Goal: Complete application form: Complete application form

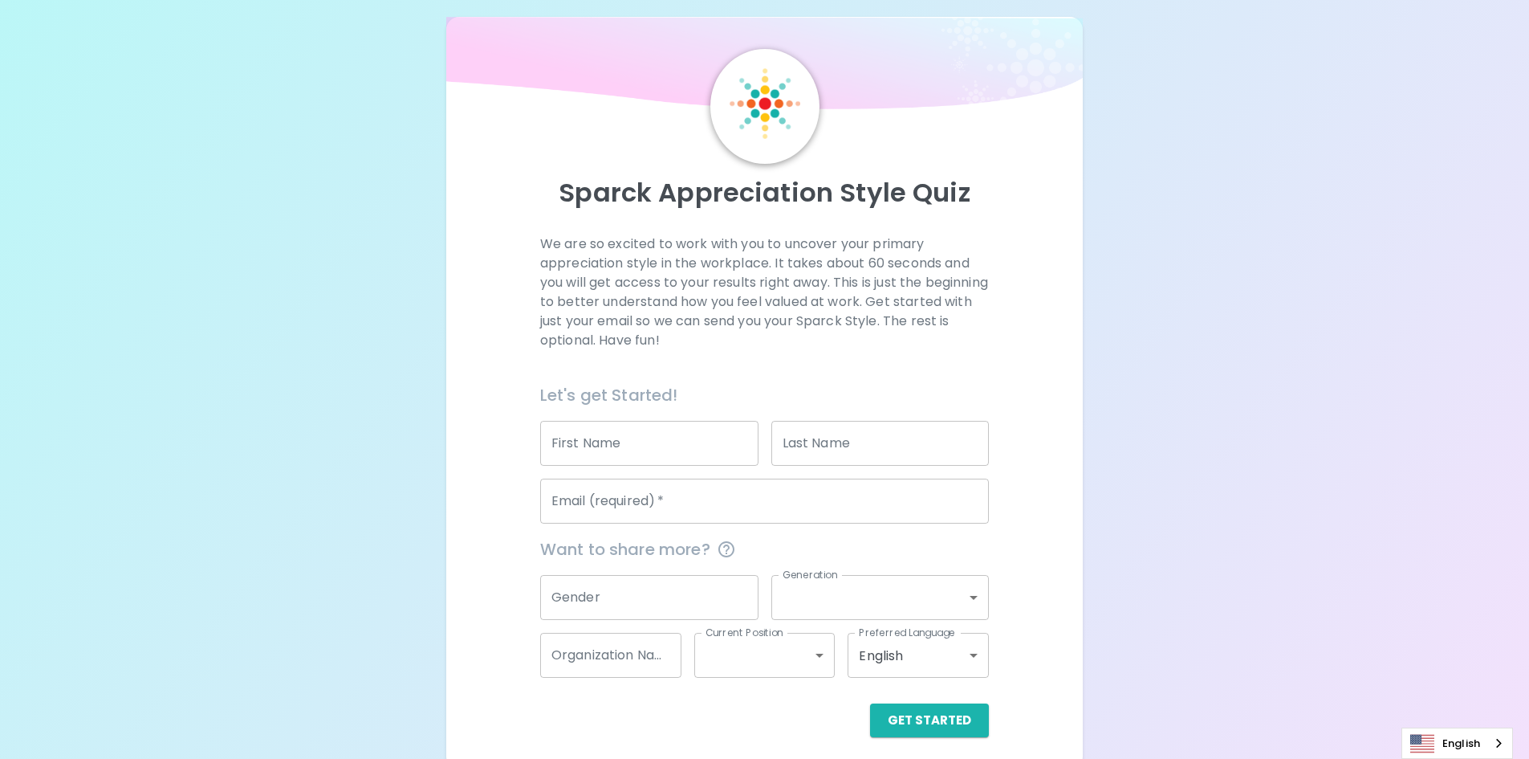
scroll to position [26, 0]
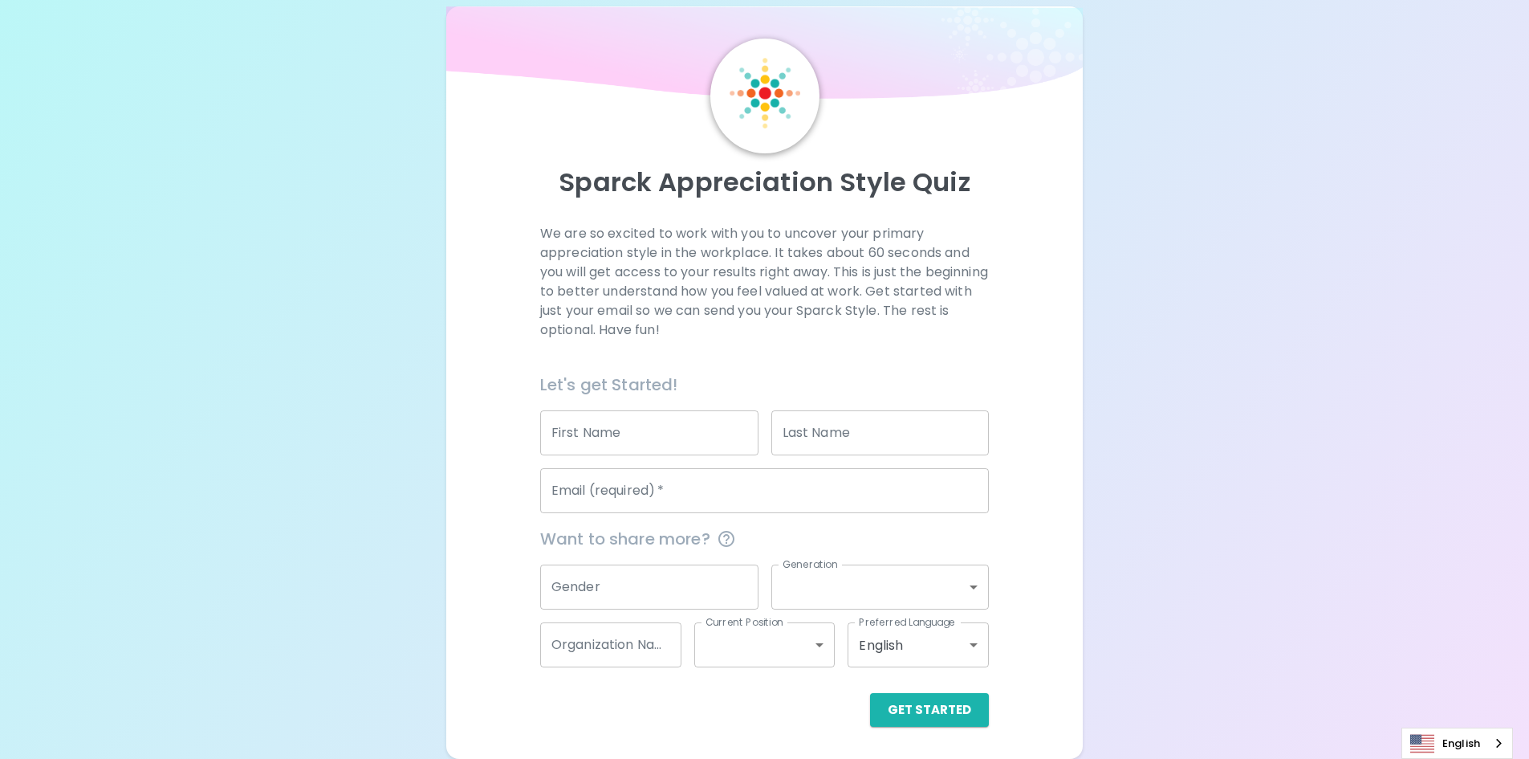
click at [946, 694] on button "Get Started" at bounding box center [929, 710] width 119 height 34
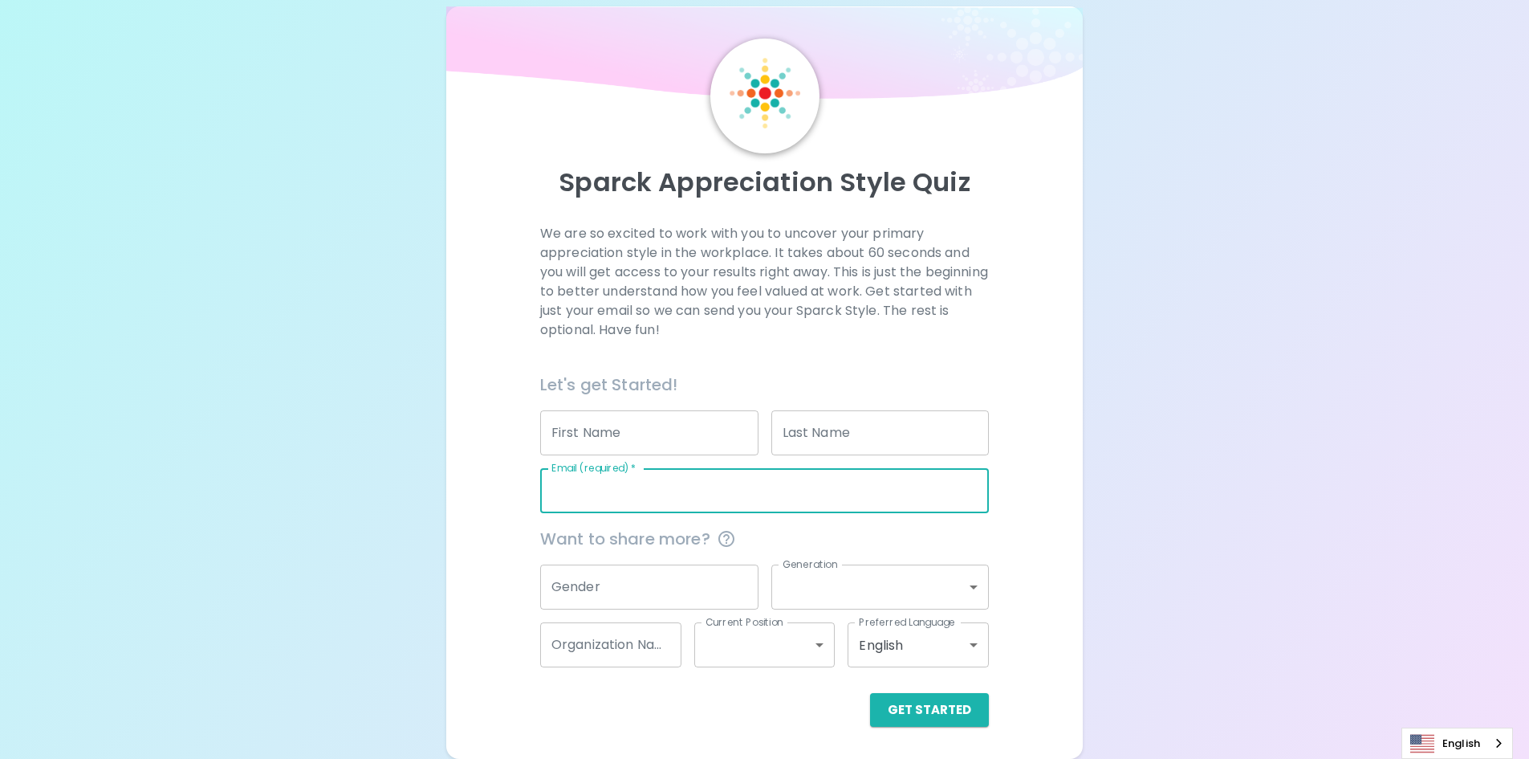
click at [667, 490] on input "Email (required)   *" at bounding box center [764, 490] width 449 height 45
type input "[EMAIL_ADDRESS][DOMAIN_NAME]"
click at [919, 701] on button "Get Started" at bounding box center [929, 710] width 119 height 34
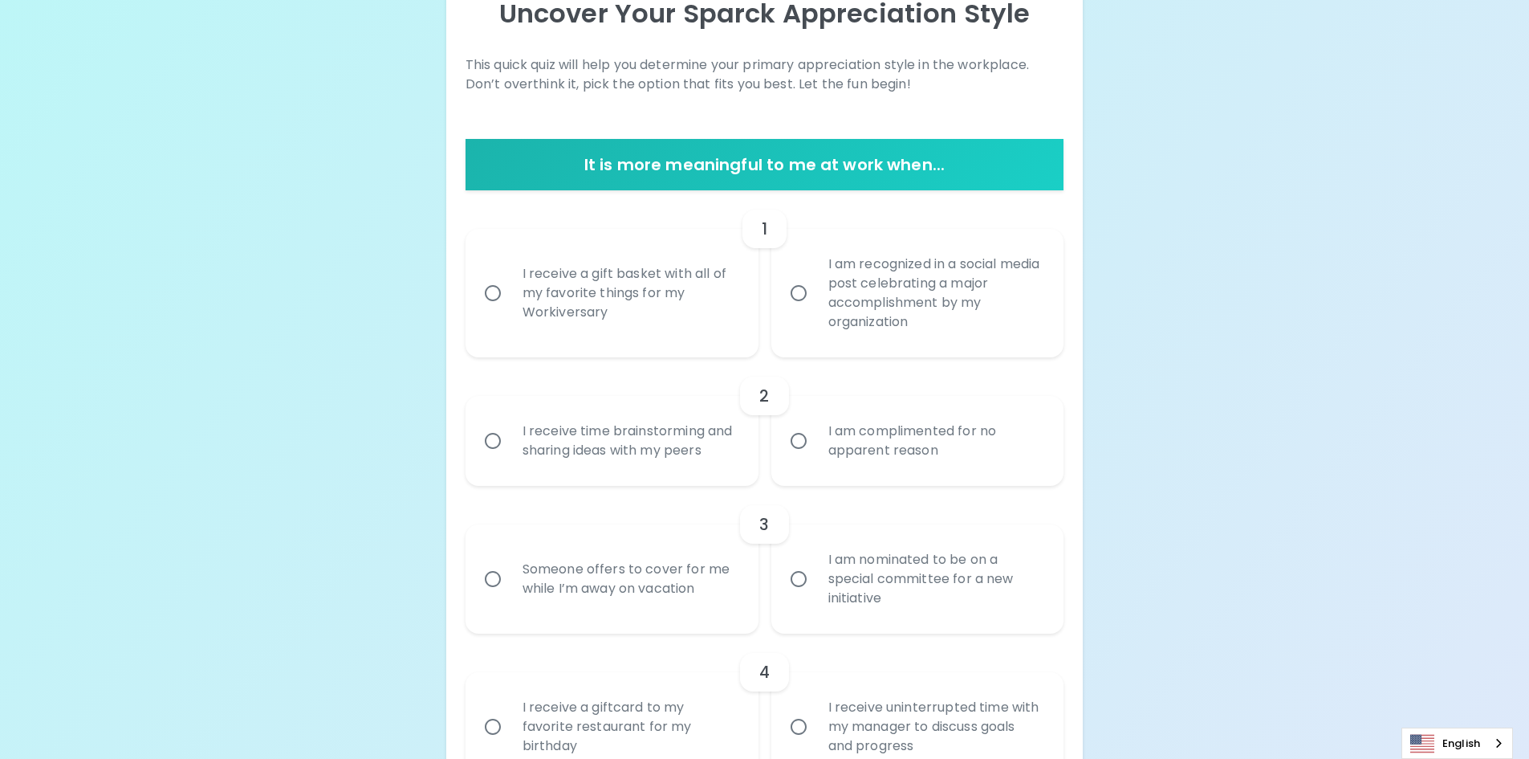
scroll to position [0, 0]
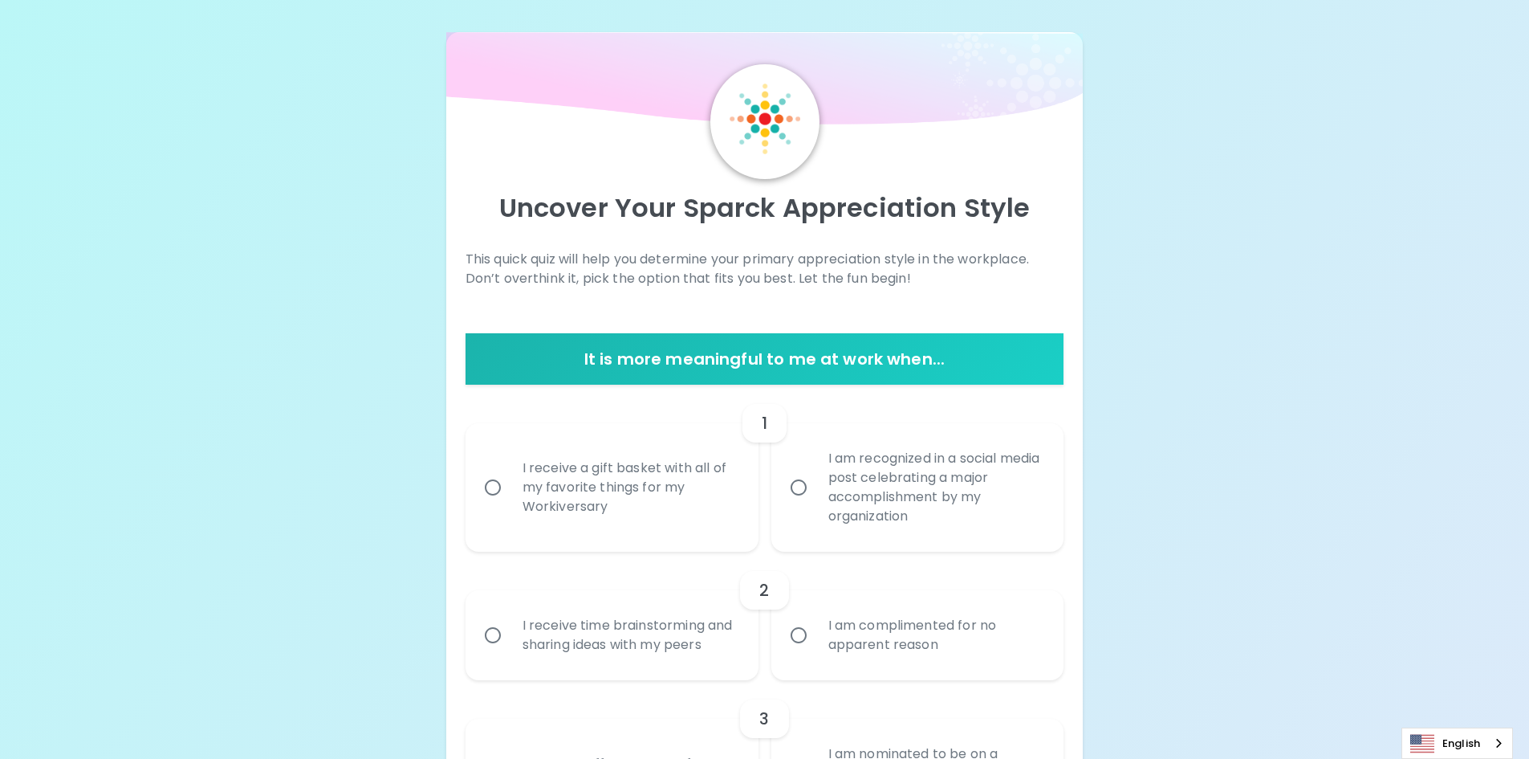
click at [950, 499] on div "I am recognized in a social media post celebrating a major accomplishment by my…" at bounding box center [936, 488] width 240 height 116
click at [816, 499] on input "I am recognized in a social media post celebrating a major accomplishment by my…" at bounding box center [799, 487] width 34 height 34
radio input "true"
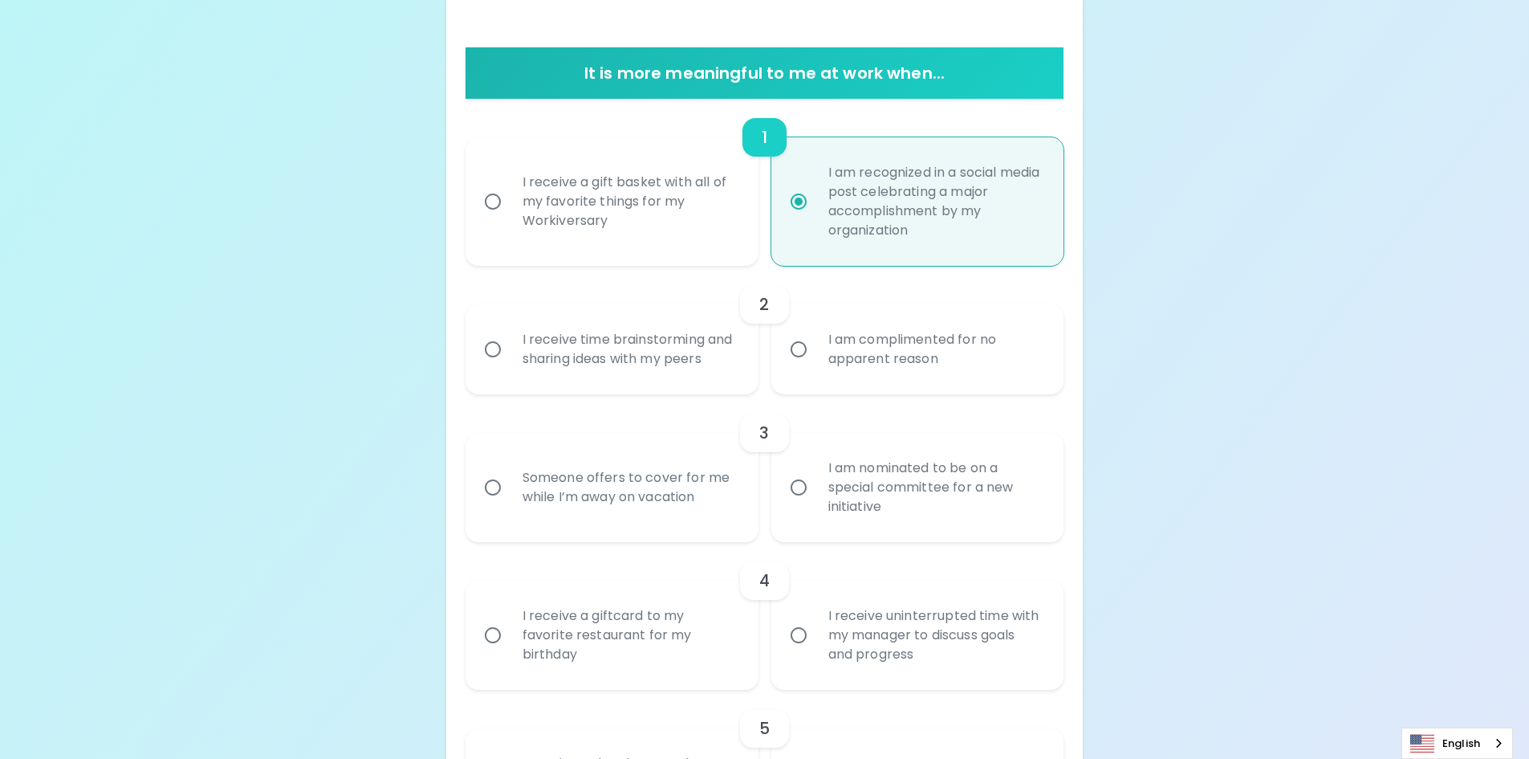
scroll to position [289, 0]
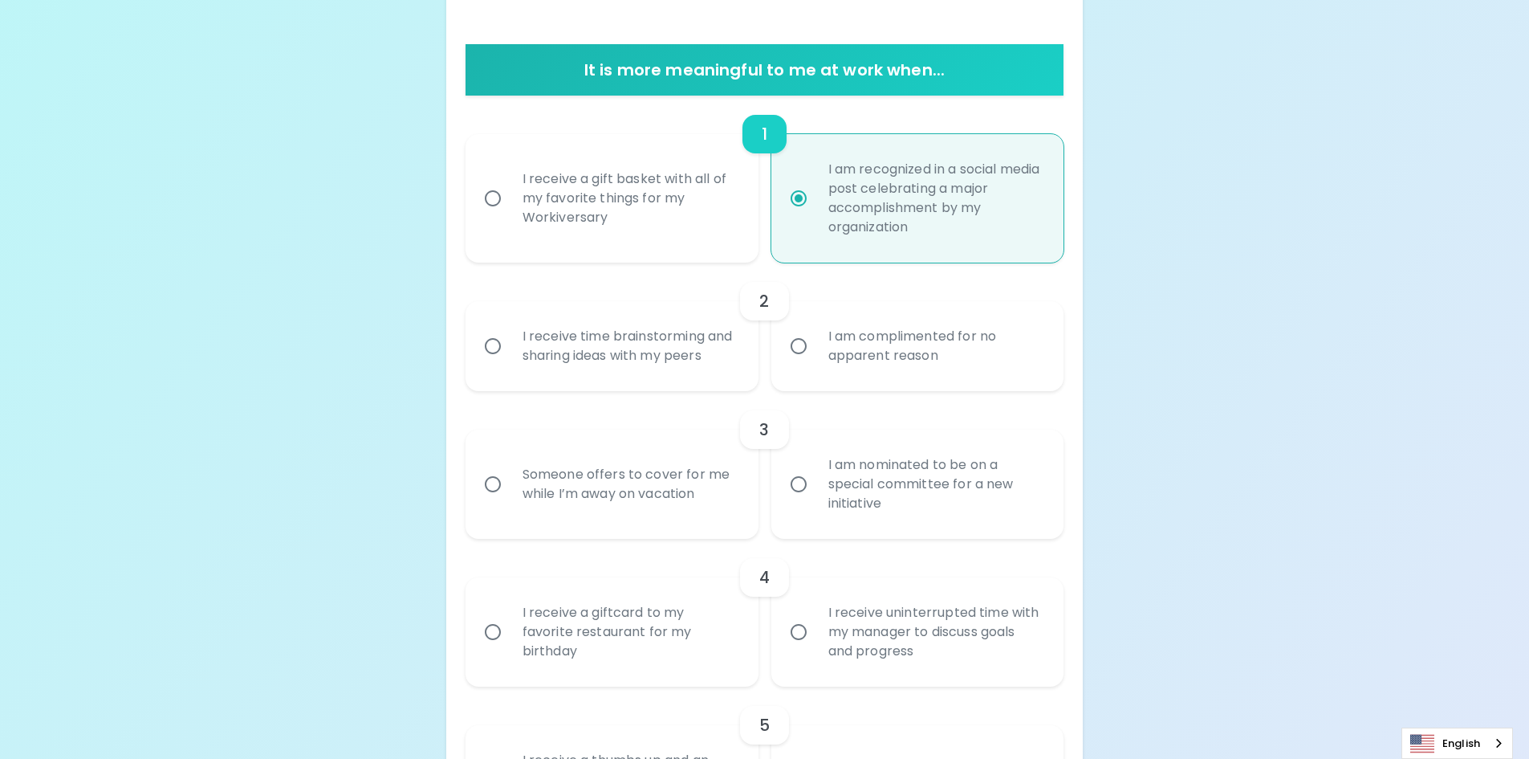
click at [934, 358] on div "I am complimented for no apparent reason" at bounding box center [936, 345] width 240 height 77
click at [816, 358] on input "I am complimented for no apparent reason" at bounding box center [799, 346] width 34 height 34
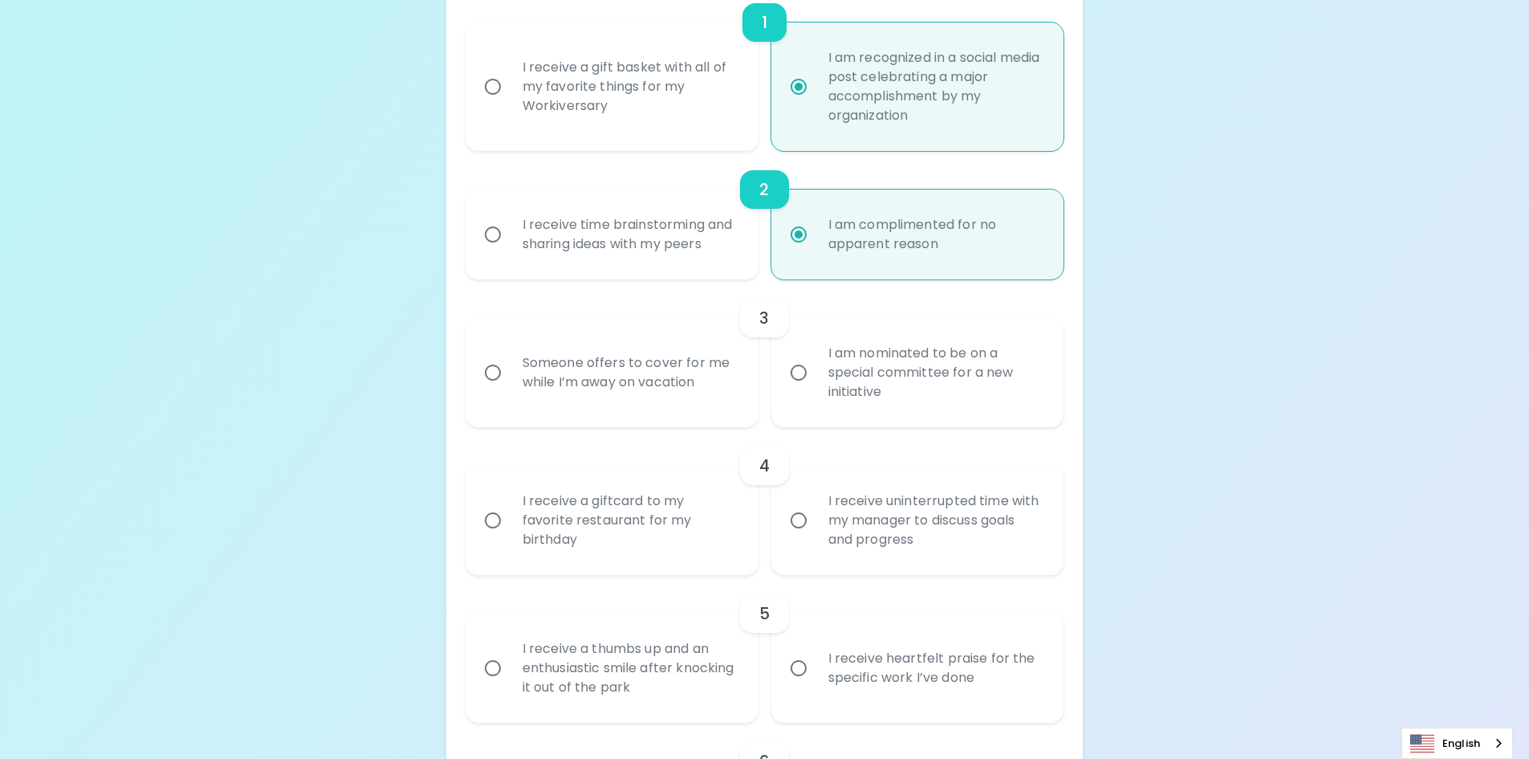
scroll to position [417, 0]
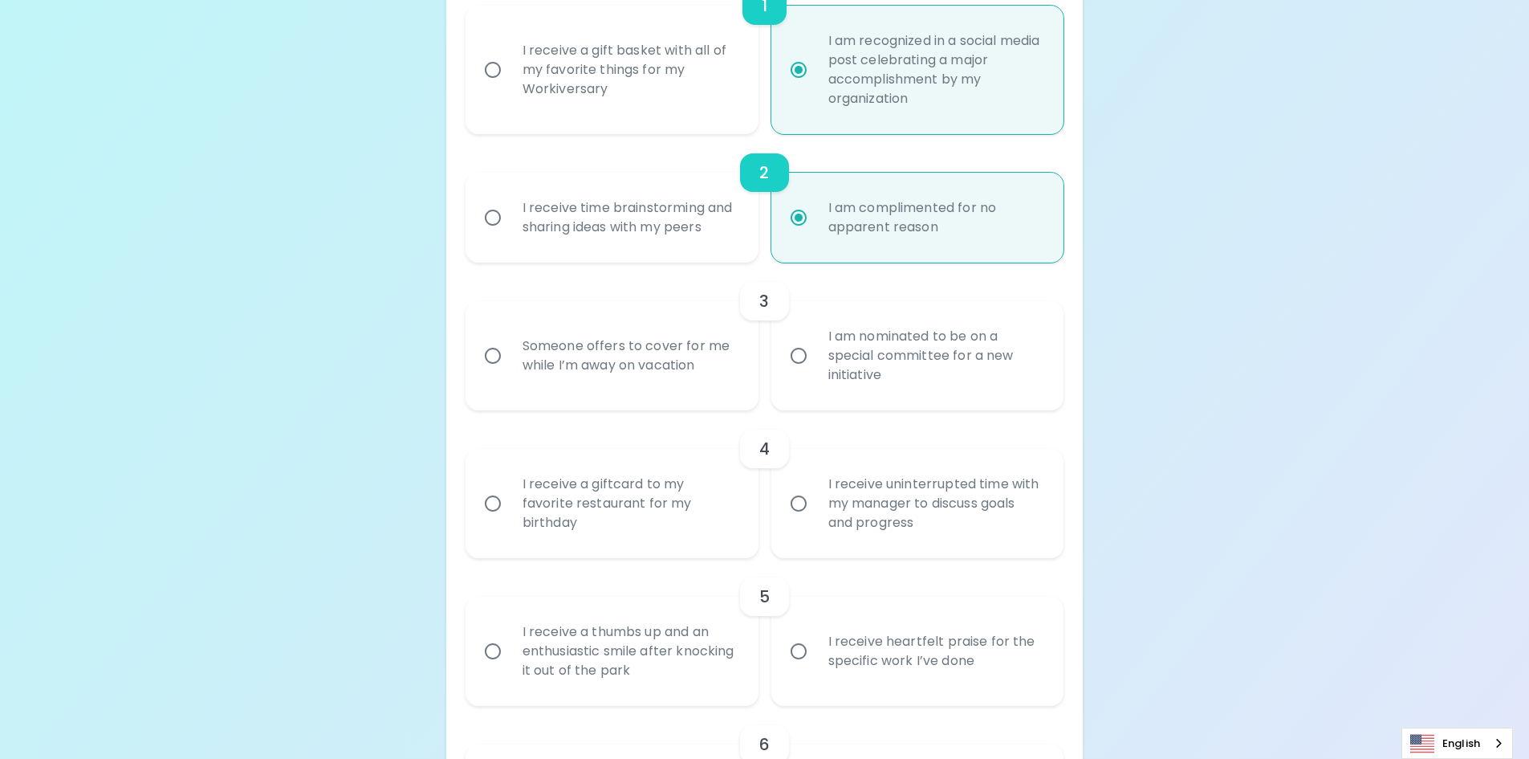
radio input "true"
click at [908, 362] on div "I am nominated to be on a special committee for a new initiative" at bounding box center [936, 355] width 240 height 96
click at [816, 362] on input "I am nominated to be on a special committee for a new initiative" at bounding box center [799, 356] width 34 height 34
radio input "false"
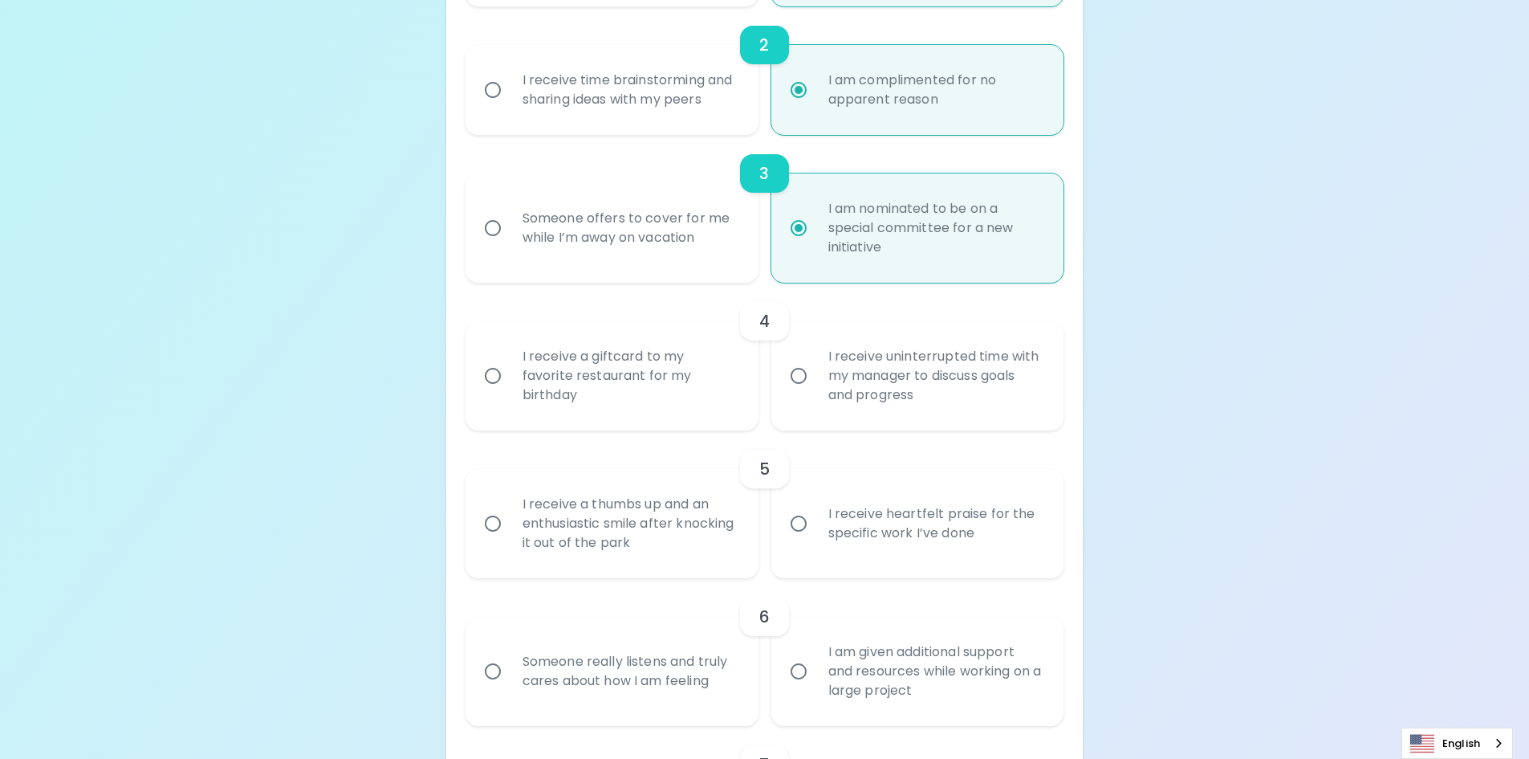
scroll to position [546, 0]
radio input "true"
click at [915, 385] on div "I receive uninterrupted time with my manager to discuss goals and progress" at bounding box center [936, 375] width 240 height 96
click at [816, 385] on input "I receive uninterrupted time with my manager to discuss goals and progress" at bounding box center [799, 375] width 34 height 34
radio input "false"
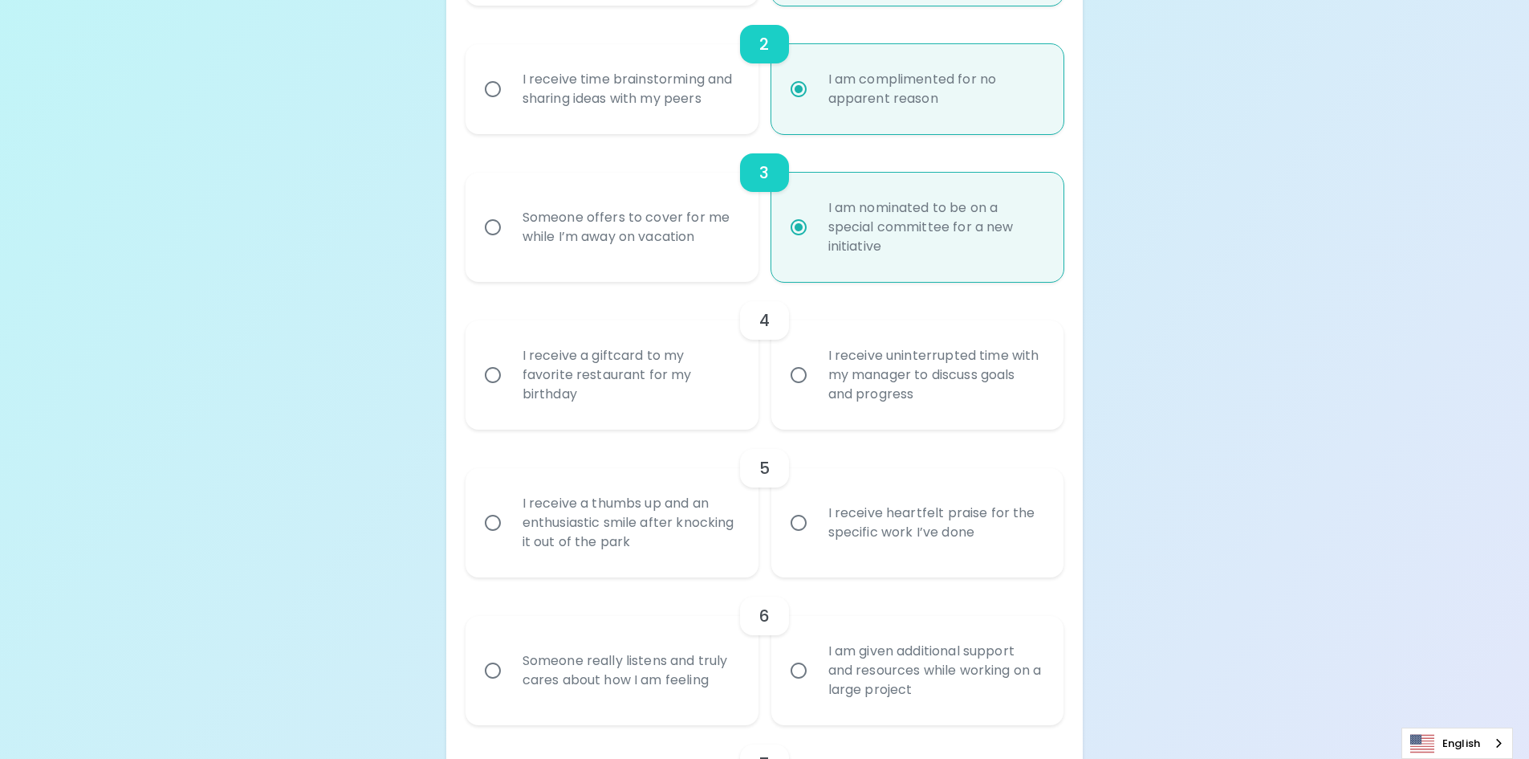
radio input "false"
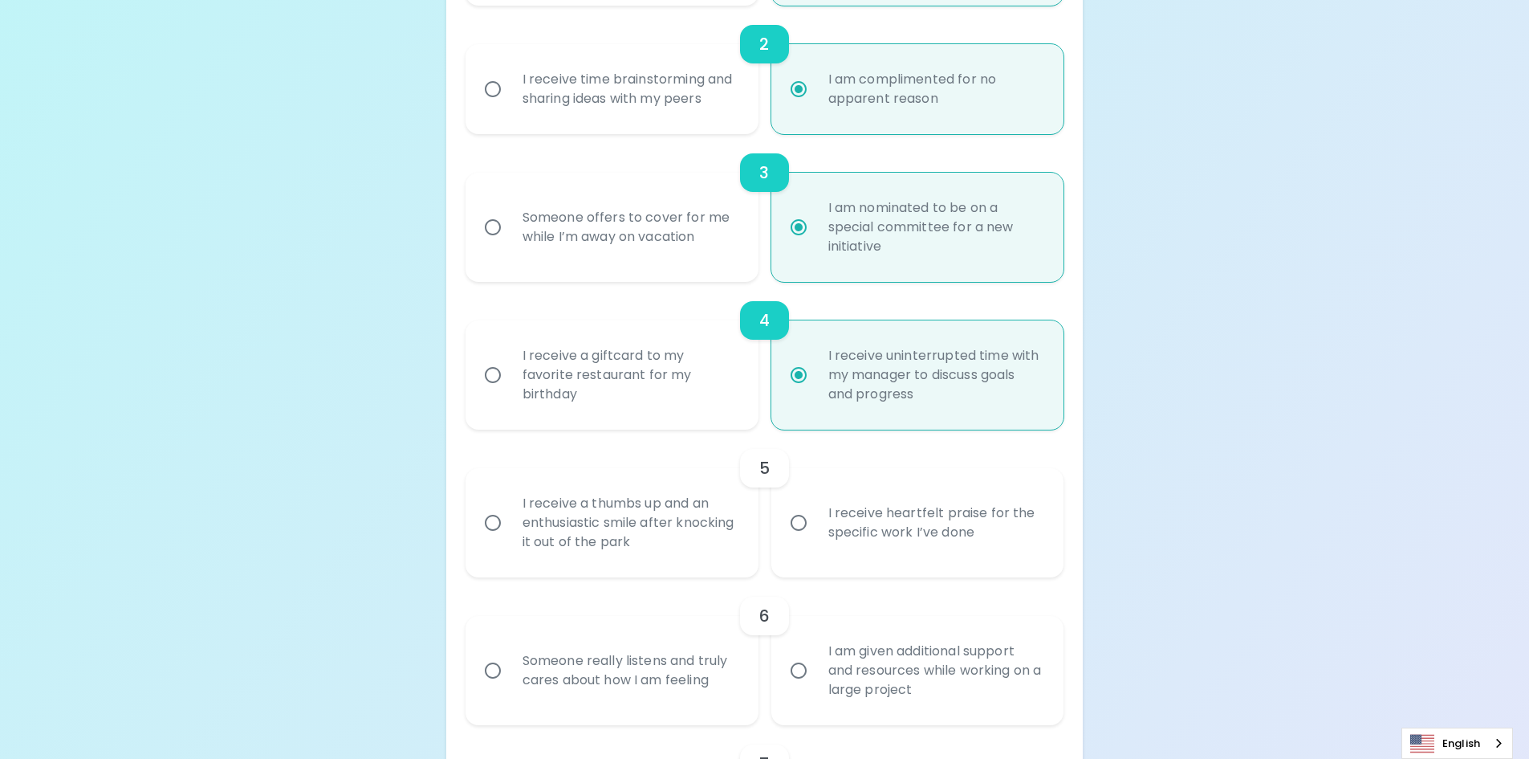
scroll to position [674, 0]
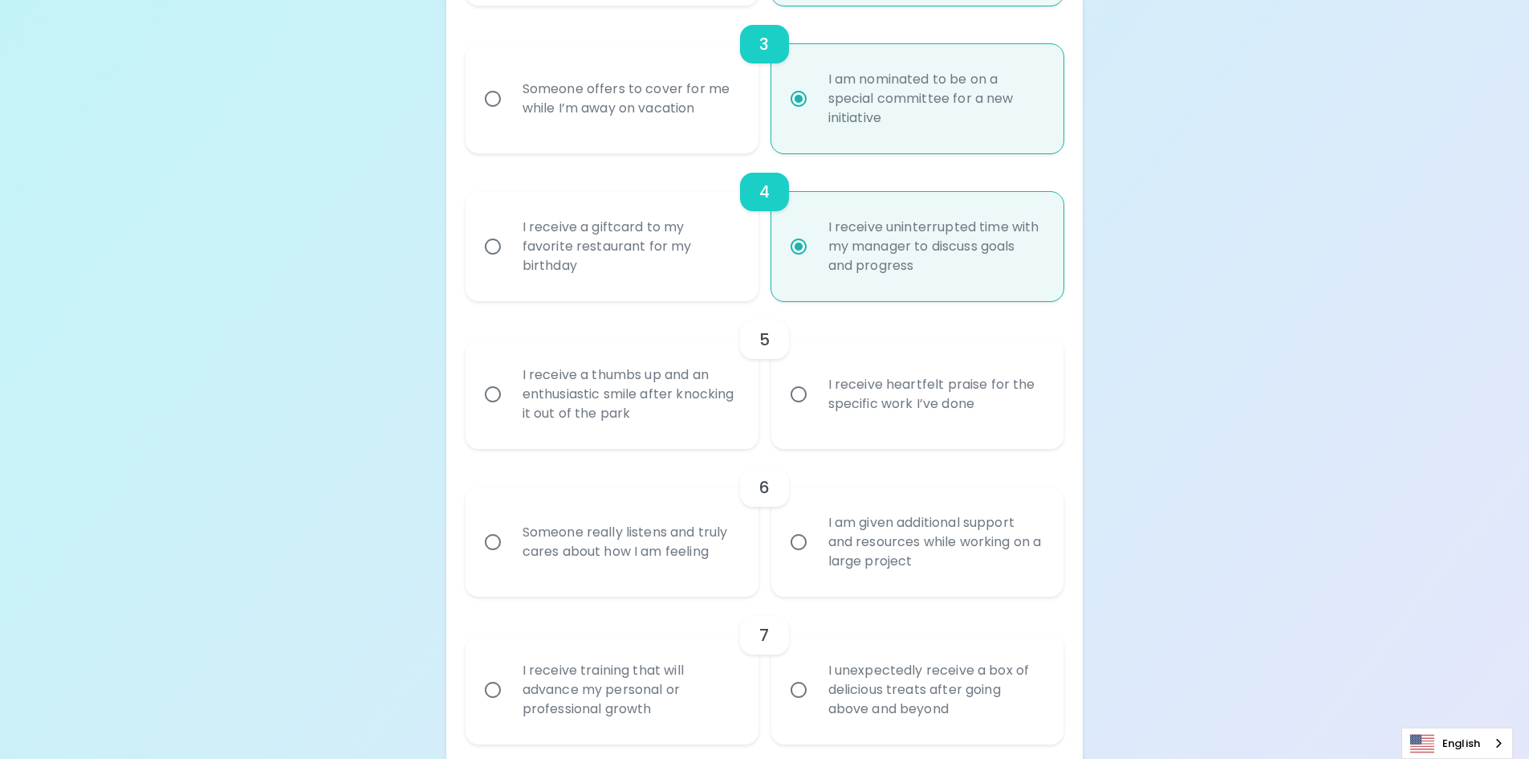
radio input "true"
click at [886, 405] on div "I receive heartfelt praise for the specific work I’ve done" at bounding box center [936, 394] width 240 height 77
click at [816, 405] on input "I receive heartfelt praise for the specific work I’ve done" at bounding box center [799, 394] width 34 height 34
radio input "false"
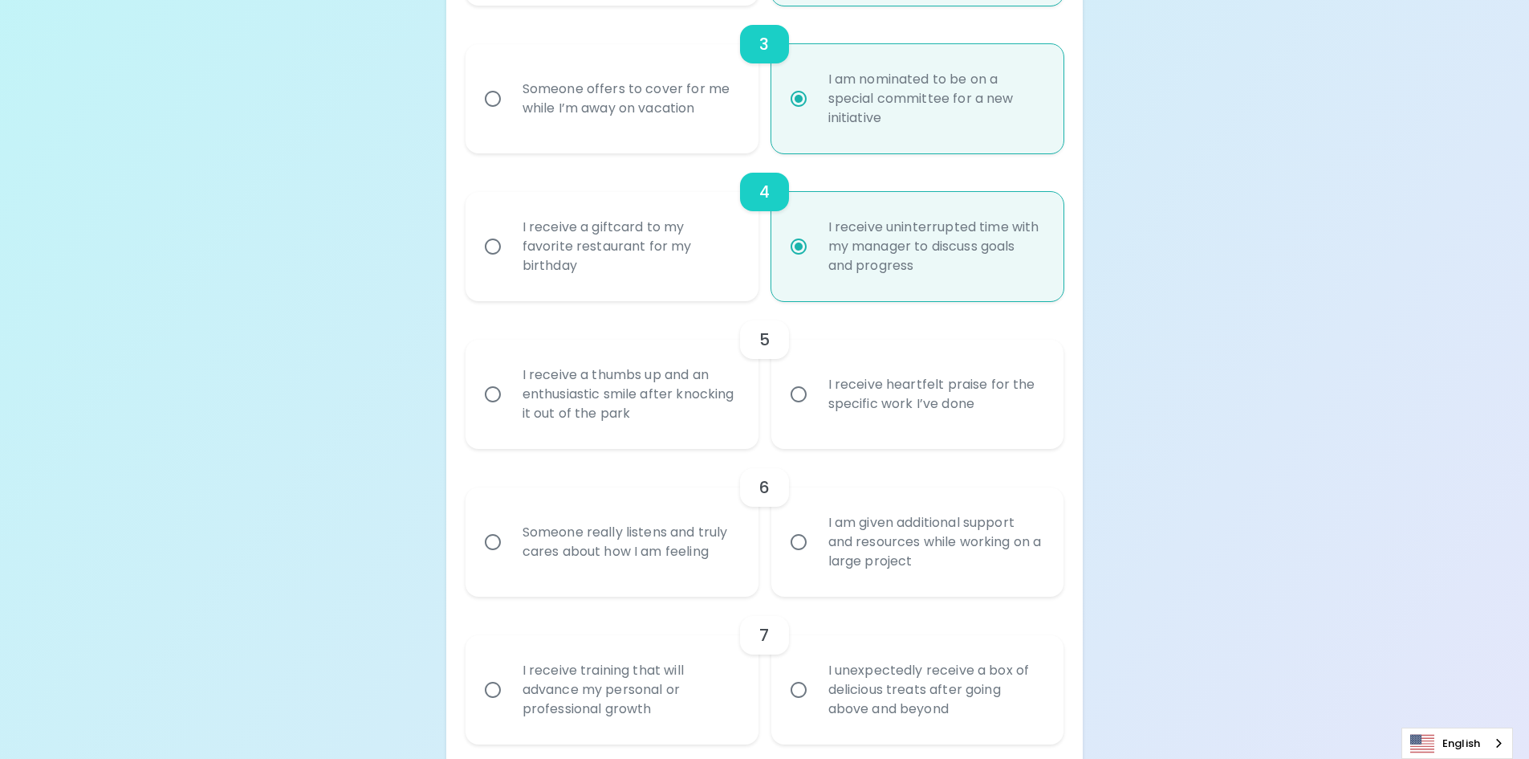
radio input "false"
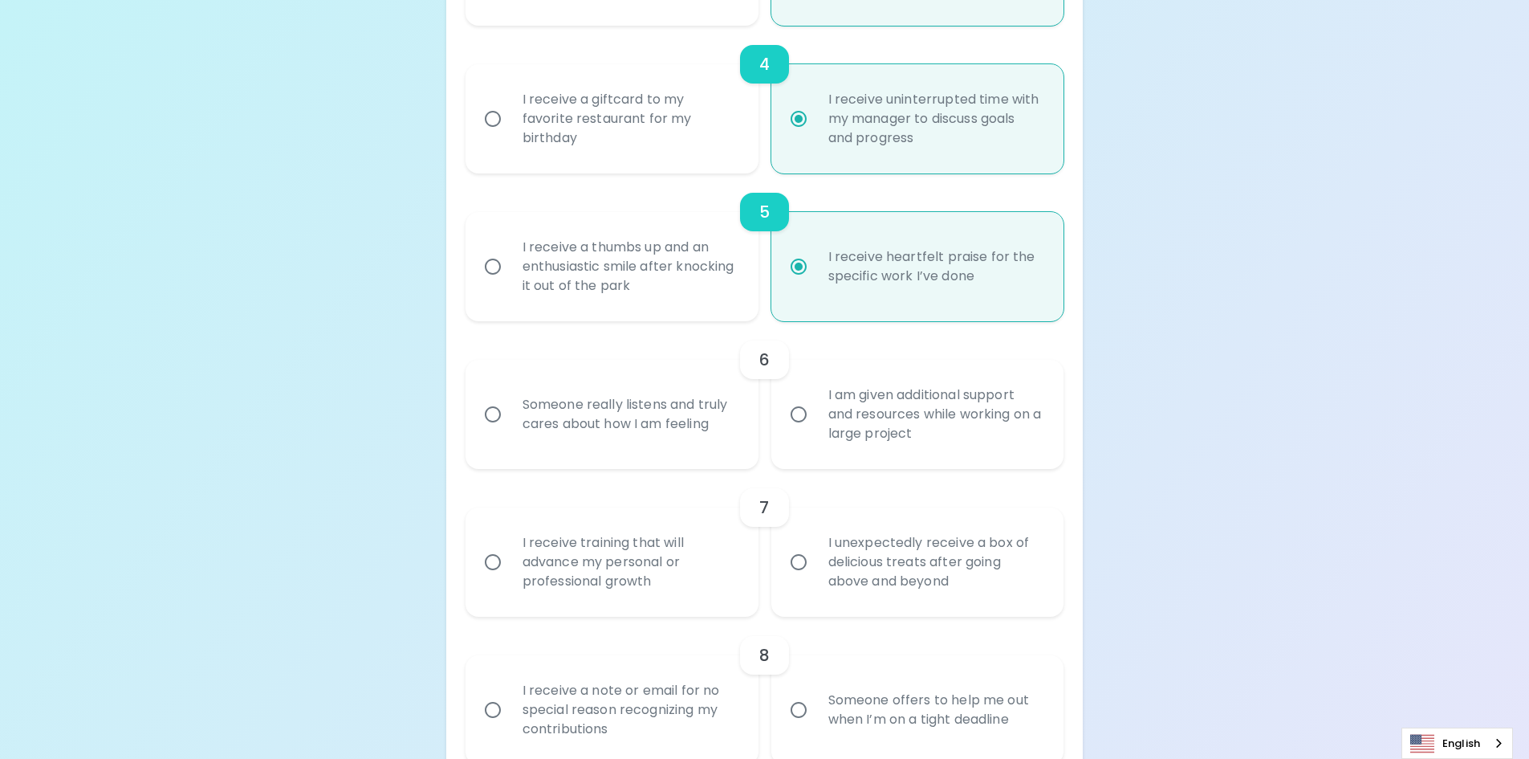
scroll to position [803, 0]
radio input "true"
click at [815, 430] on label "I am given additional support and resources while working on a large project" at bounding box center [909, 413] width 293 height 109
click at [853, 420] on div "I am given additional support and resources while working on a large project" at bounding box center [936, 413] width 240 height 96
click at [816, 420] on input "I am given additional support and resources while working on a large project" at bounding box center [799, 414] width 34 height 34
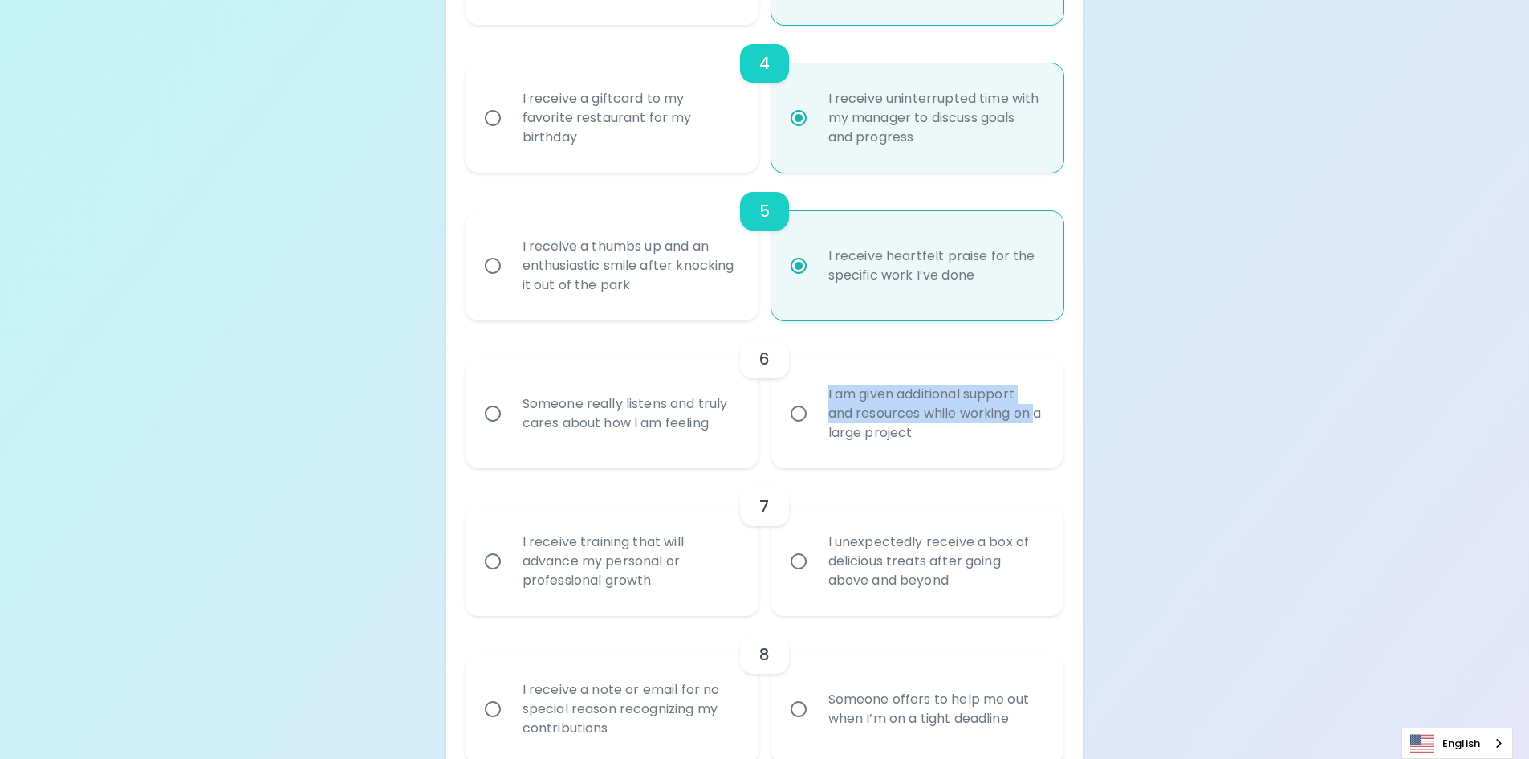
radio input "false"
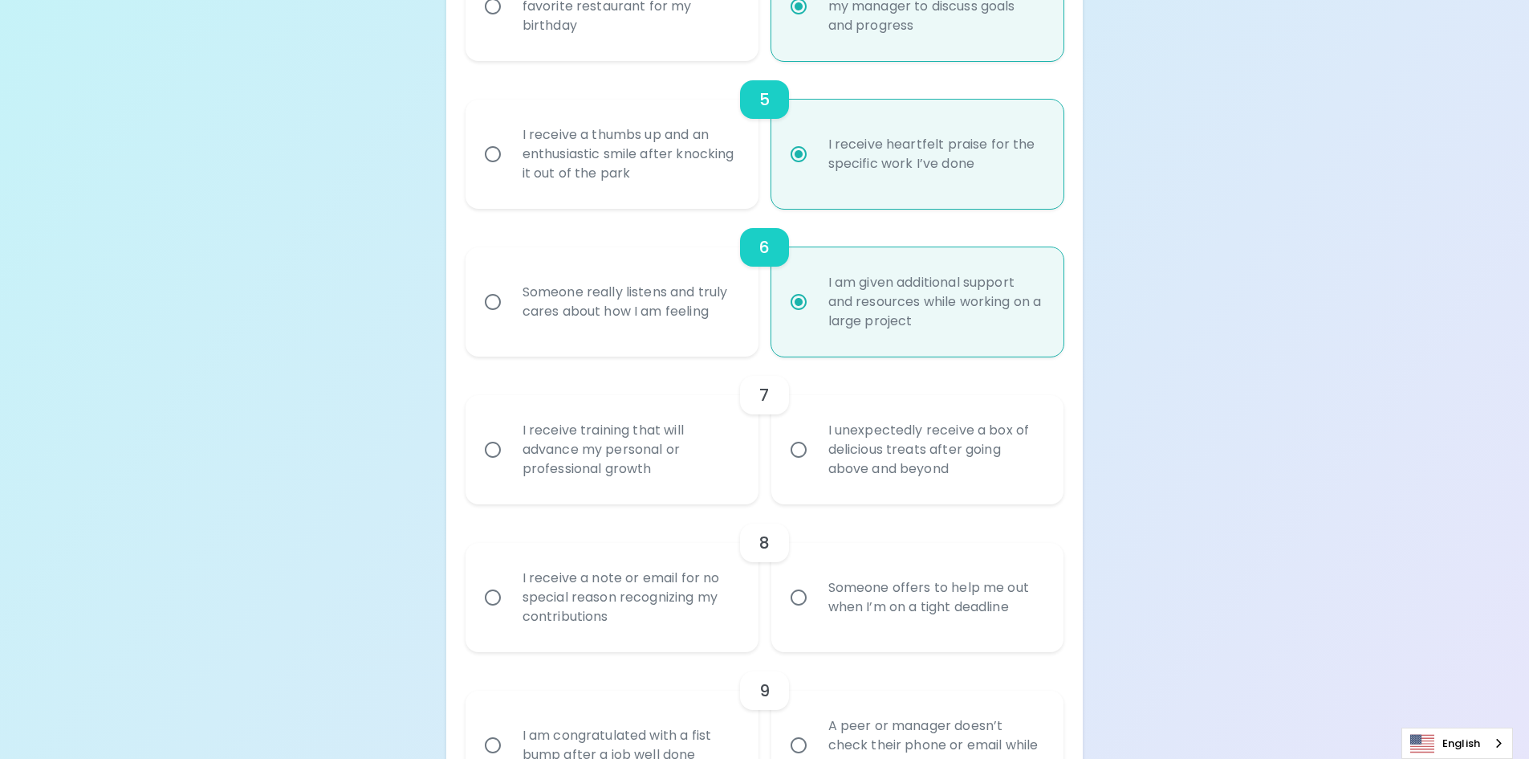
scroll to position [931, 0]
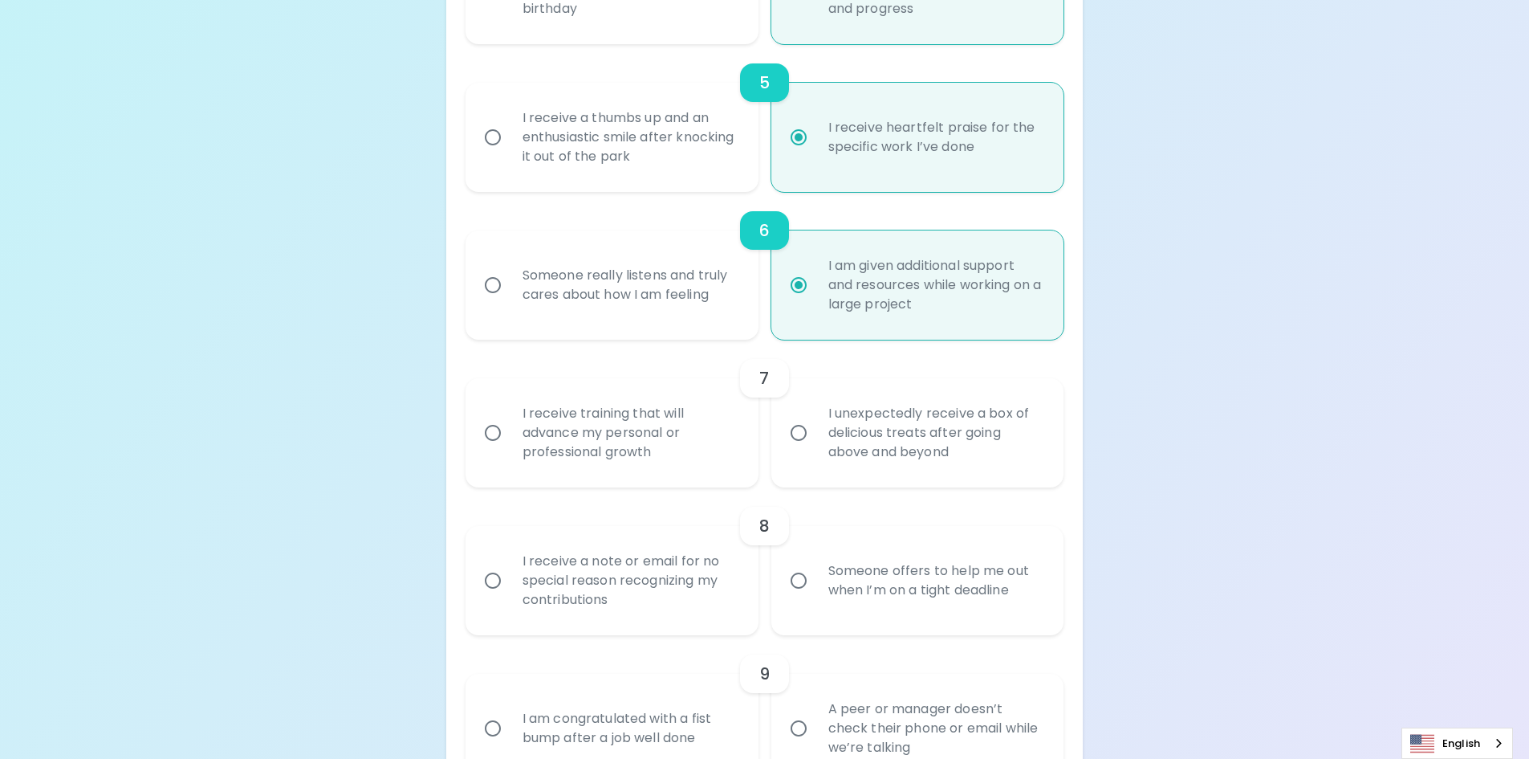
radio input "true"
click at [632, 291] on div "Someone really listens and truly cares about how I am feeling" at bounding box center [630, 284] width 240 height 77
click at [510, 291] on input "Someone really listens and truly cares about how I am feeling" at bounding box center [493, 285] width 34 height 34
radio input "false"
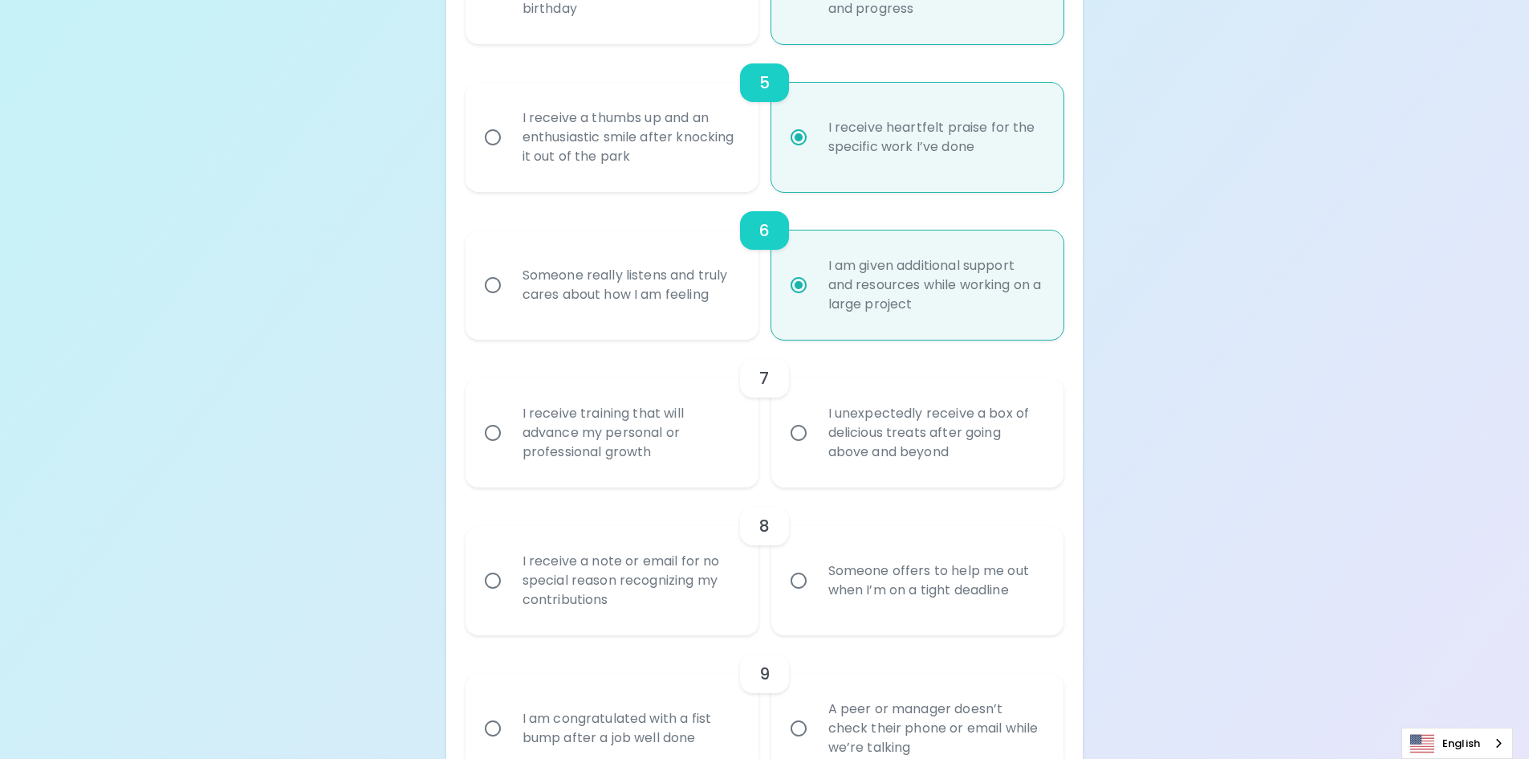
radio input "false"
radio input "true"
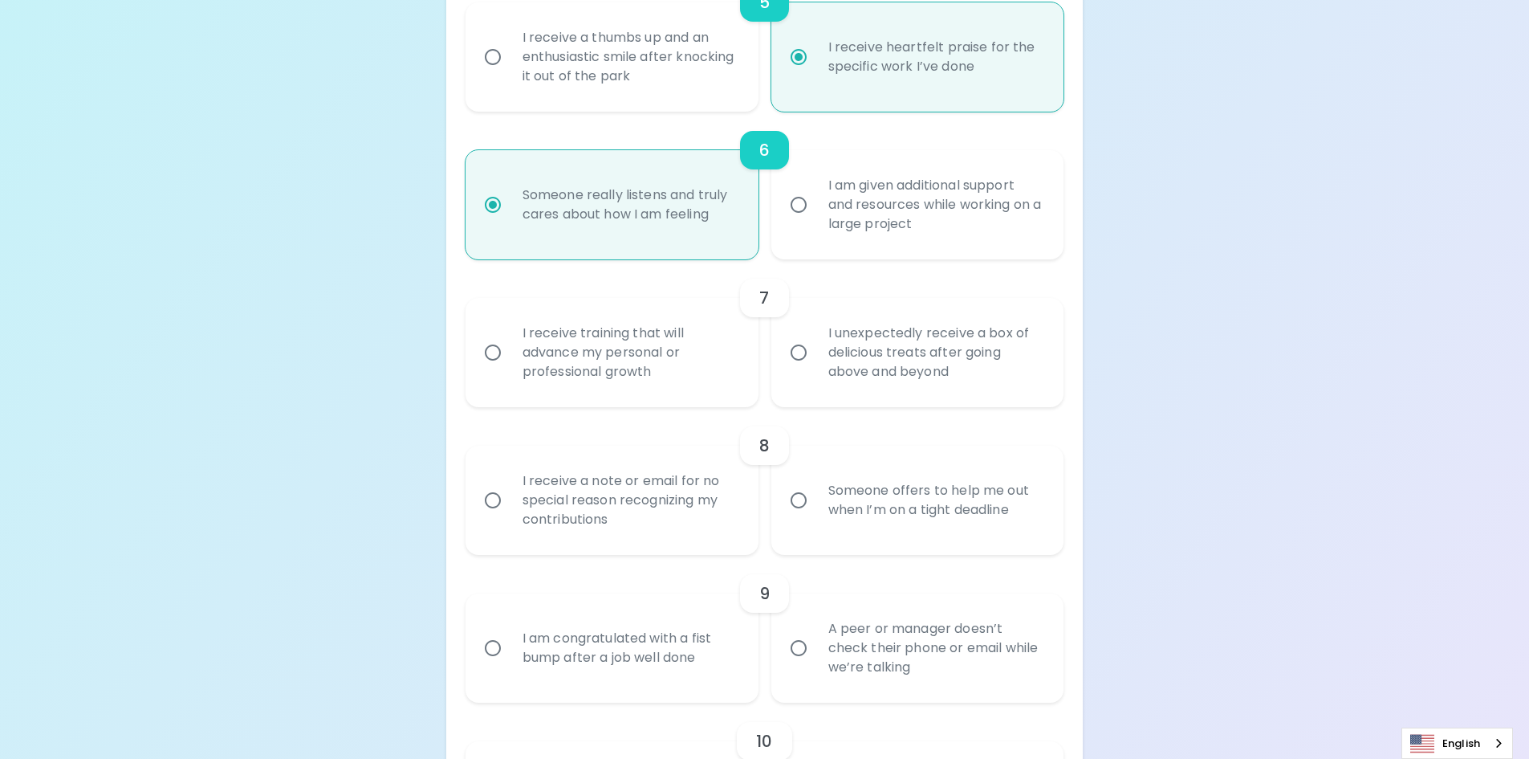
scroll to position [1092, 0]
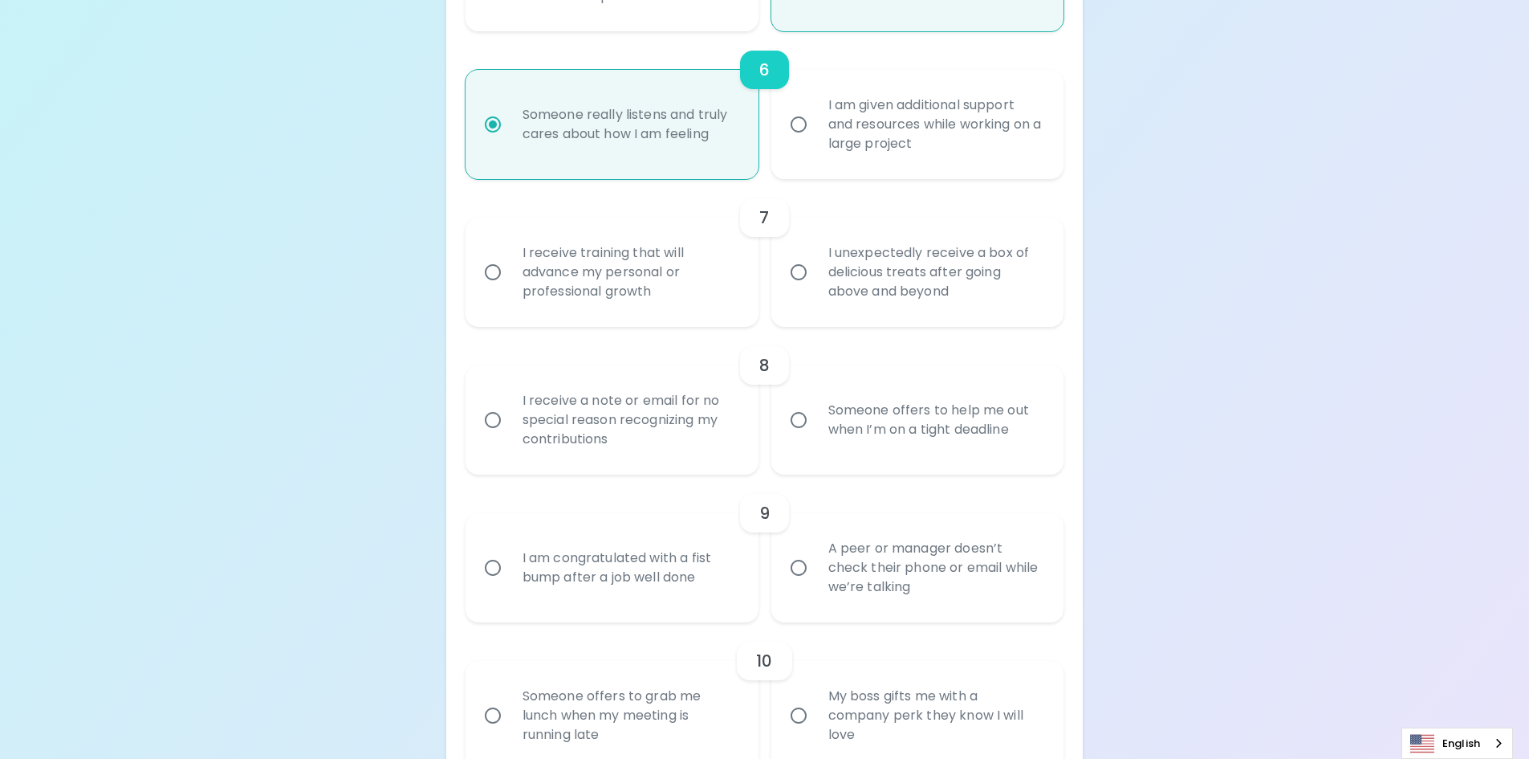
radio input "true"
click at [682, 288] on div "I receive training that will advance my personal or professional growth" at bounding box center [630, 272] width 240 height 96
click at [510, 288] on input "I receive training that will advance my personal or professional growth" at bounding box center [493, 272] width 34 height 34
radio input "false"
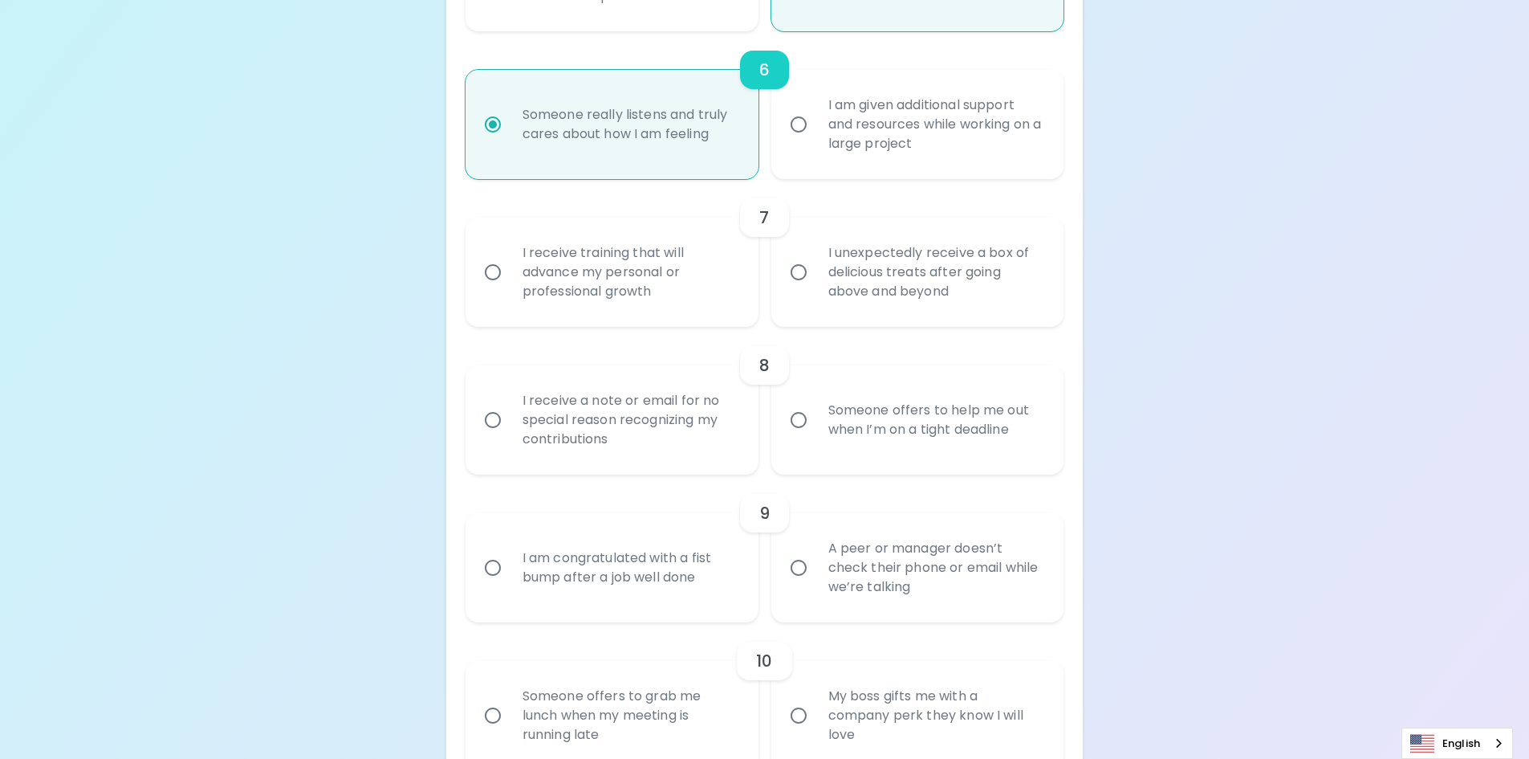
radio input "false"
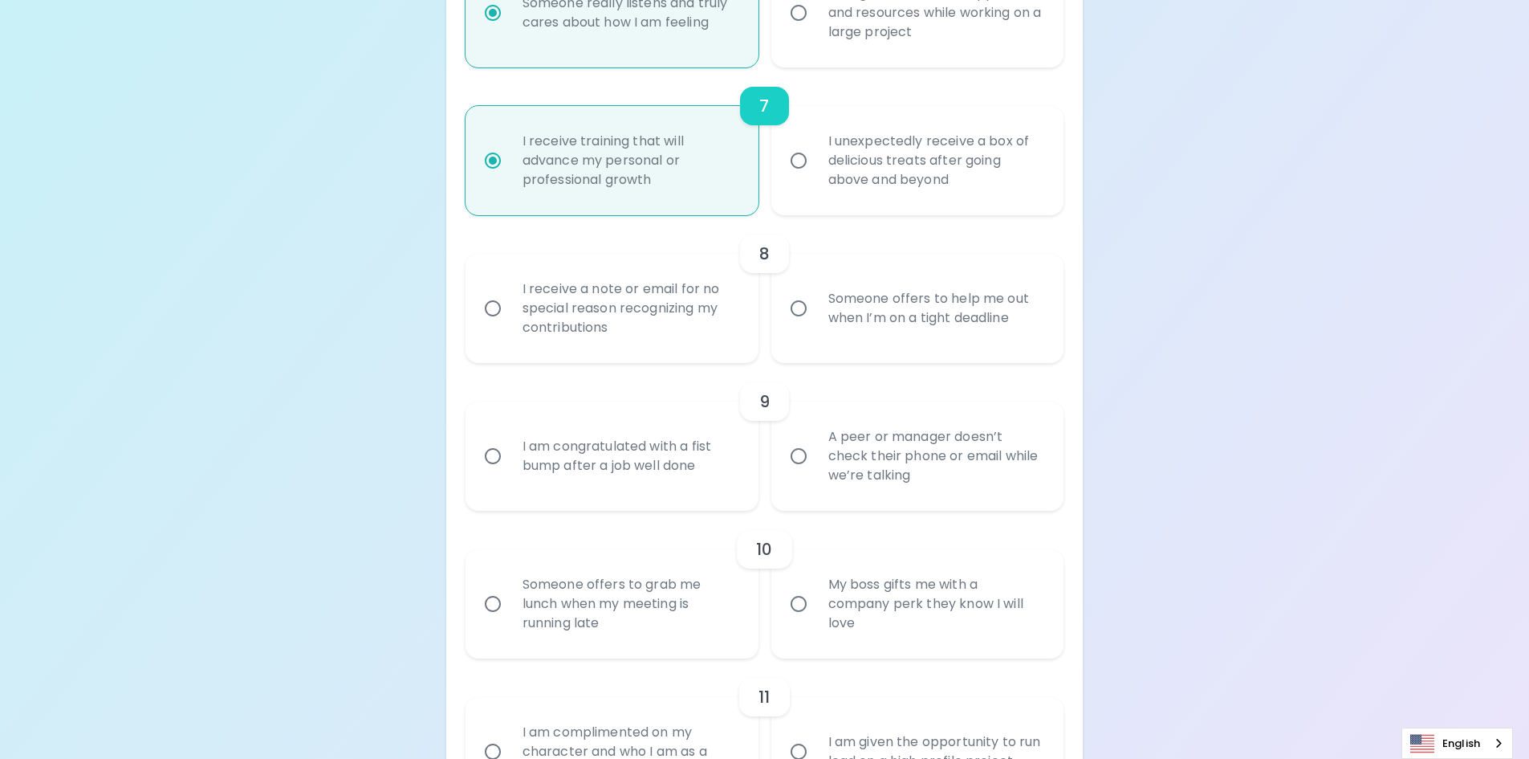
scroll to position [1220, 0]
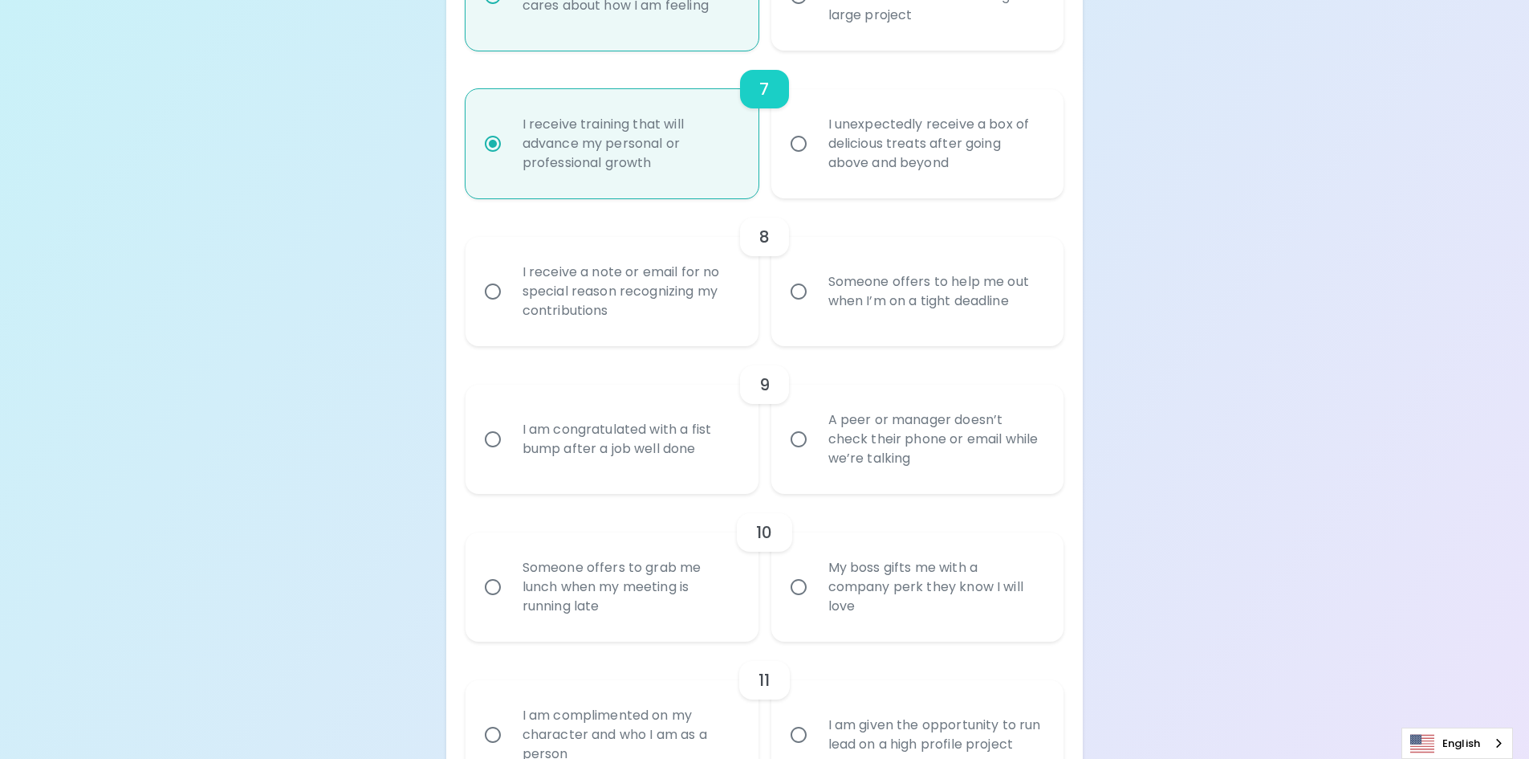
radio input "true"
click at [907, 286] on div "Someone offers to help me out when I’m on a tight deadline" at bounding box center [936, 291] width 240 height 77
click at [816, 286] on input "Someone offers to help me out when I’m on a tight deadline" at bounding box center [799, 292] width 34 height 34
radio input "false"
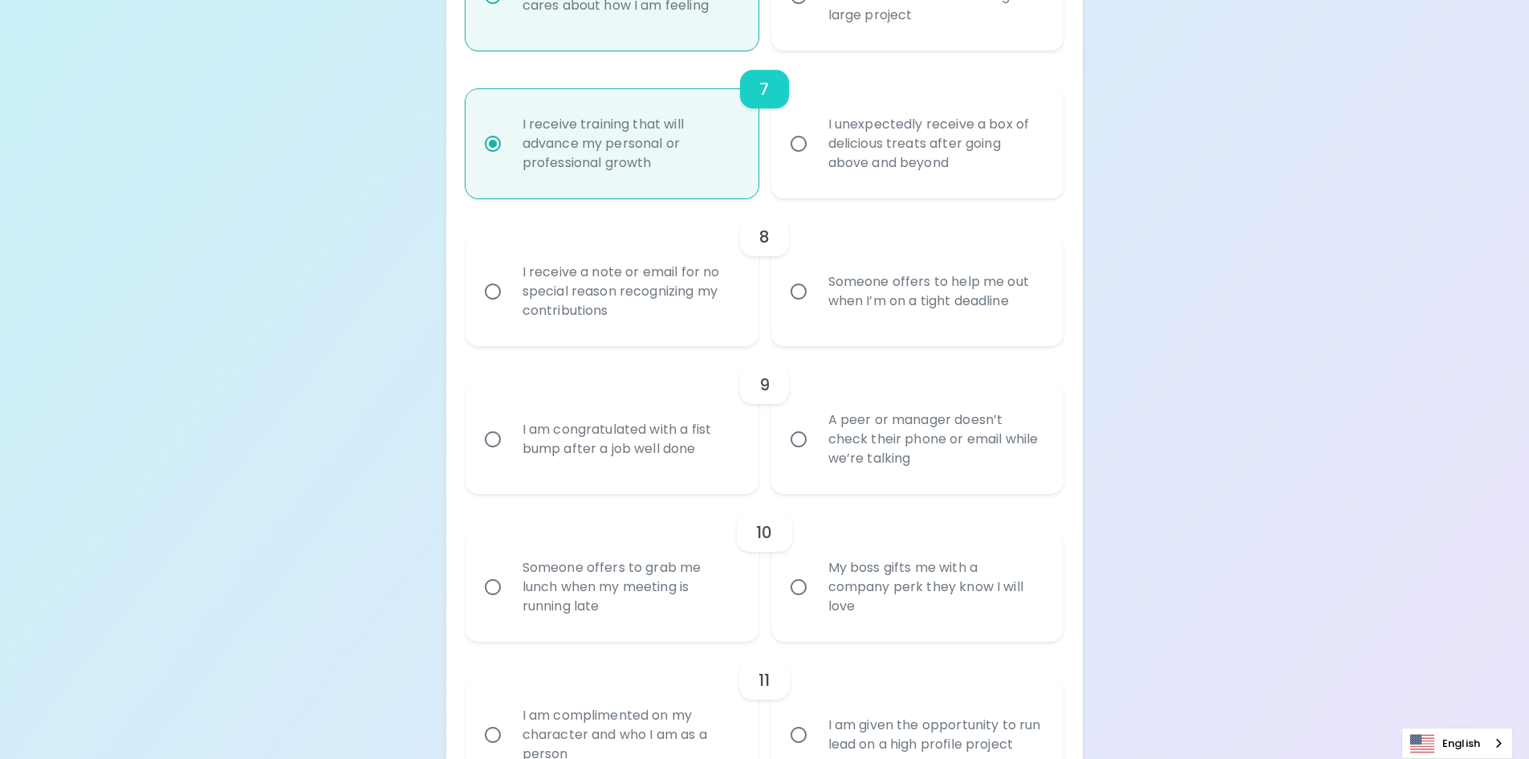
radio input "false"
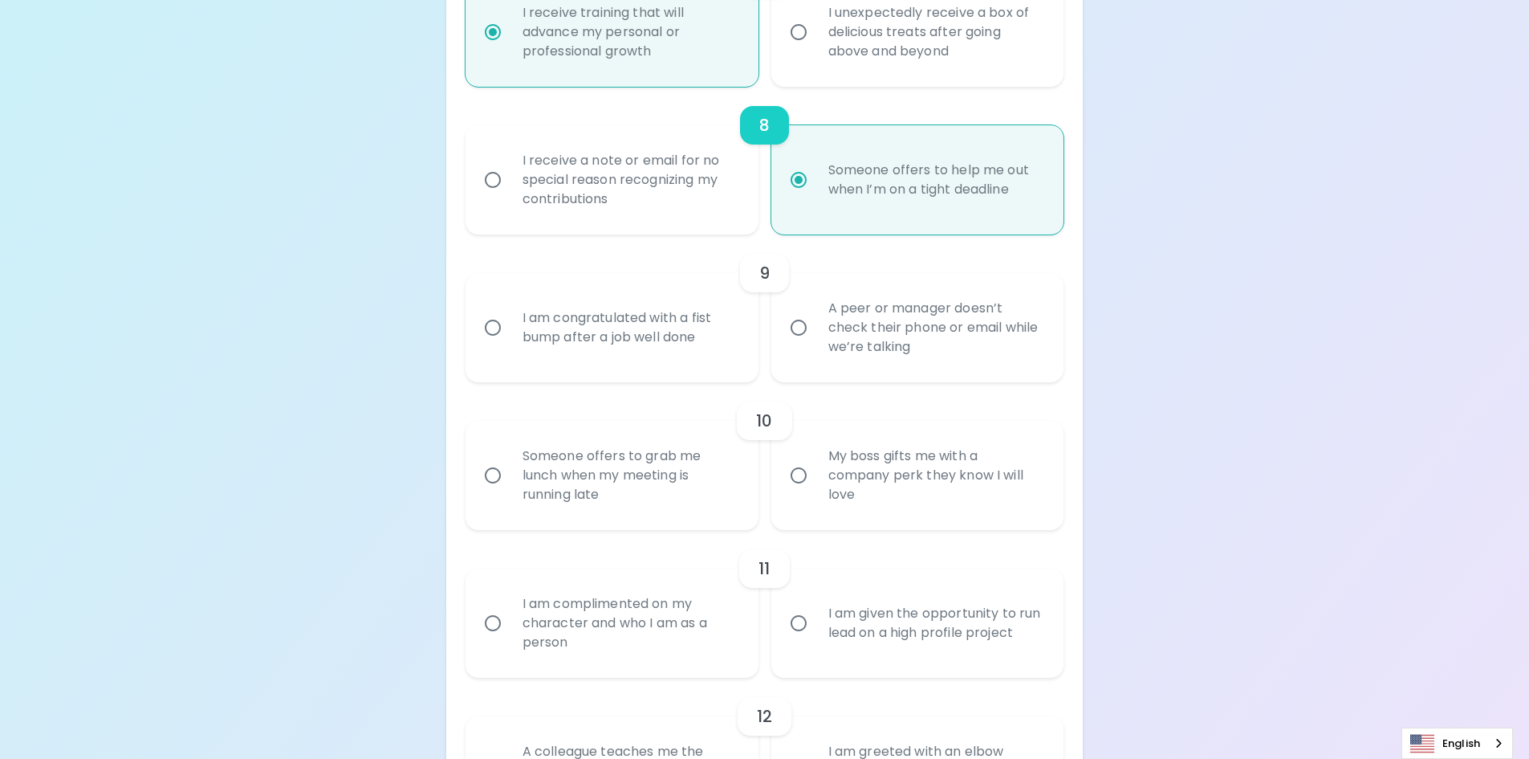
scroll to position [1349, 0]
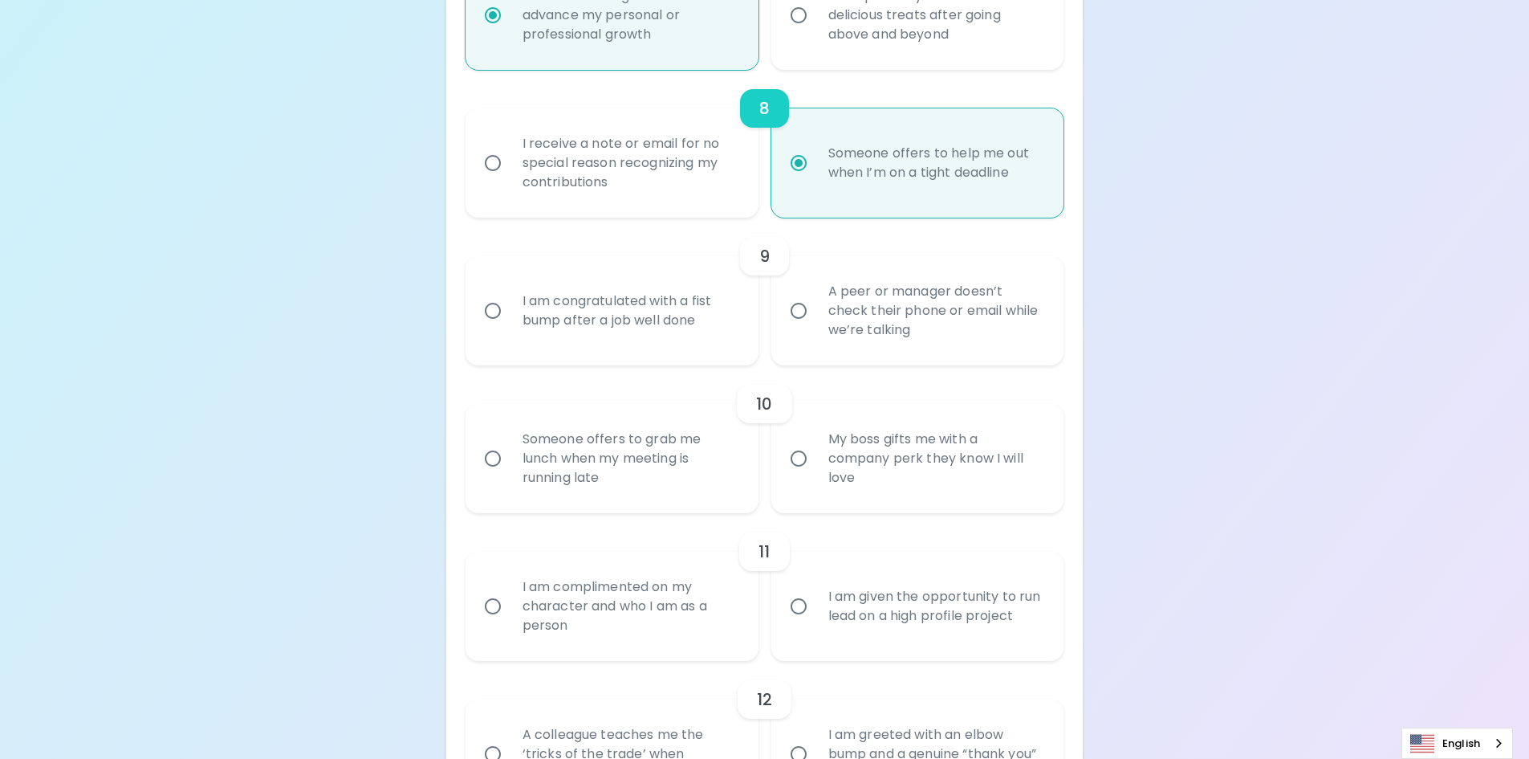
radio input "true"
click at [687, 304] on div "I am congratulated with a fist bump after a job well done" at bounding box center [630, 310] width 240 height 77
click at [510, 304] on input "I am congratulated with a fist bump after a job well done" at bounding box center [493, 311] width 34 height 34
radio input "false"
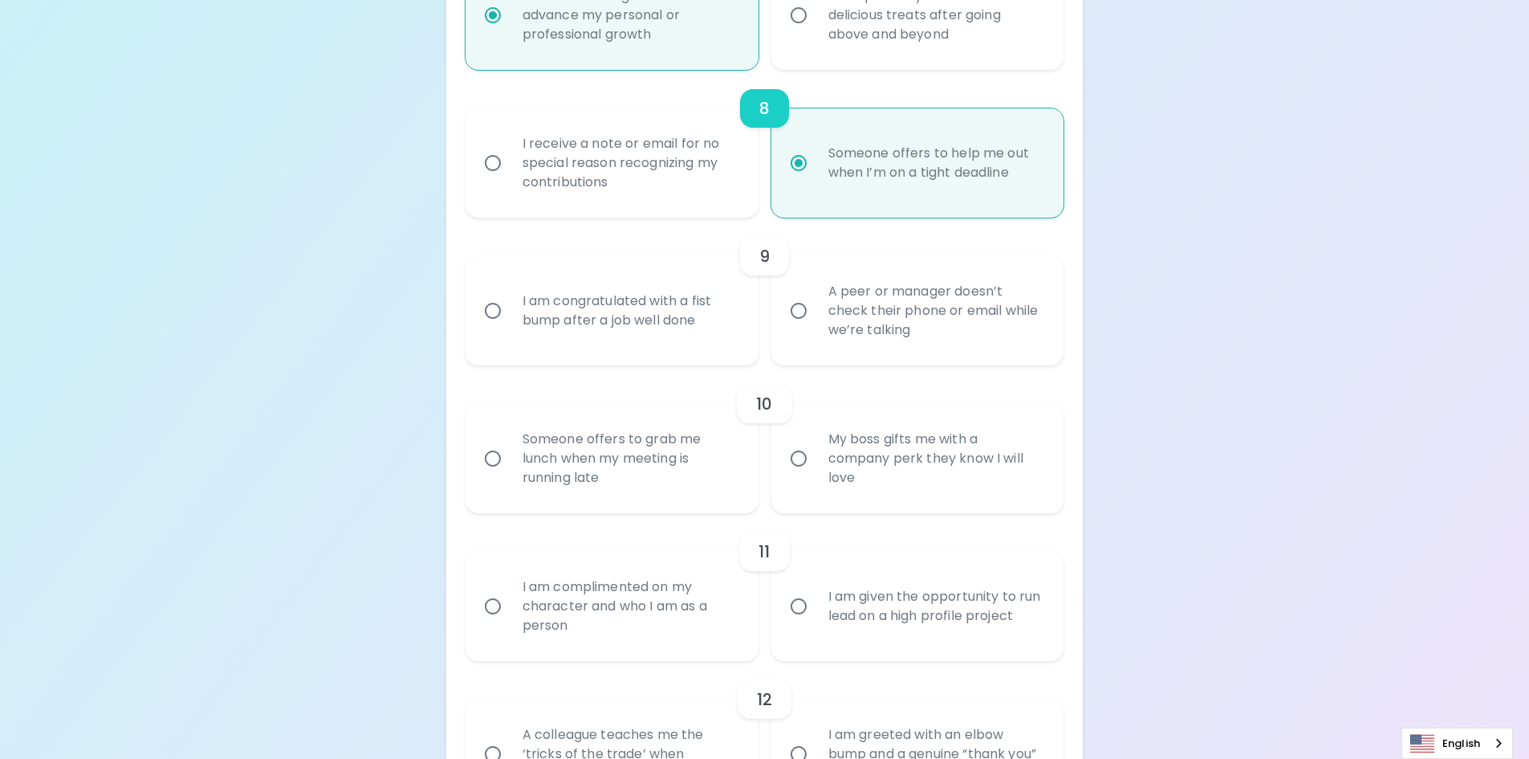
radio input "false"
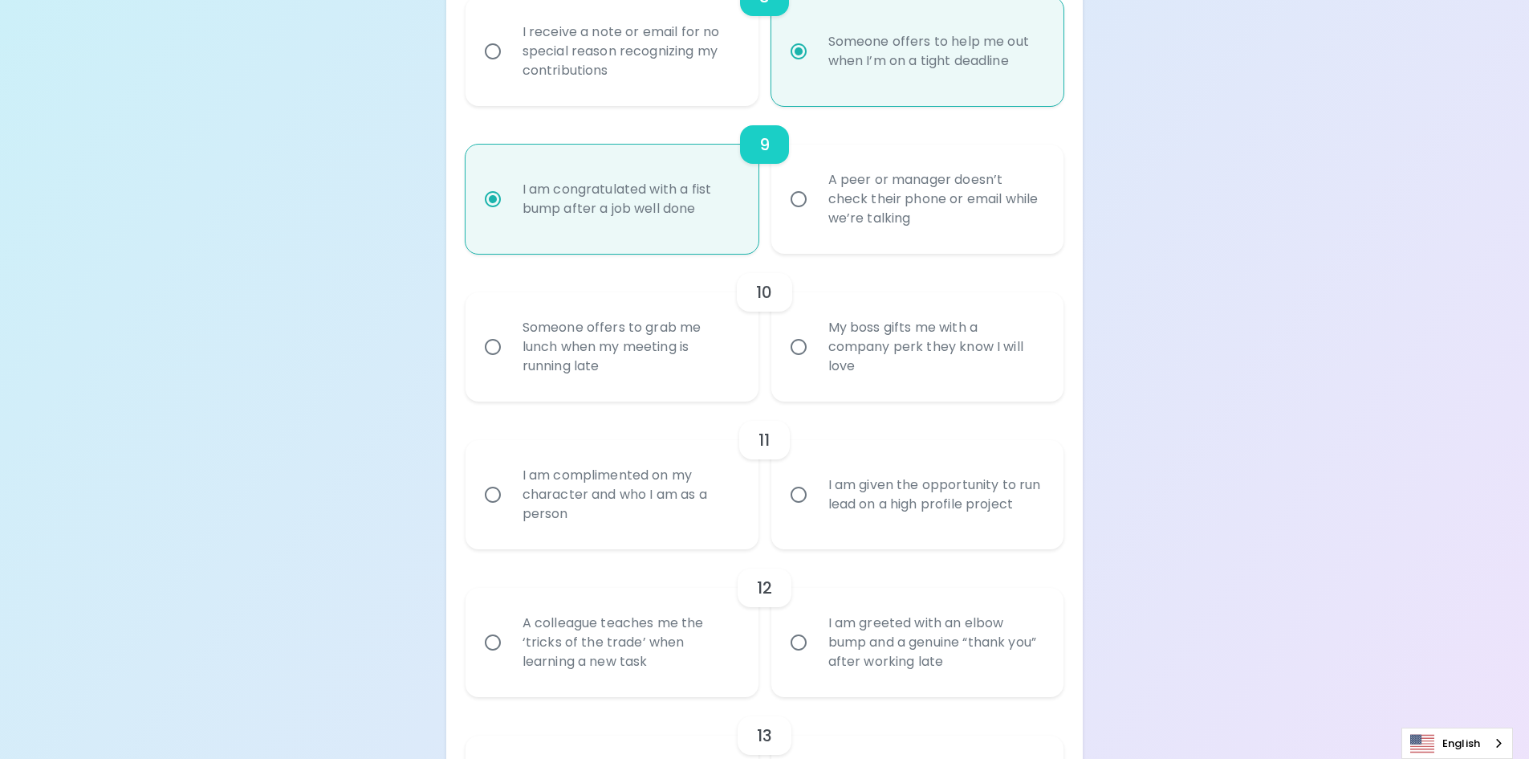
scroll to position [1477, 0]
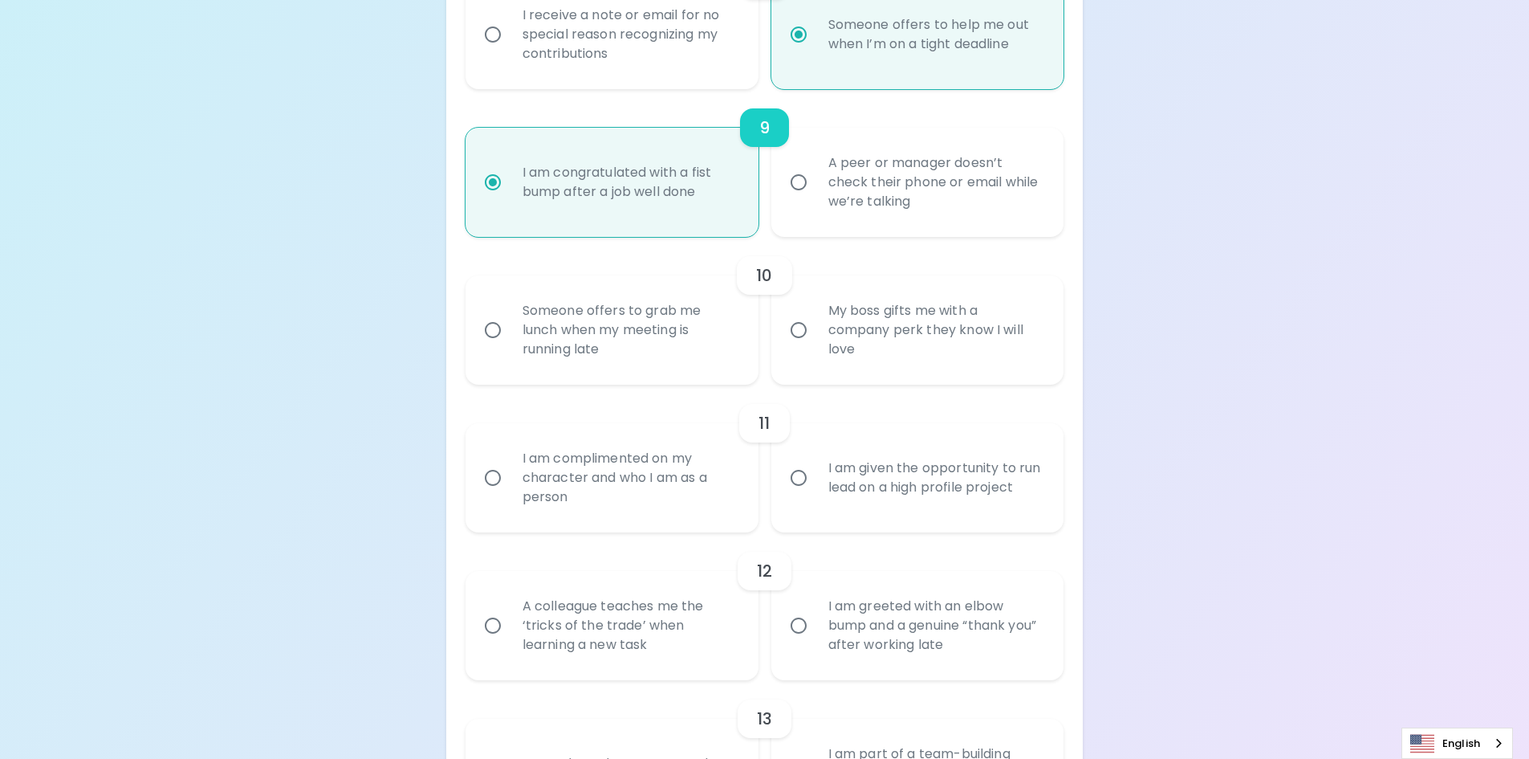
radio input "true"
click at [823, 314] on div "My boss gifts me with a company perk they know I will love" at bounding box center [936, 330] width 240 height 96
click at [816, 314] on input "My boss gifts me with a company perk they know I will love" at bounding box center [799, 330] width 34 height 34
radio input "false"
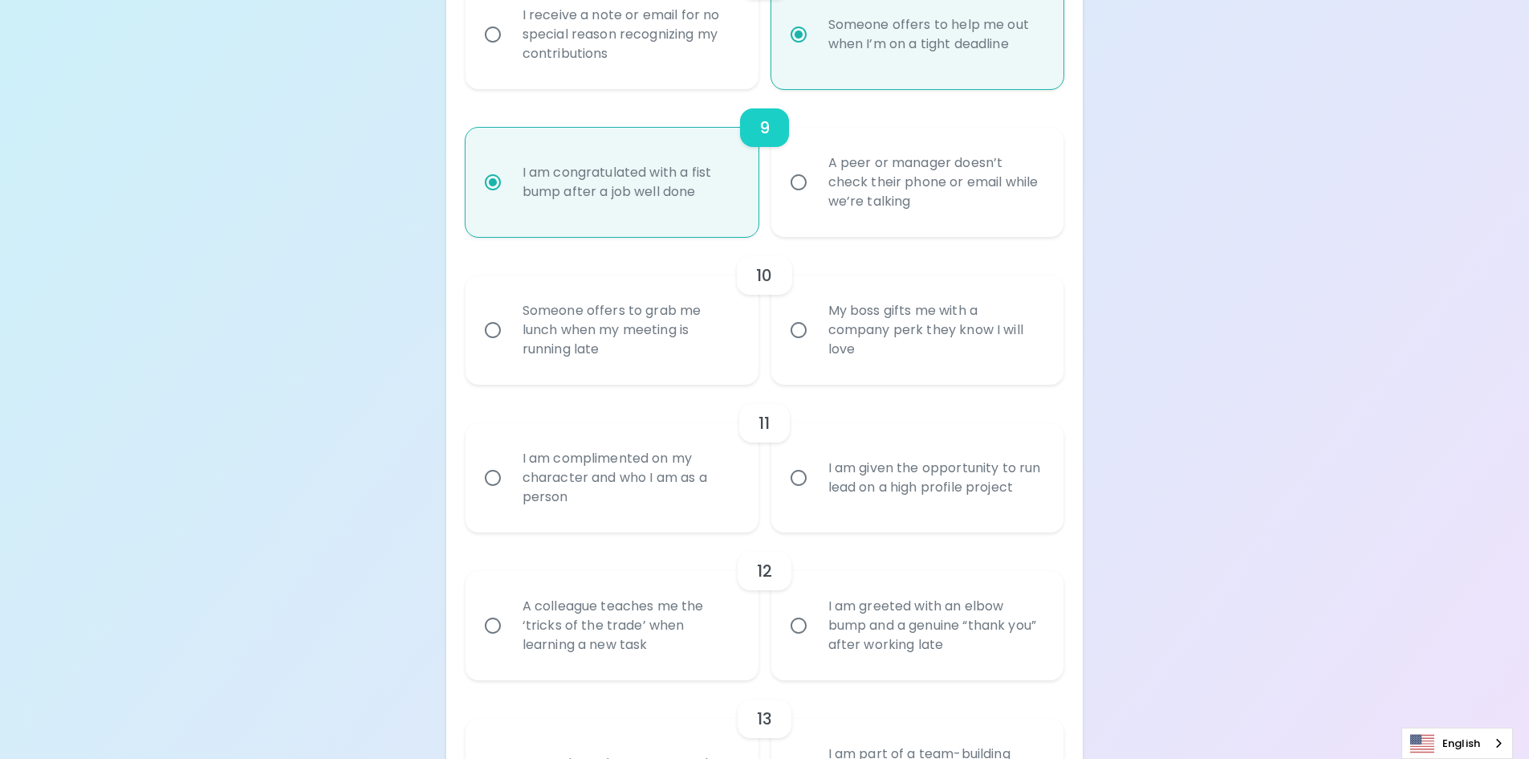
radio input "false"
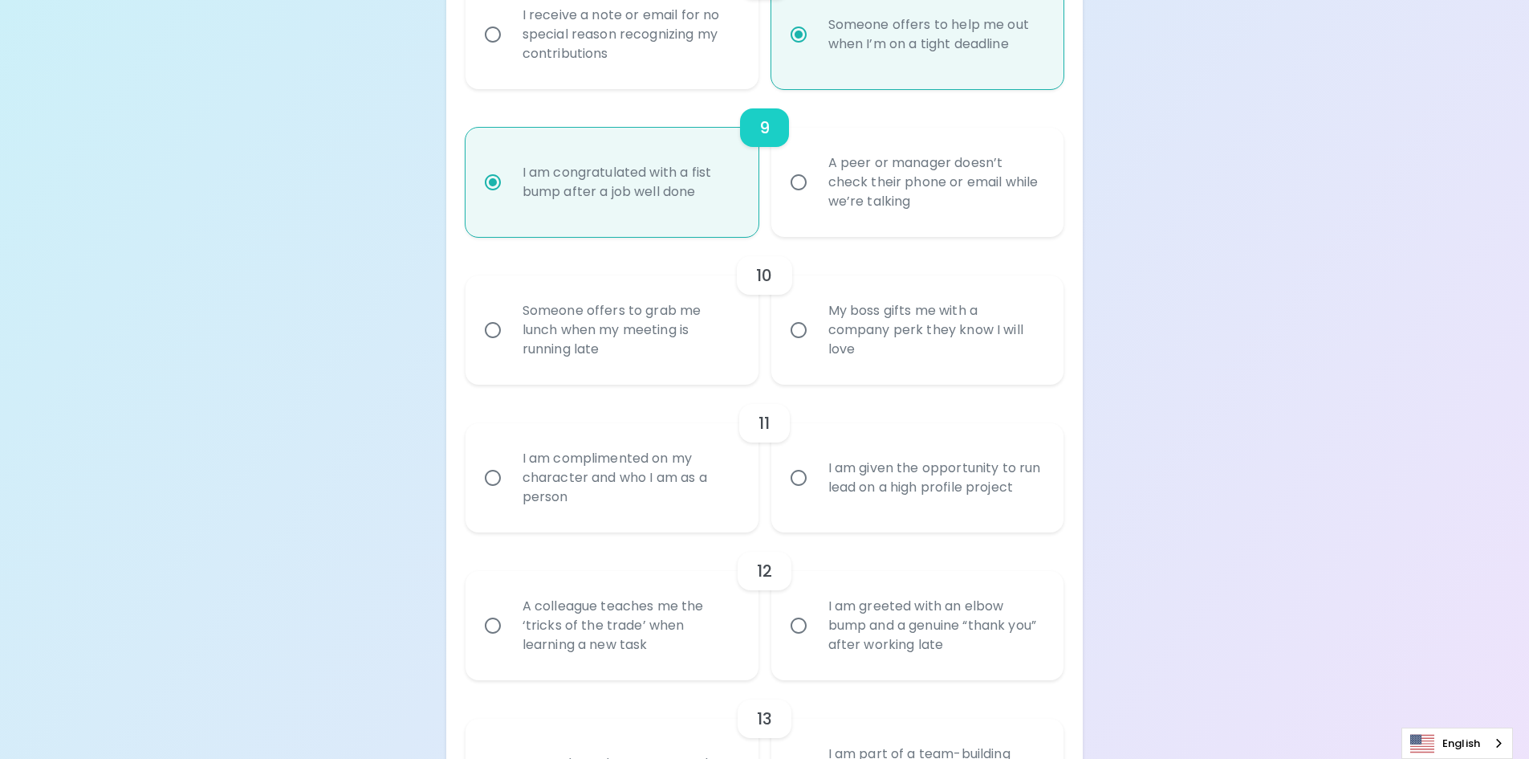
radio input "false"
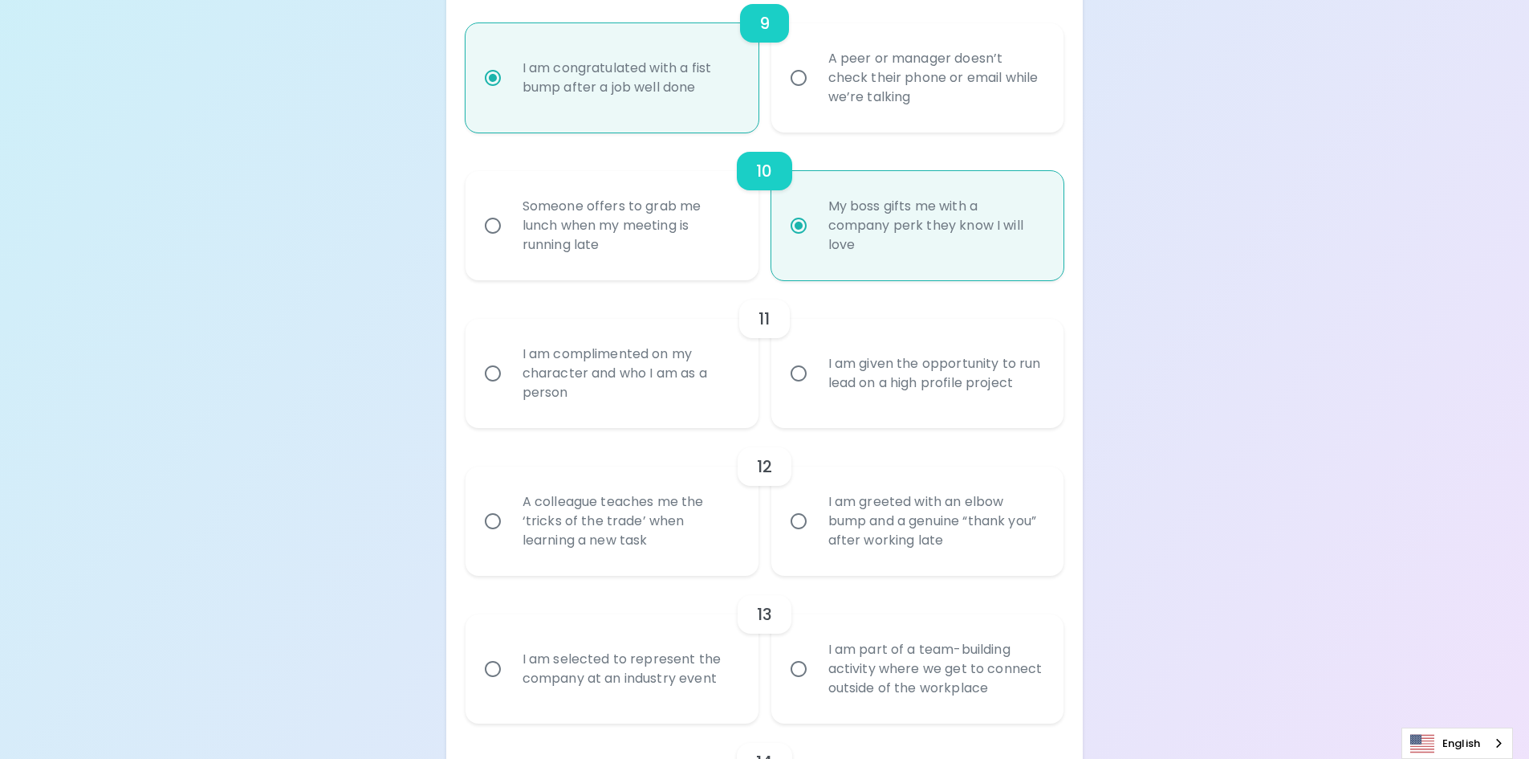
scroll to position [1606, 0]
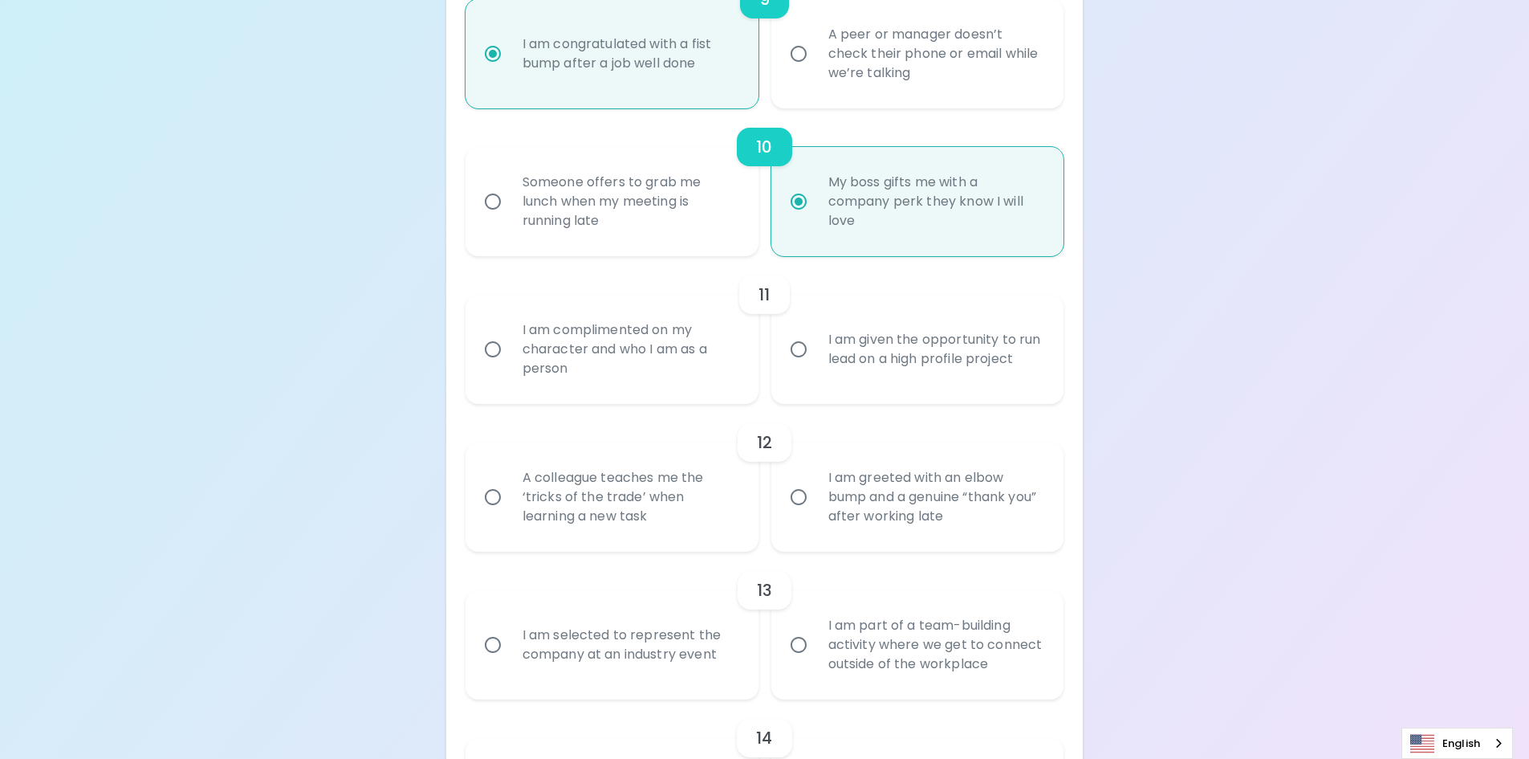
radio input "true"
click at [621, 350] on div "I am complimented on my character and who I am as a person" at bounding box center [630, 349] width 240 height 96
click at [510, 350] on input "I am complimented on my character and who I am as a person" at bounding box center [493, 349] width 34 height 34
radio input "false"
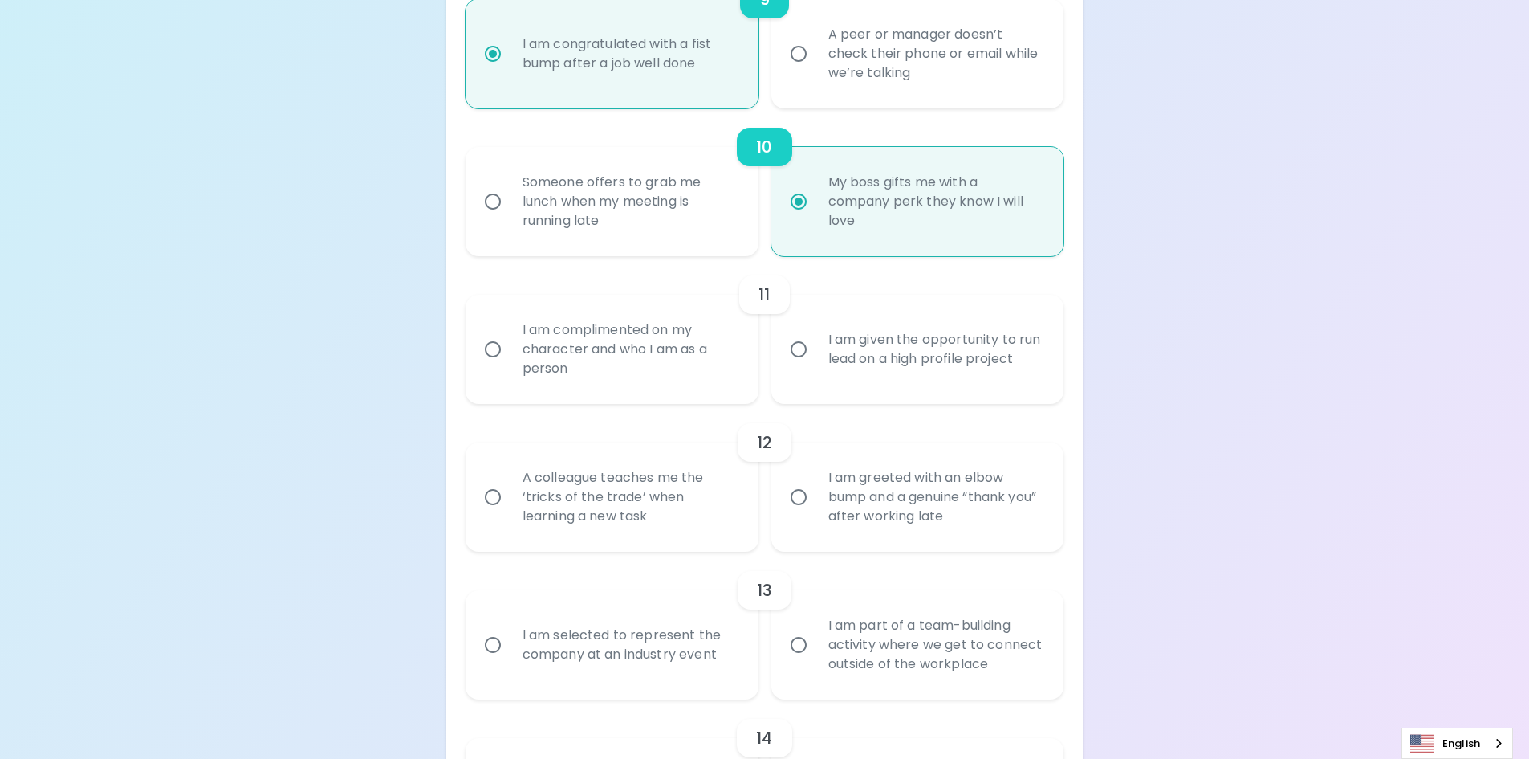
radio input "false"
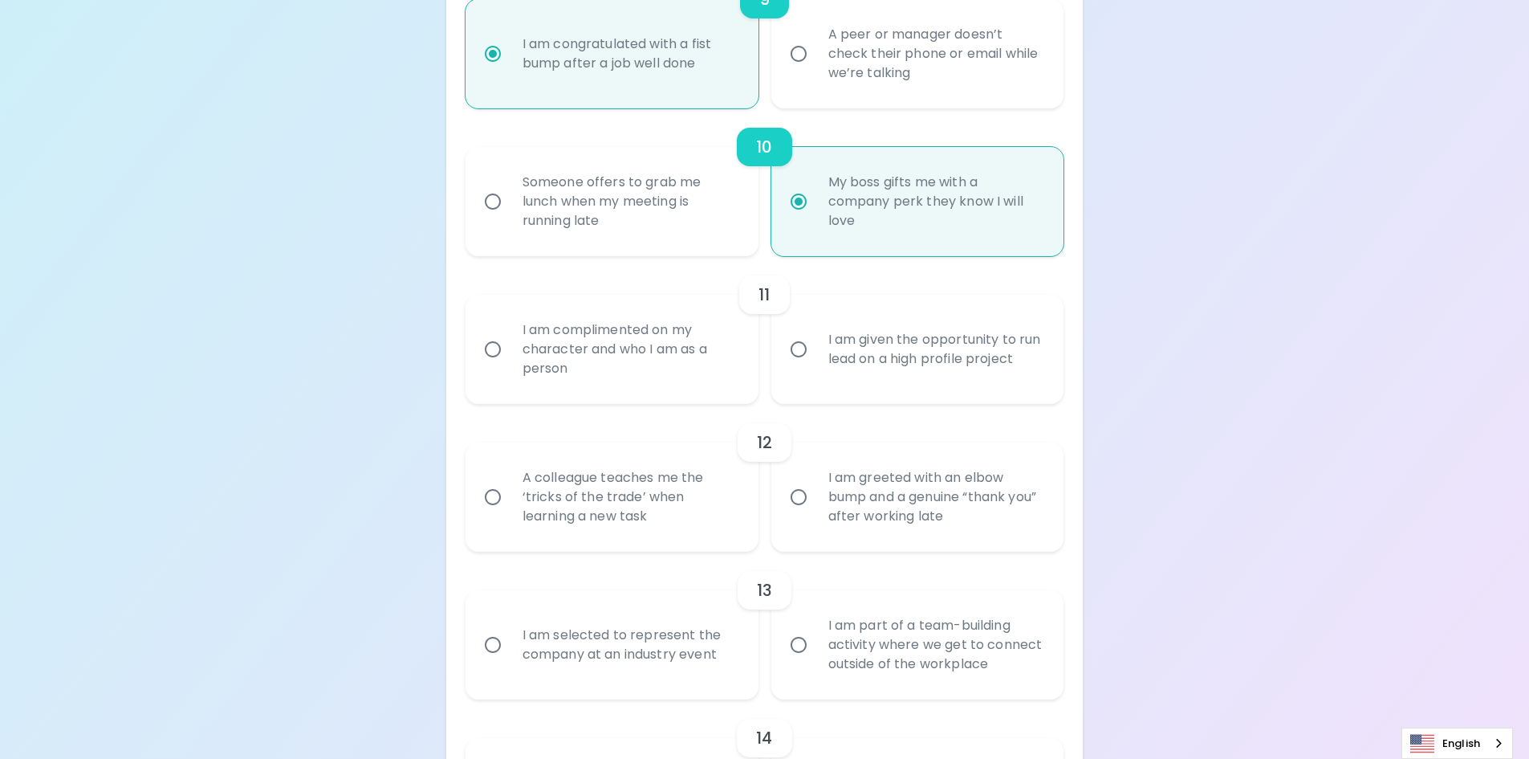
radio input "false"
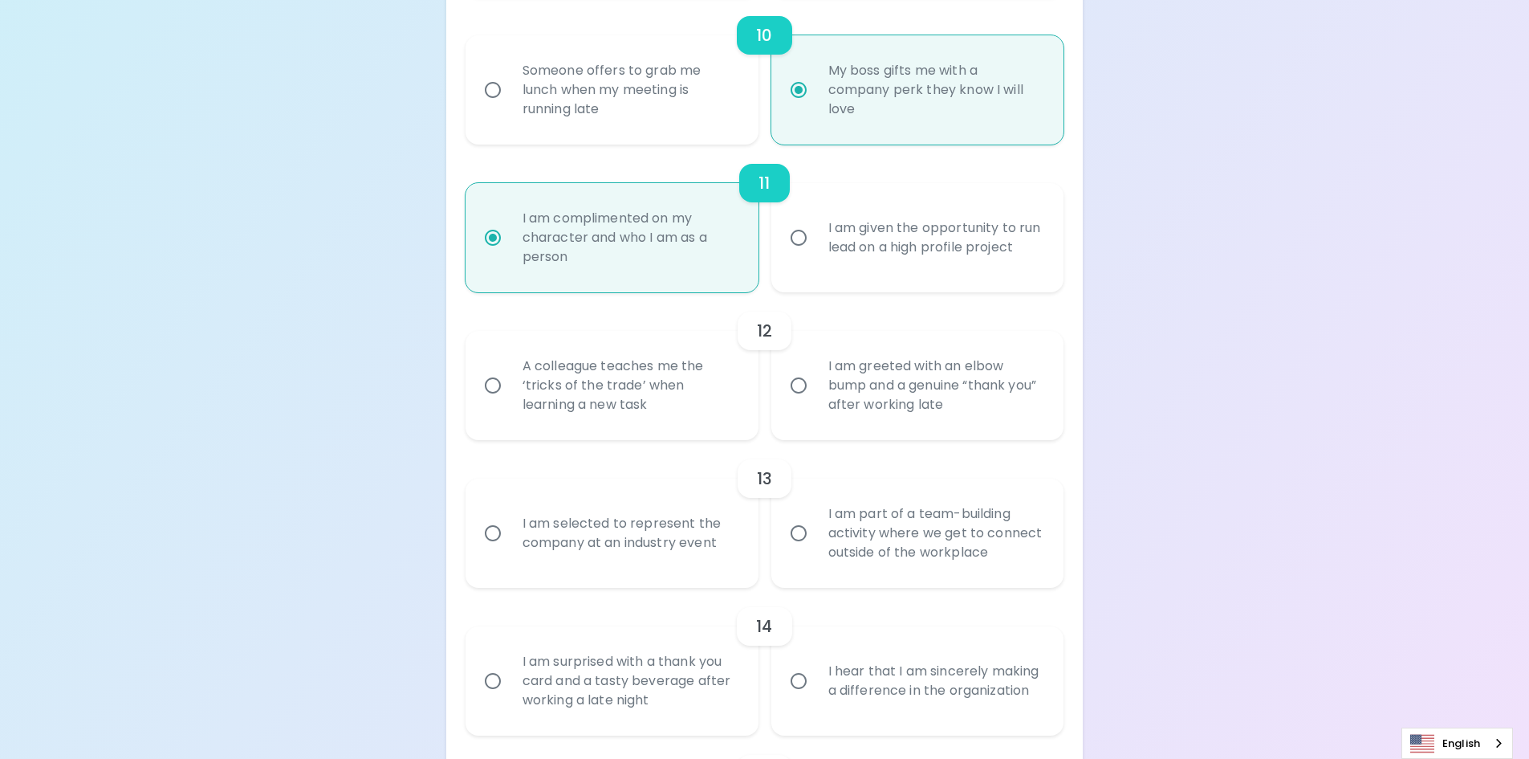
scroll to position [1734, 0]
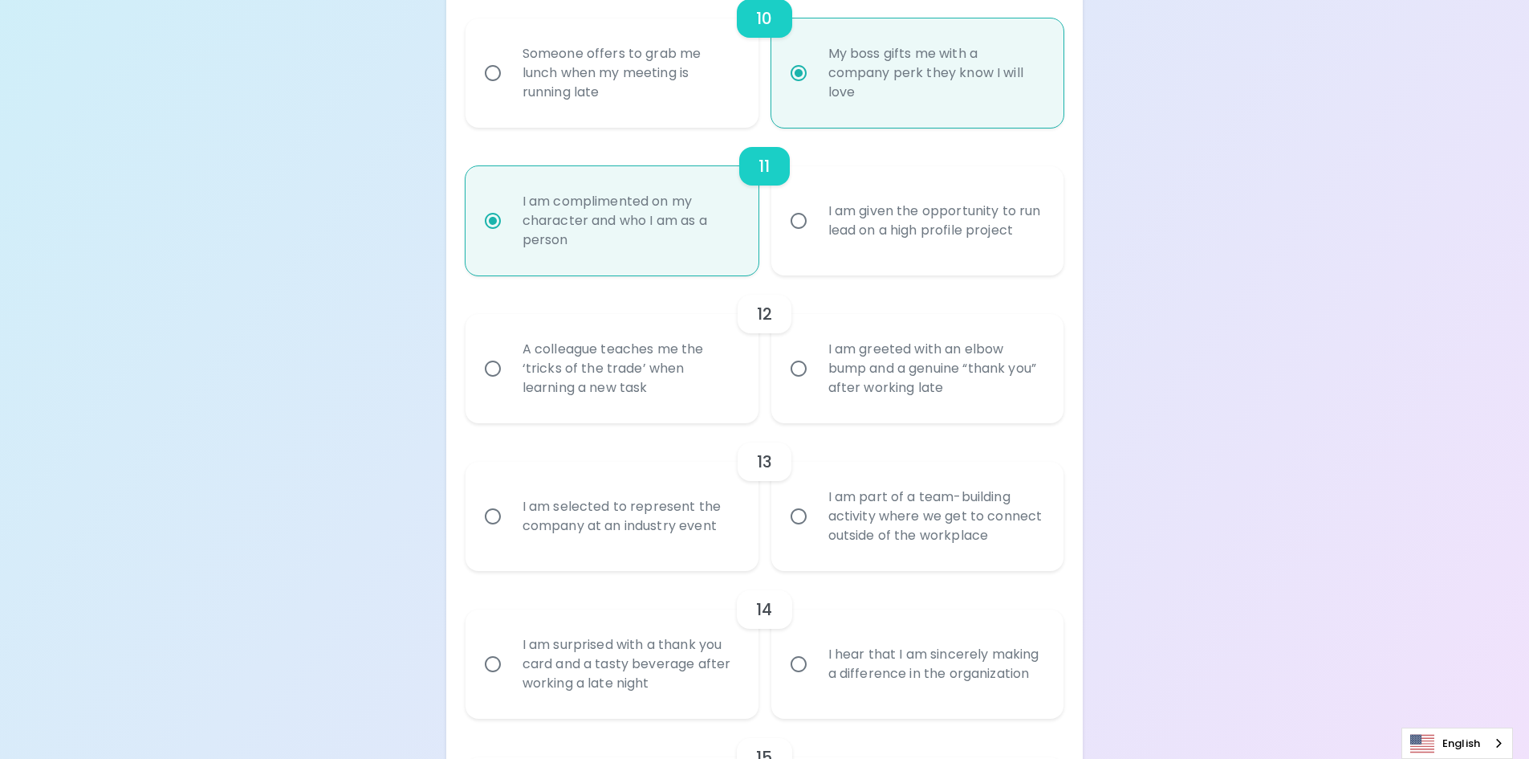
radio input "true"
click at [721, 394] on div "A colleague teaches me the ‘tricks of the trade’ when learning a new task" at bounding box center [630, 368] width 240 height 96
click at [510, 385] on input "A colleague teaches me the ‘tricks of the trade’ when learning a new task" at bounding box center [493, 369] width 34 height 34
radio input "false"
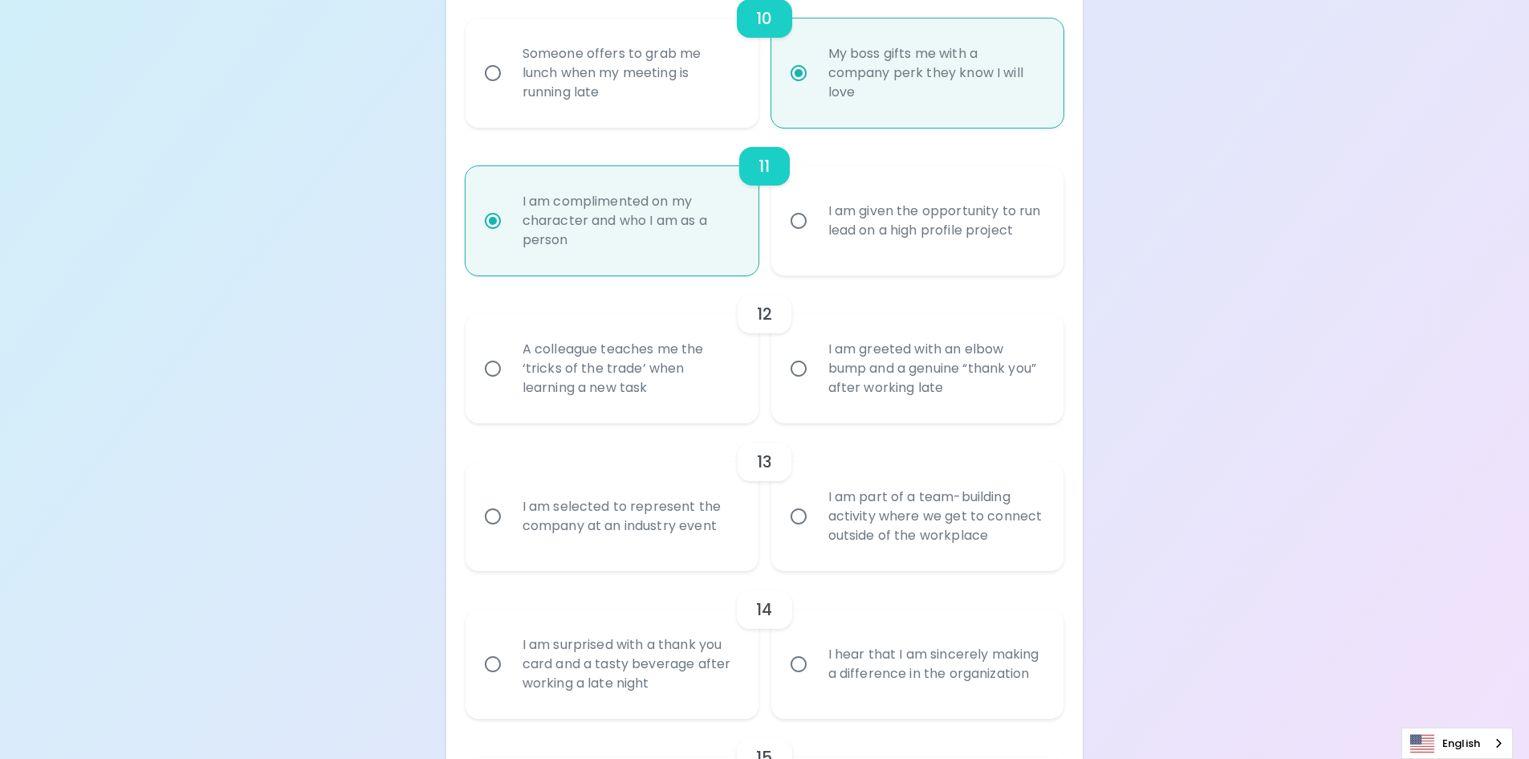
radio input "false"
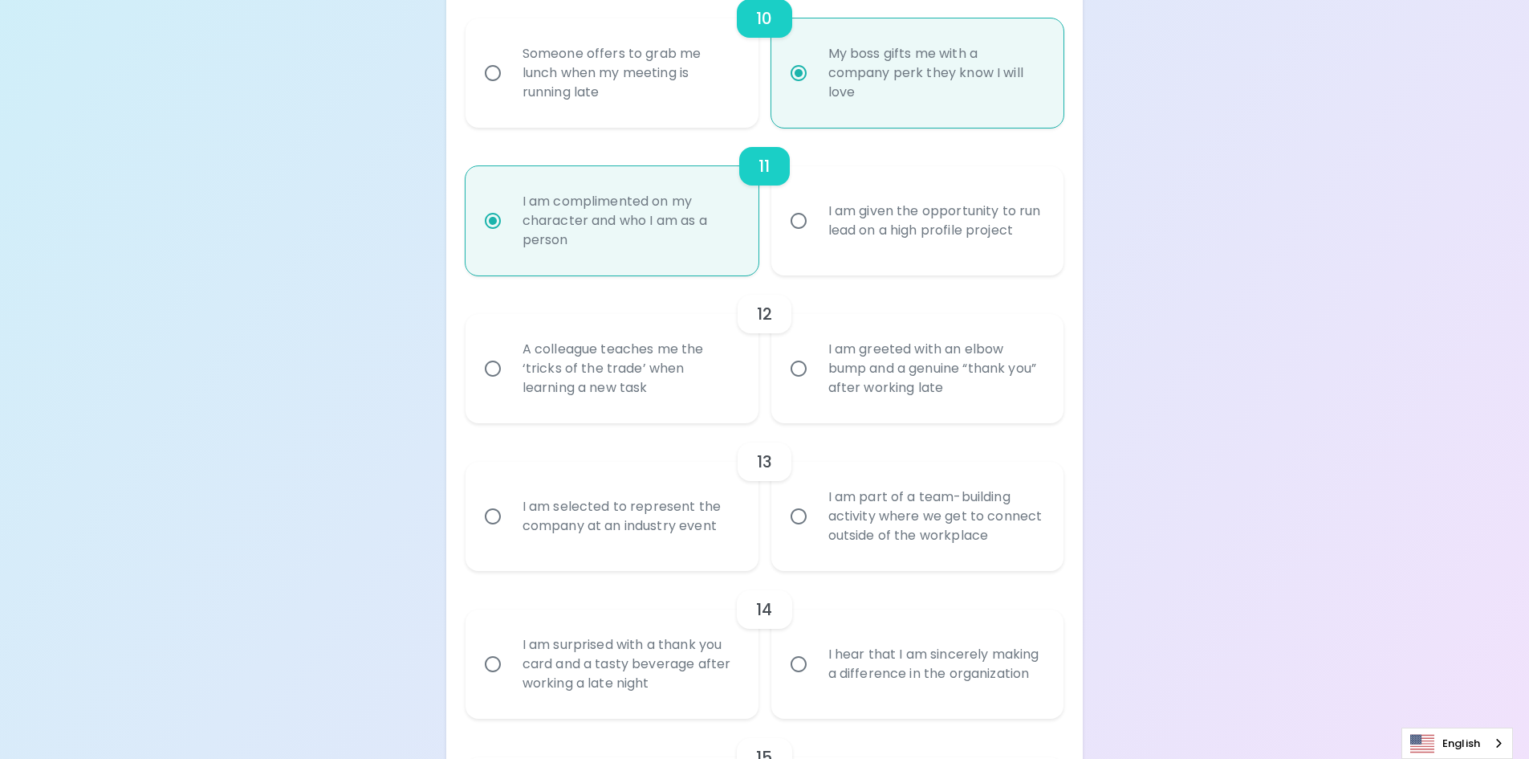
radio input "false"
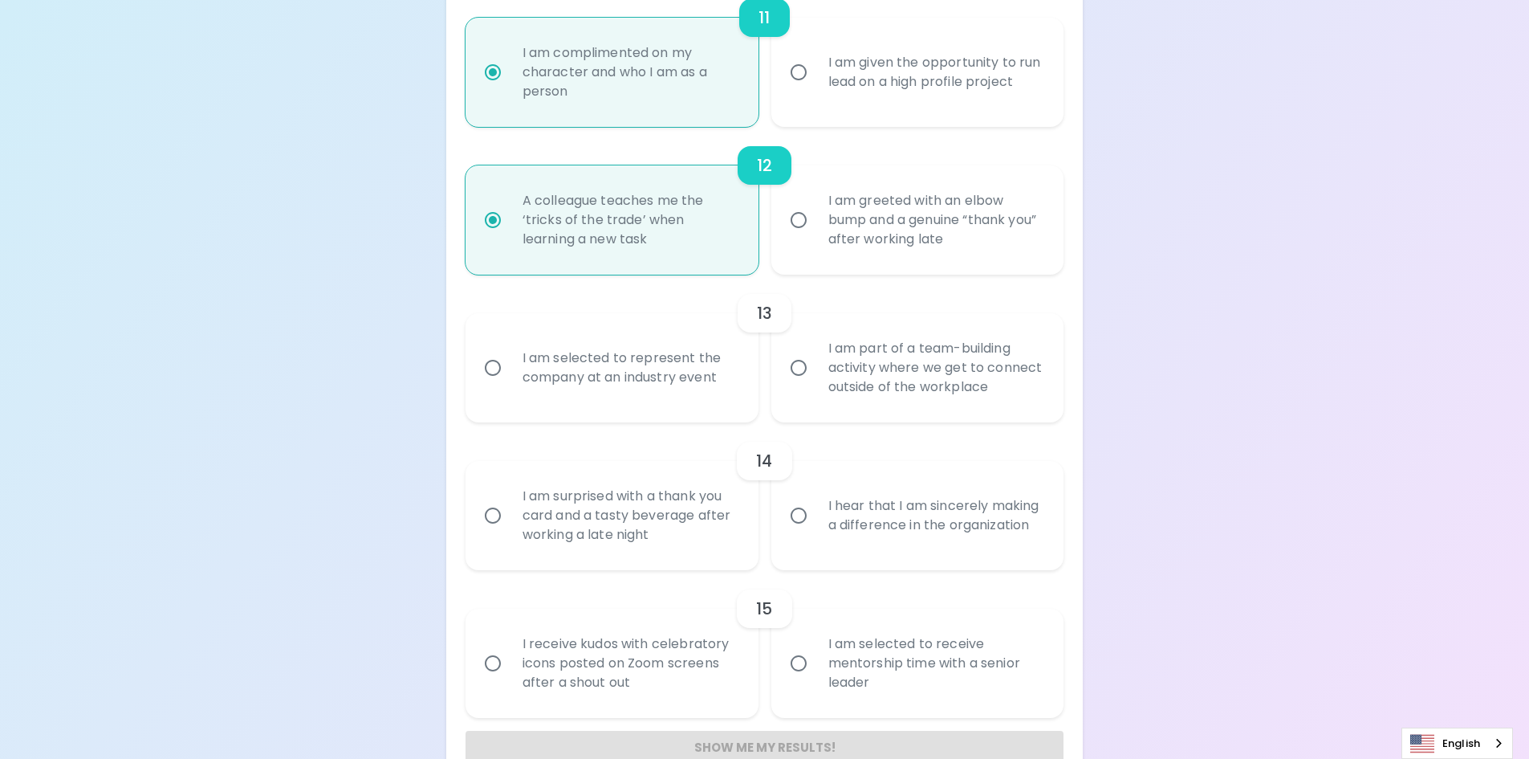
scroll to position [1920, 0]
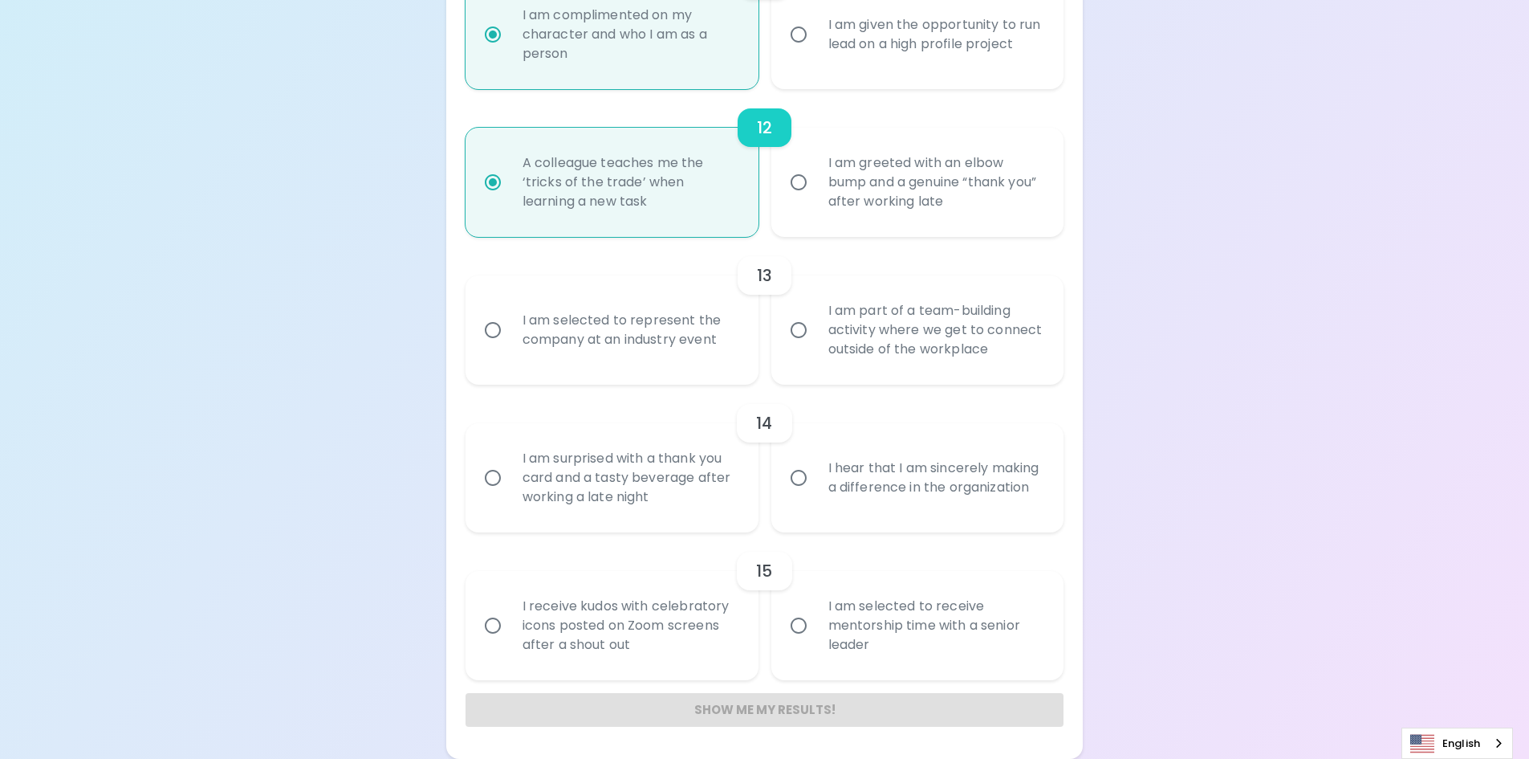
radio input "true"
click at [640, 346] on div "I am selected to represent the company at an industry event" at bounding box center [630, 329] width 240 height 77
click at [510, 346] on input "I am selected to represent the company at an industry event" at bounding box center [493, 330] width 34 height 34
radio input "false"
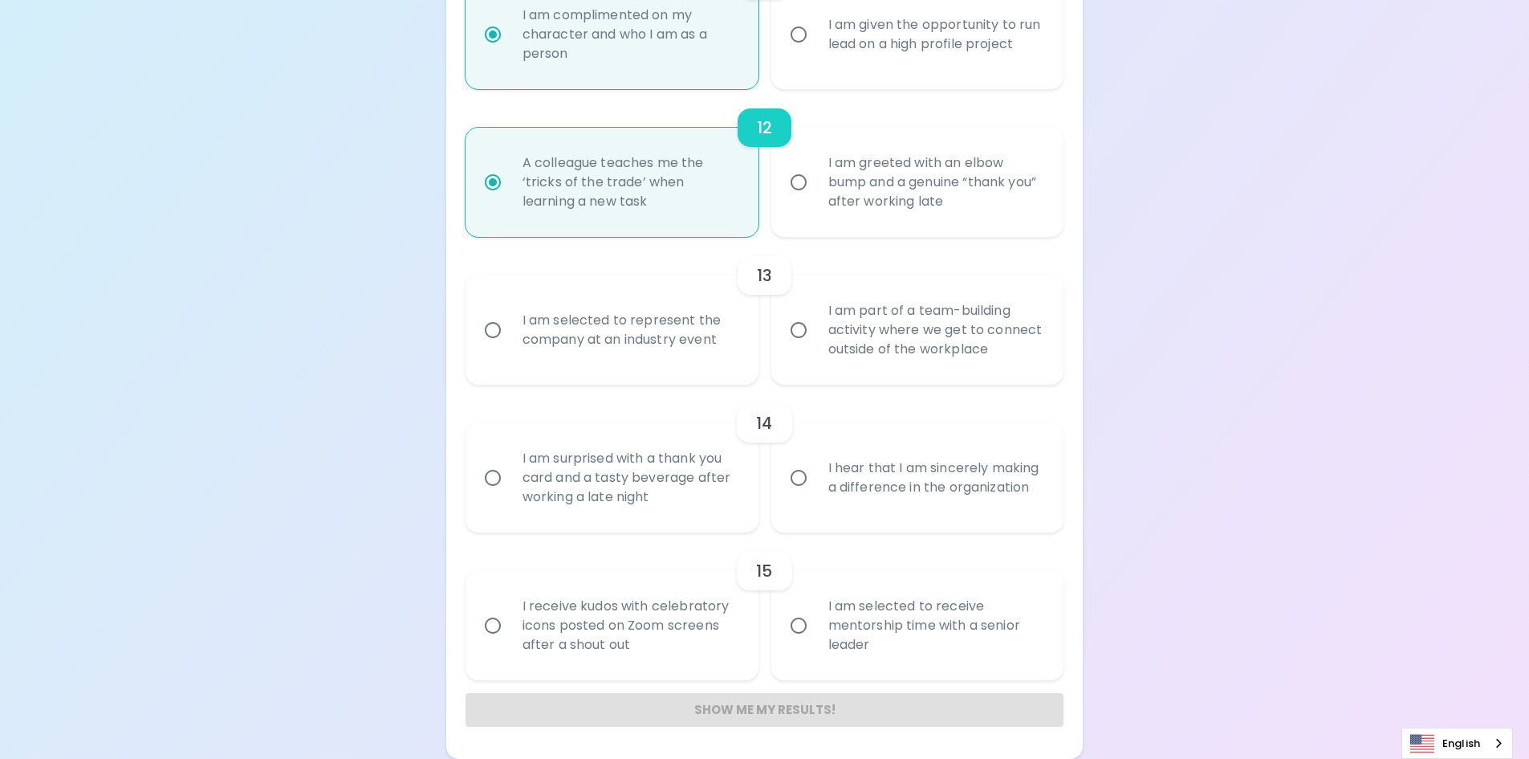
radio input "false"
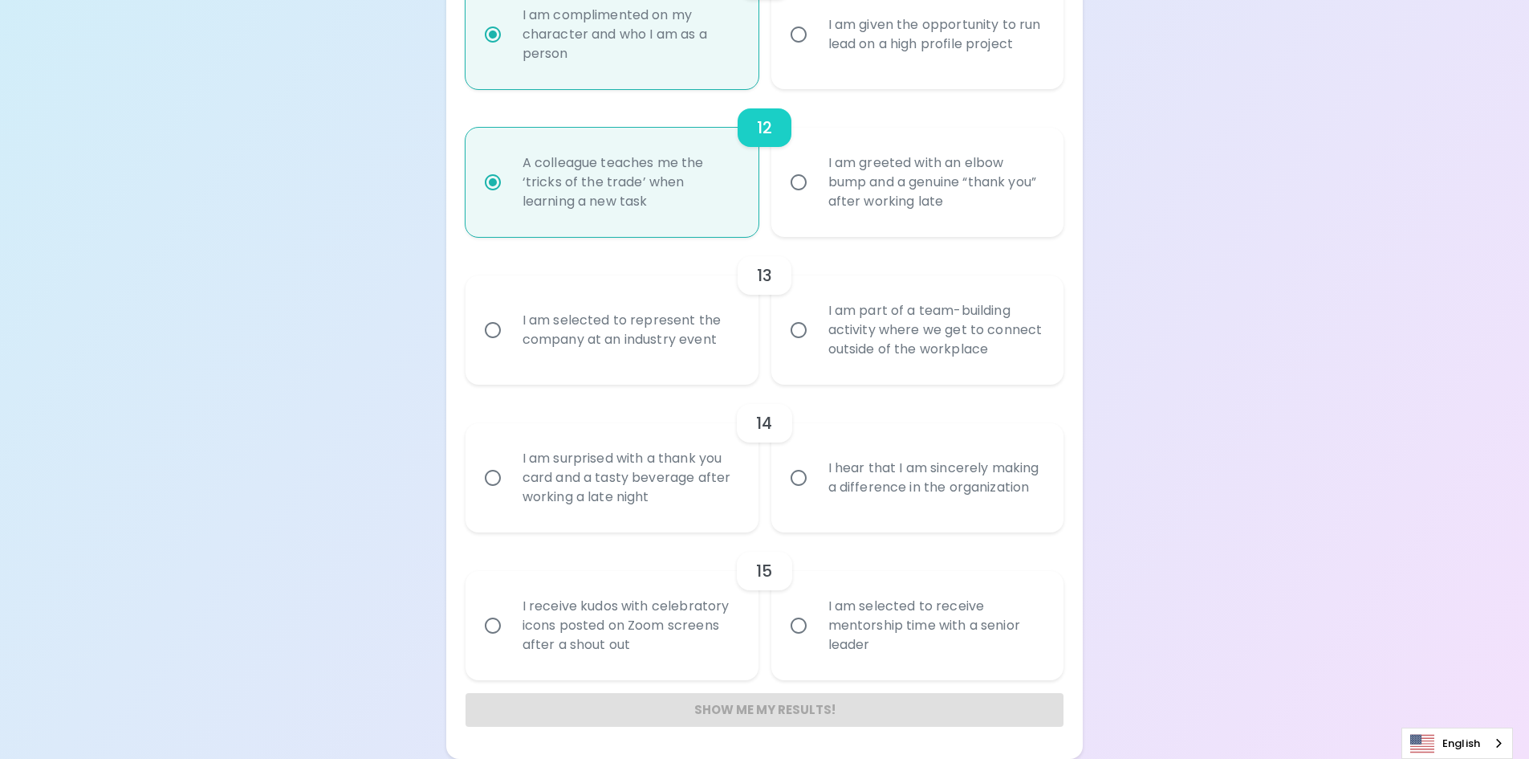
radio input "false"
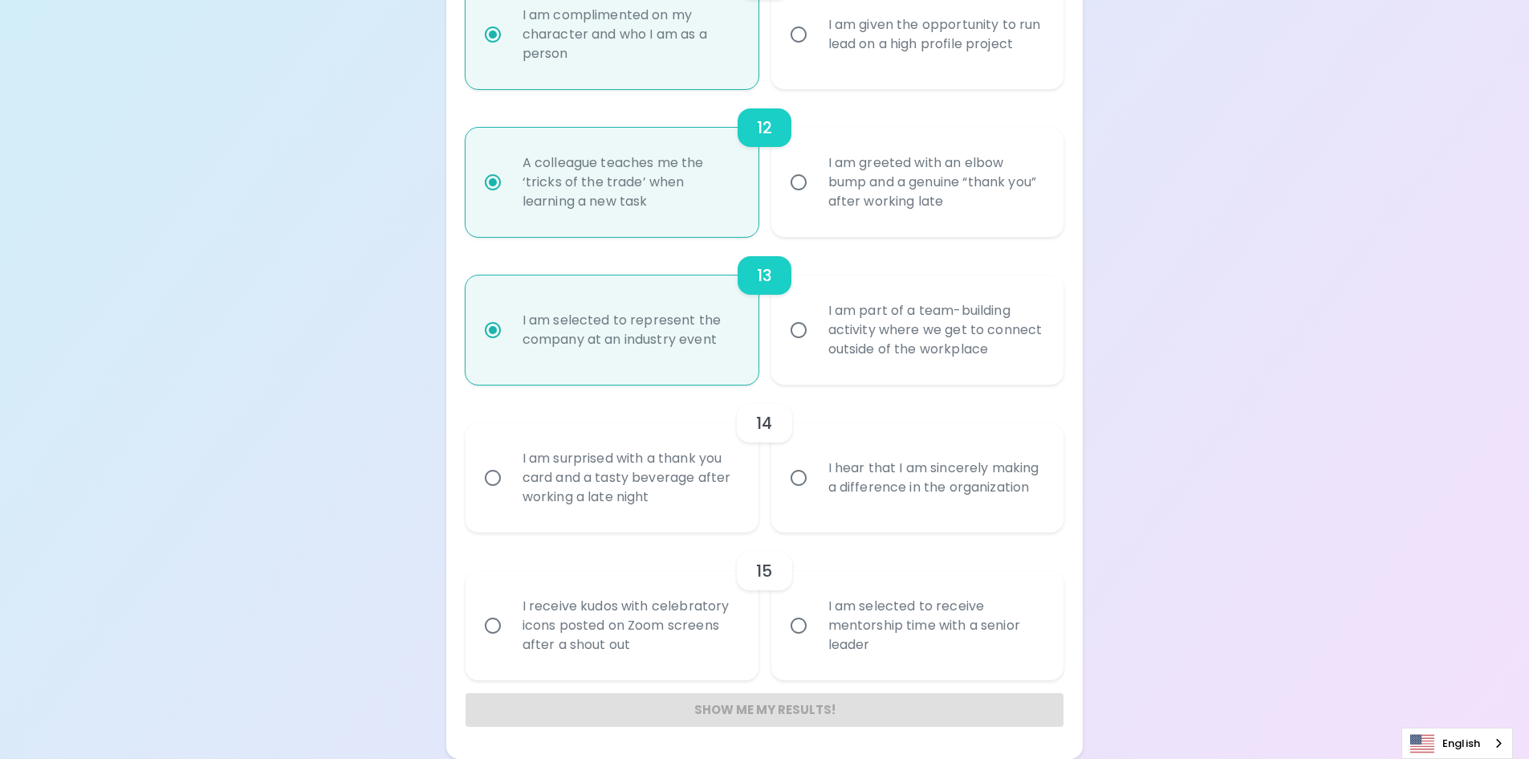
radio input "true"
click at [862, 487] on div "I hear that I am sincerely making a difference in the organization" at bounding box center [936, 477] width 240 height 77
click at [816, 487] on input "I hear that I am sincerely making a difference in the organization" at bounding box center [799, 478] width 34 height 34
radio input "false"
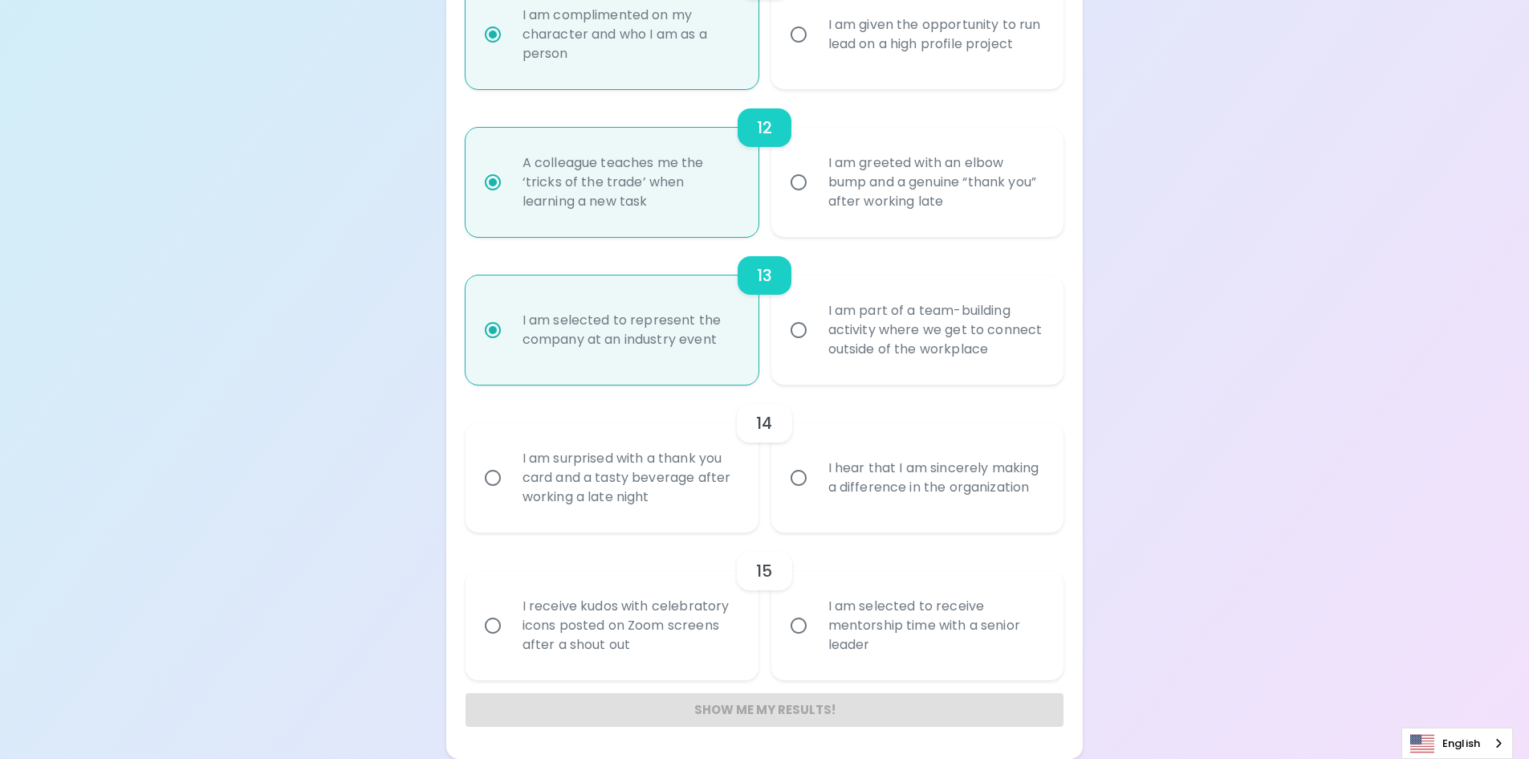
radio input "false"
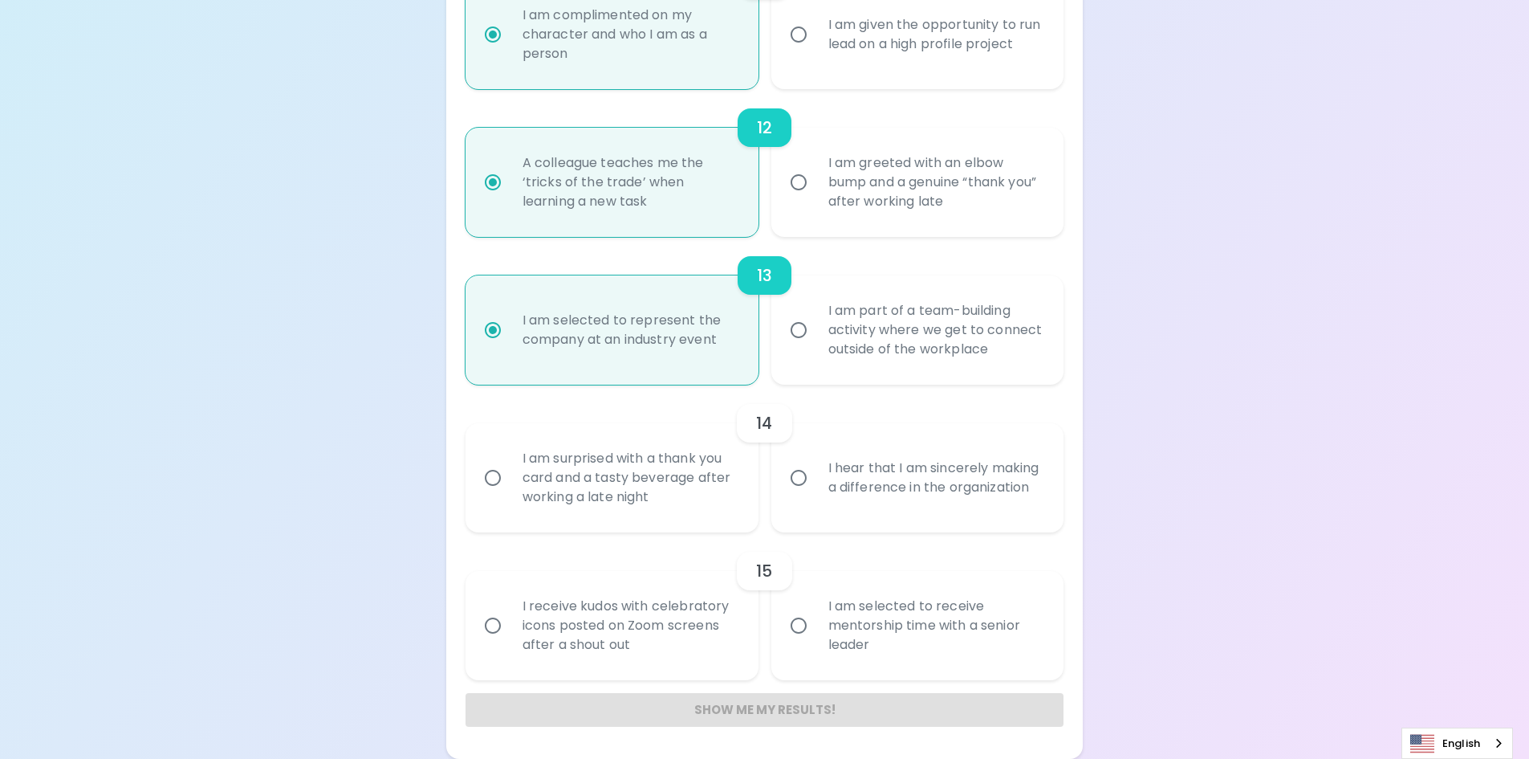
radio input "false"
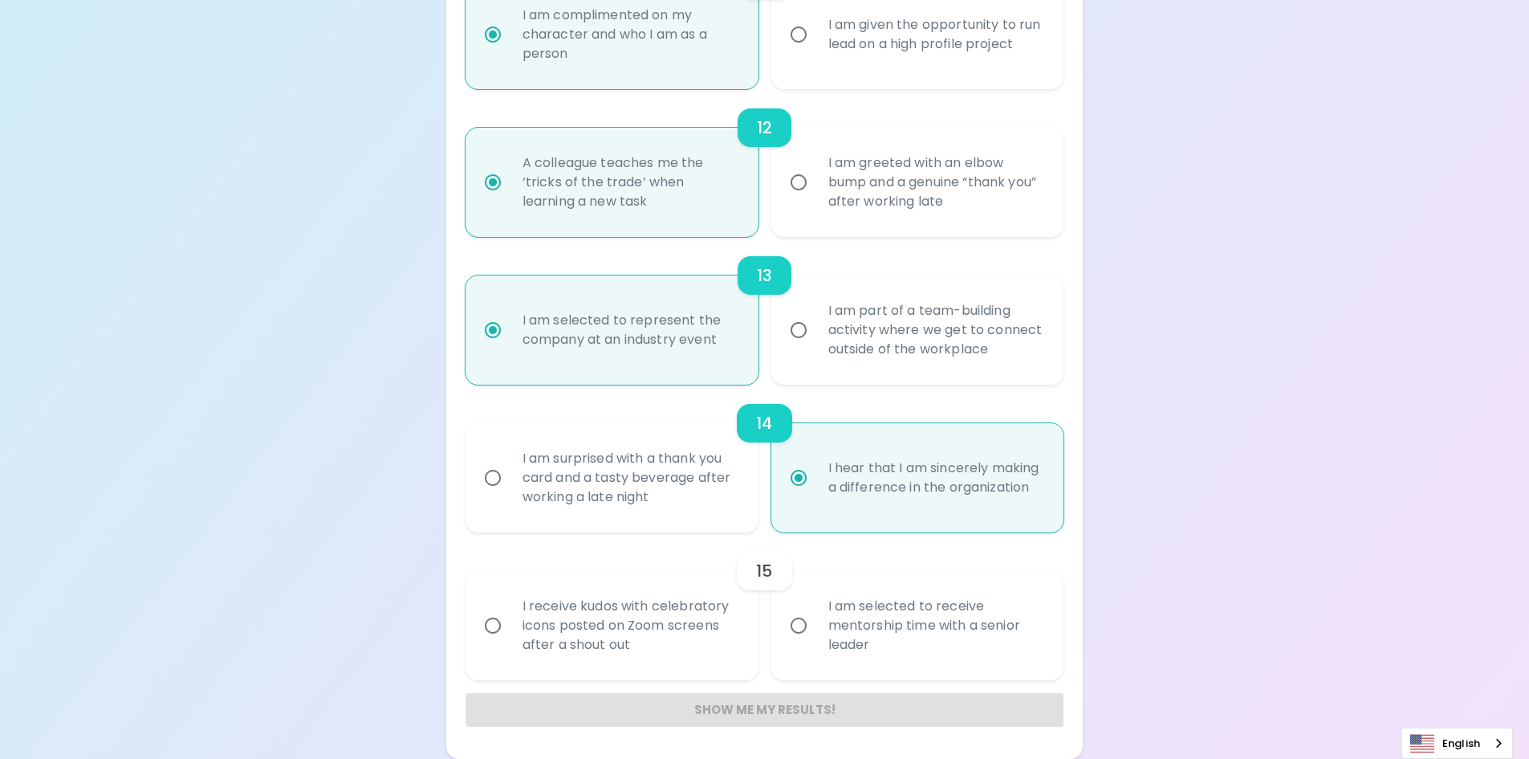
radio input "true"
click at [824, 623] on div "I am selected to receive mentorship time with a senior leader" at bounding box center [936, 625] width 240 height 96
click at [816, 623] on input "I am selected to receive mentorship time with a senior leader" at bounding box center [799, 626] width 34 height 34
radio input "false"
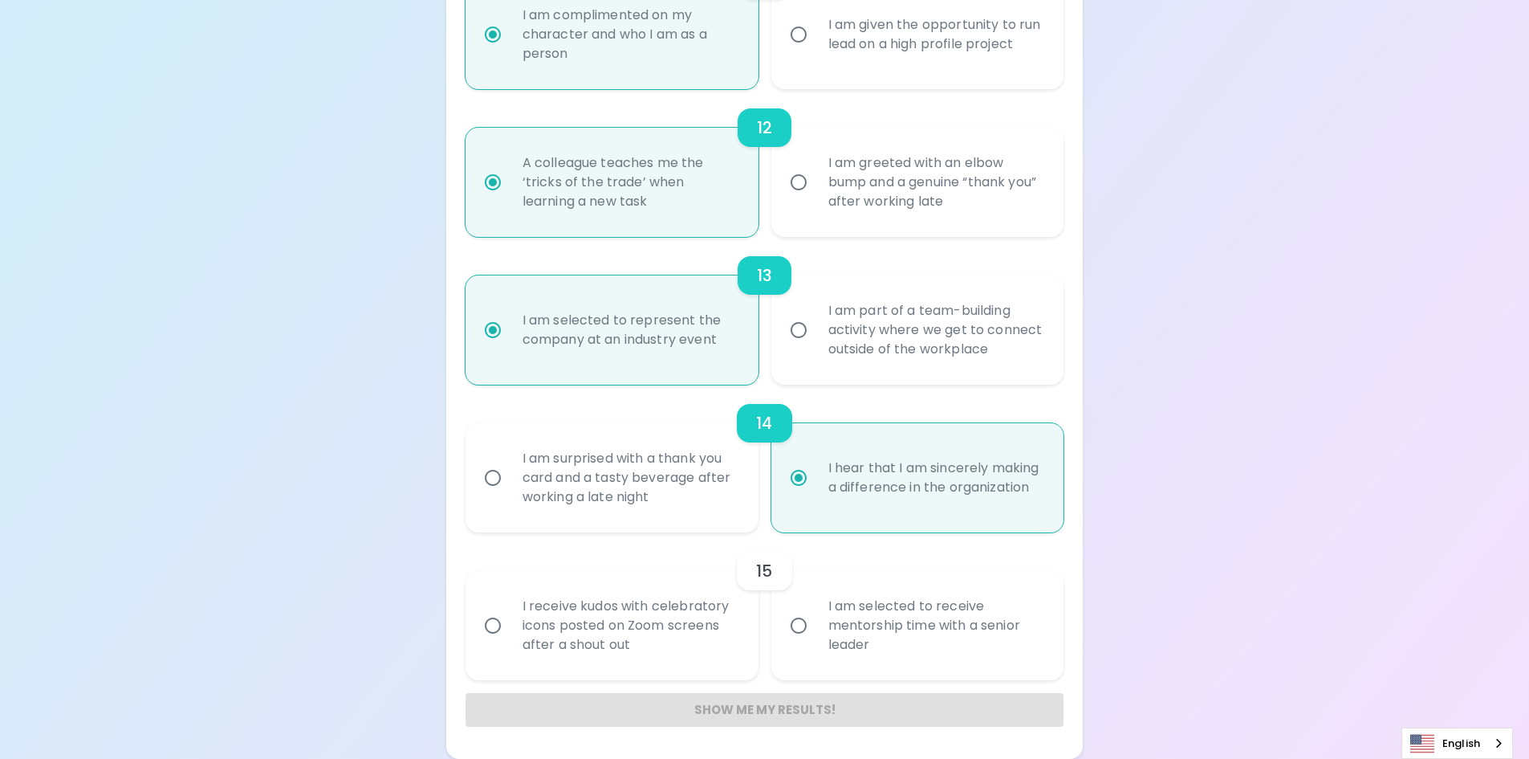
radio input "false"
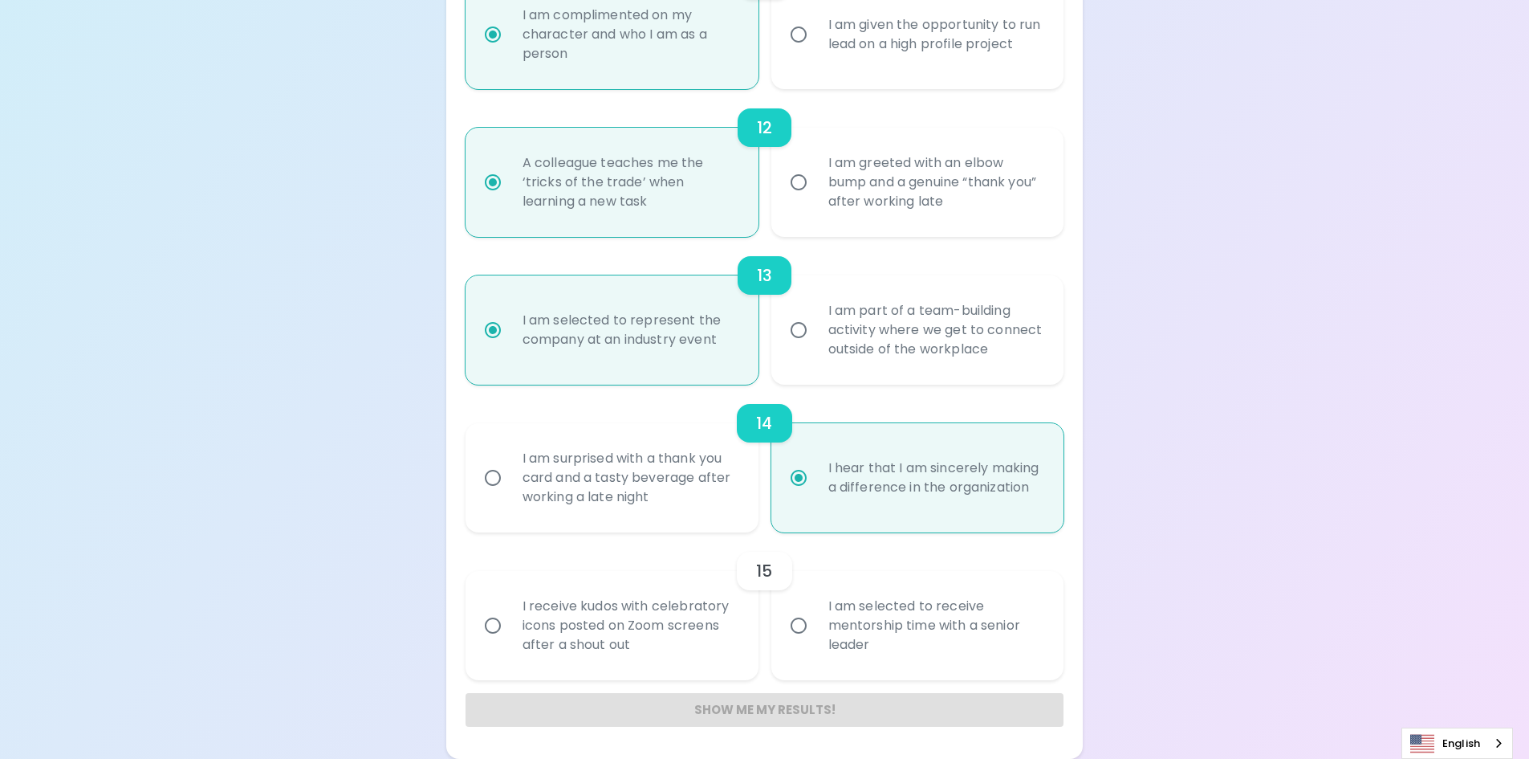
radio input "false"
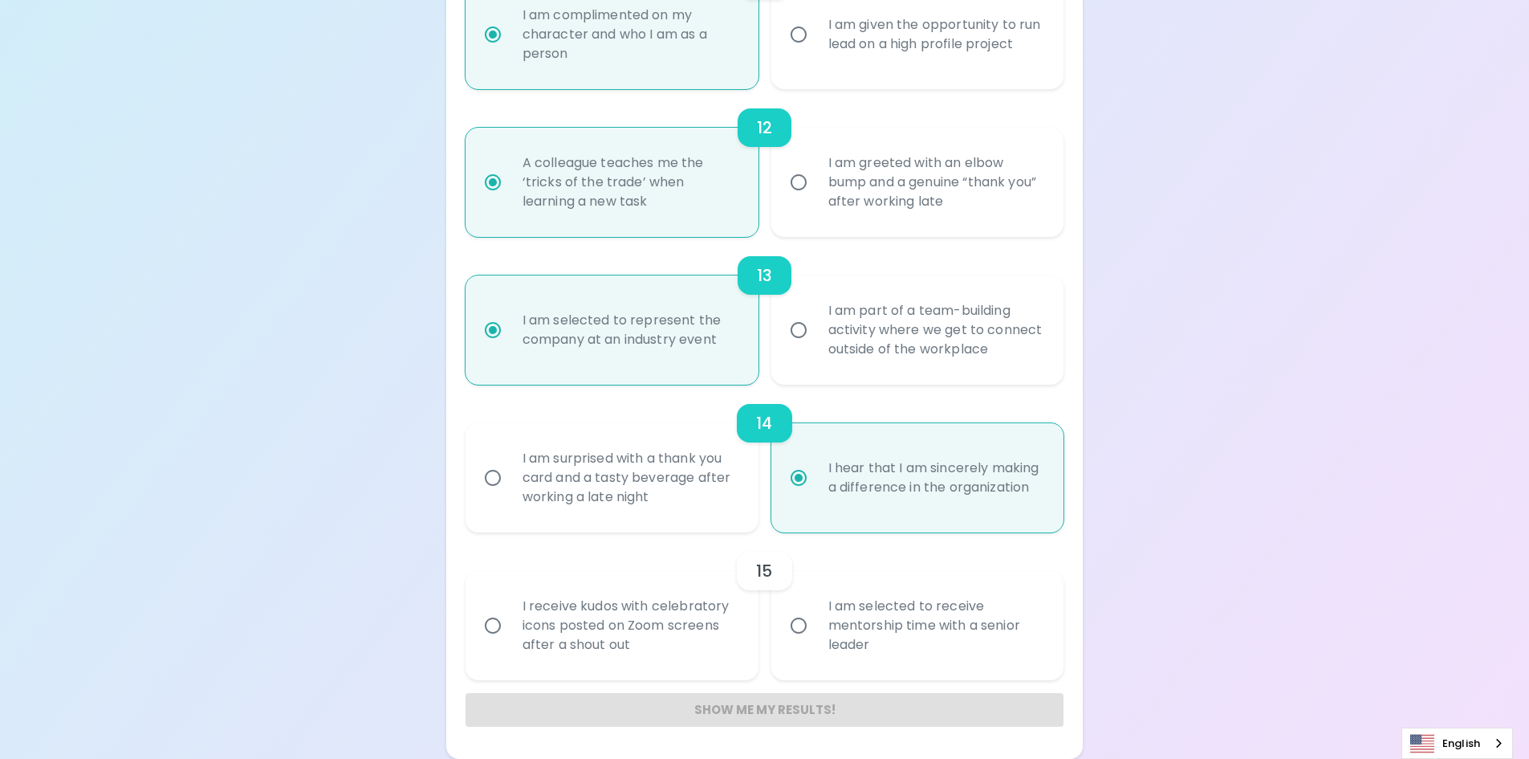
radio input "false"
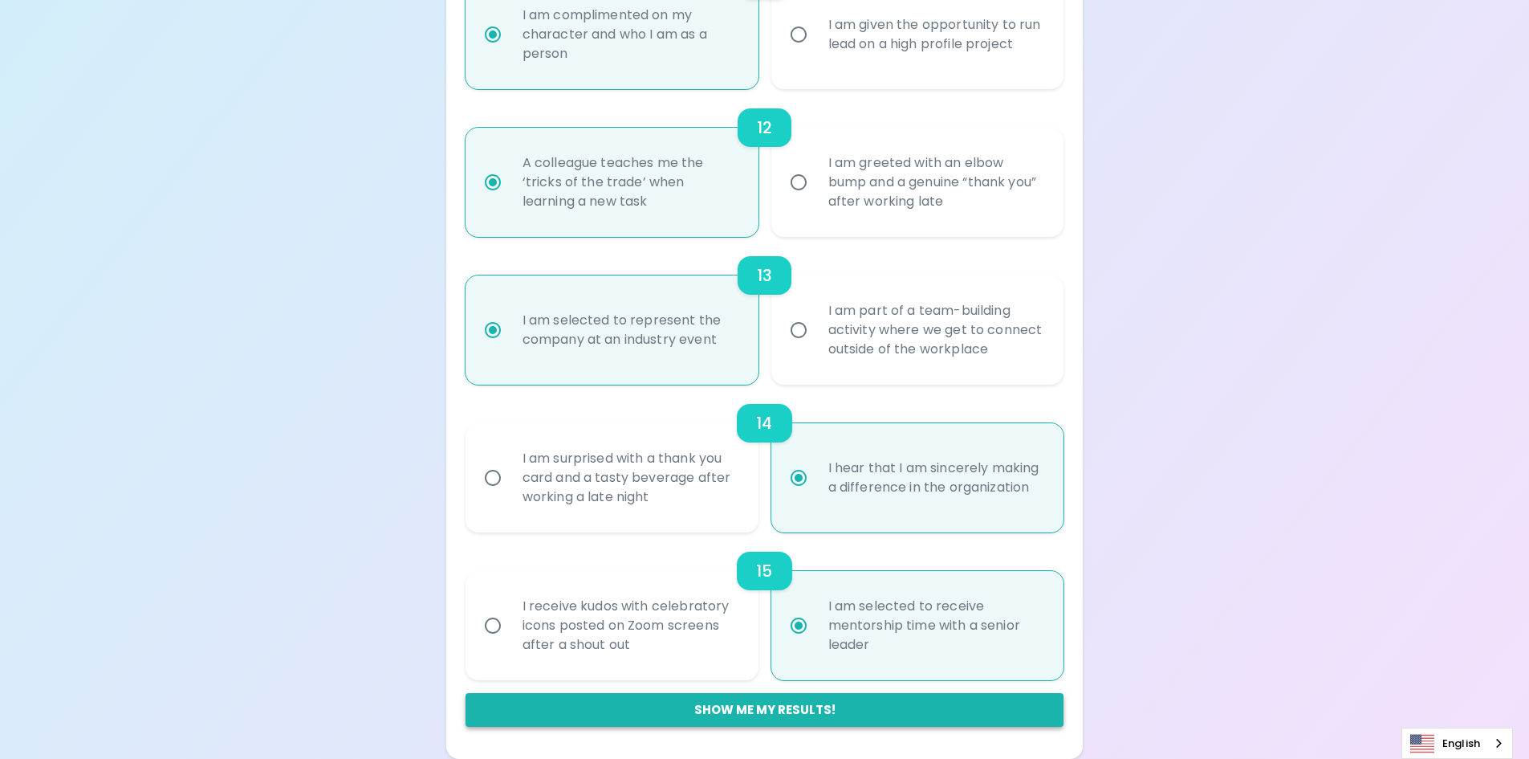
radio input "true"
click at [753, 695] on button "Show me my results!" at bounding box center [765, 710] width 599 height 34
radio input "false"
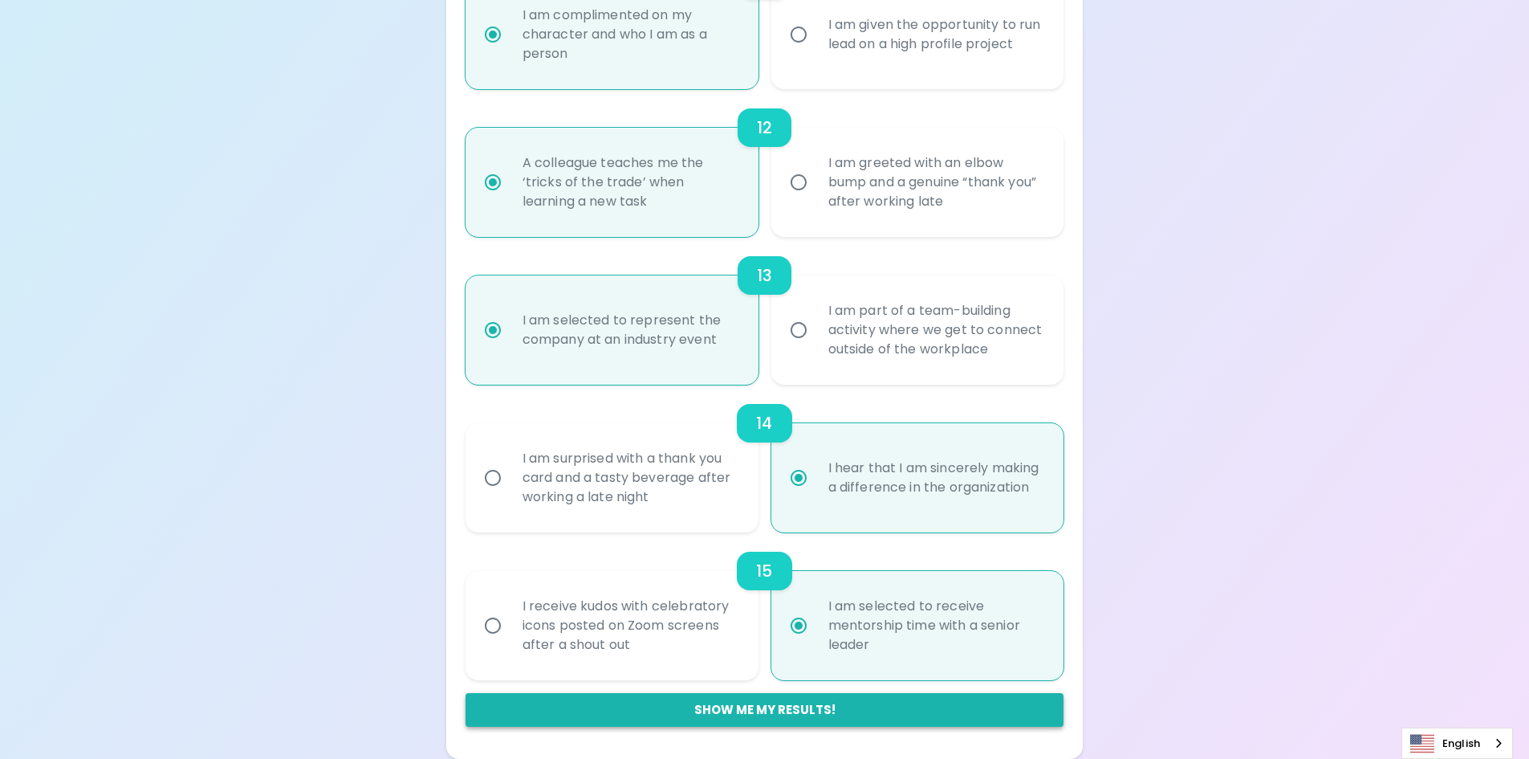
radio input "false"
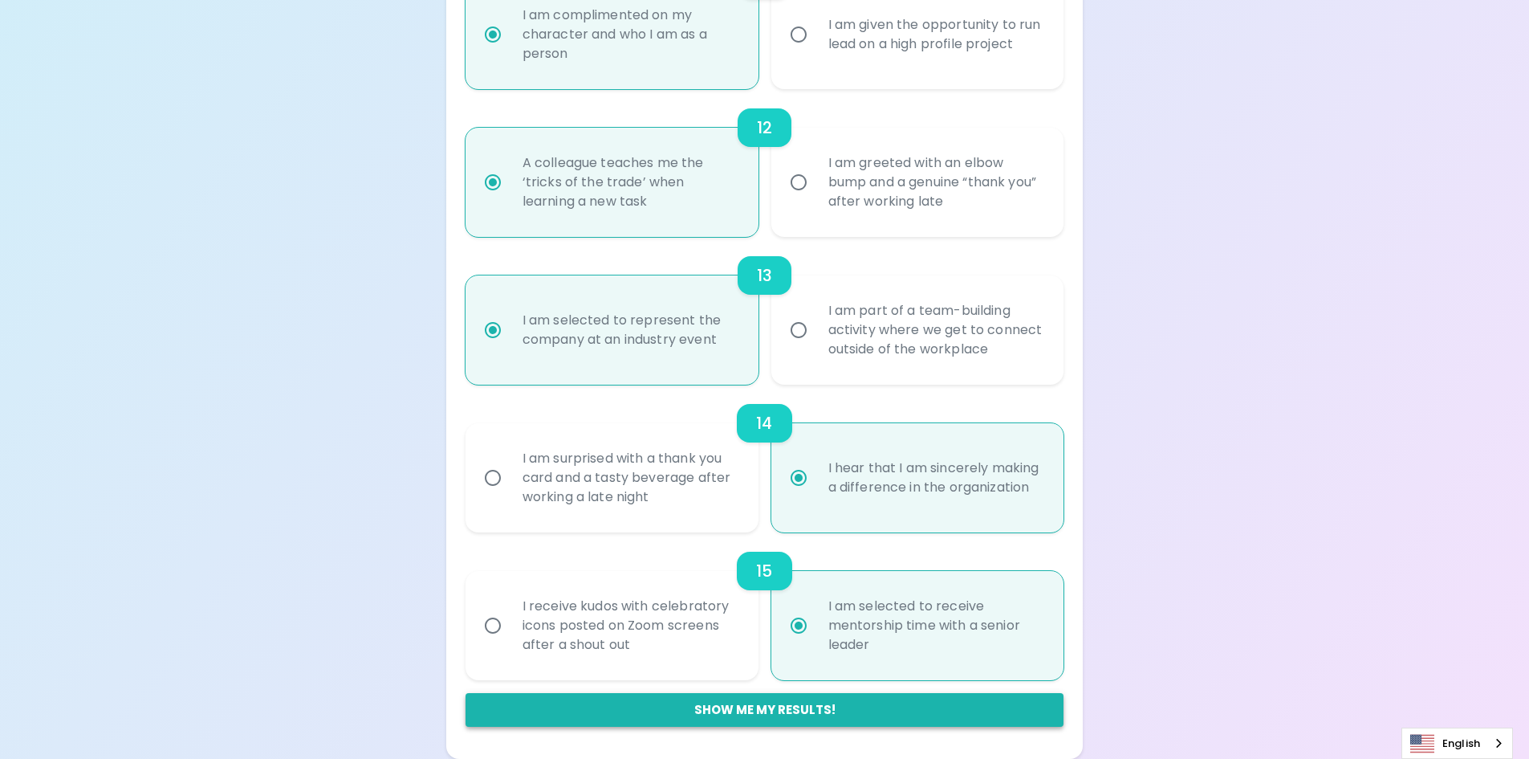
radio input "false"
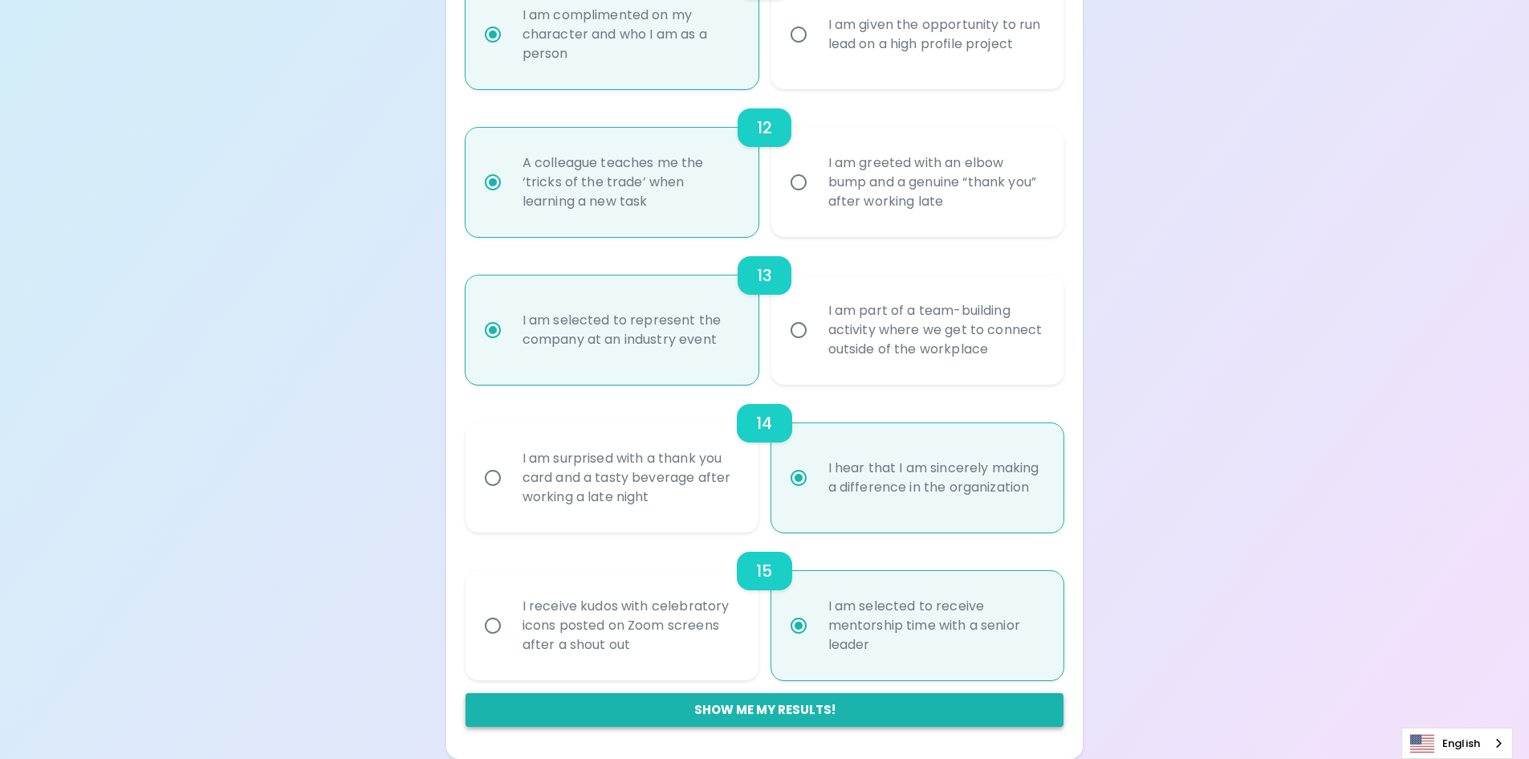
radio input "false"
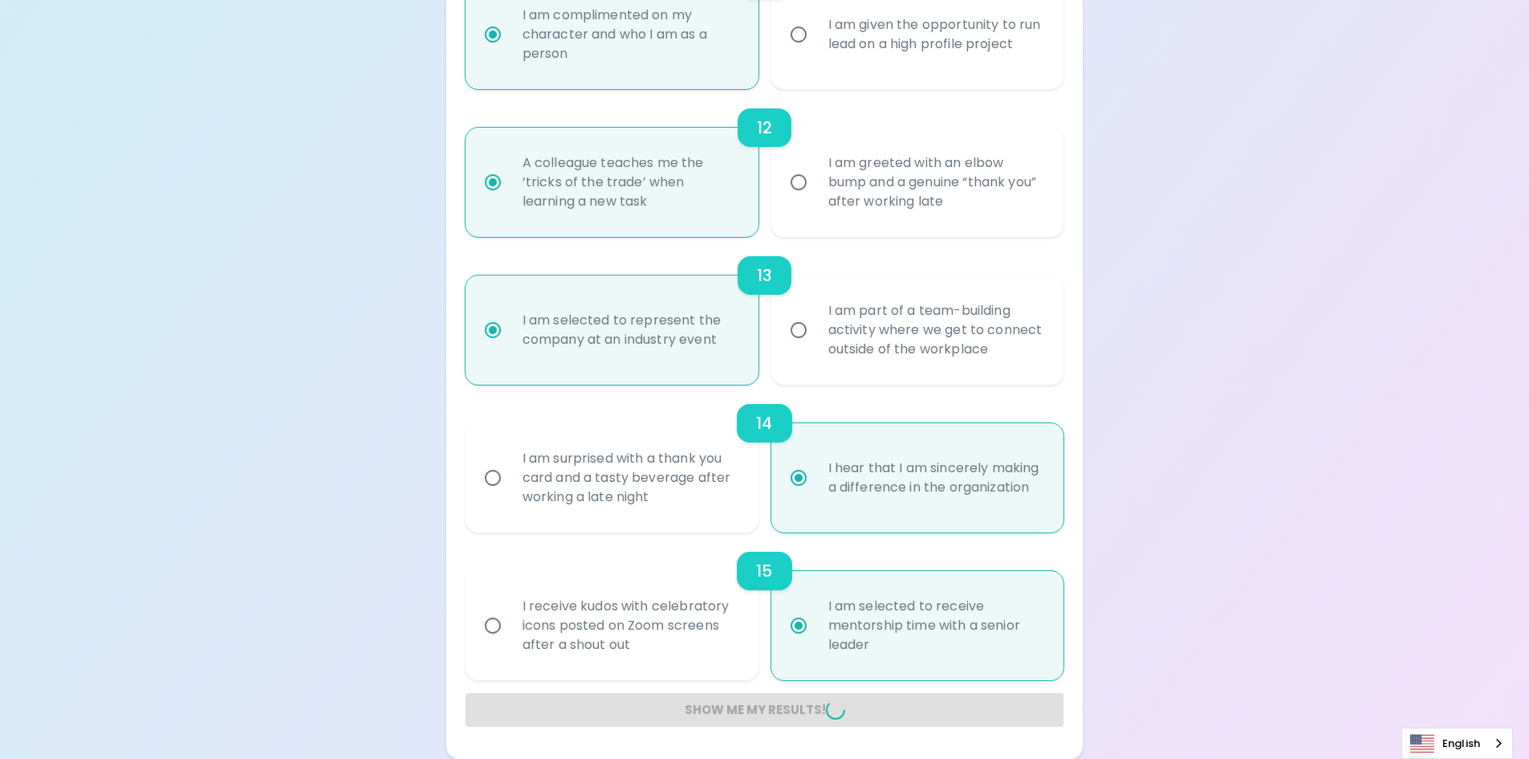
radio input "false"
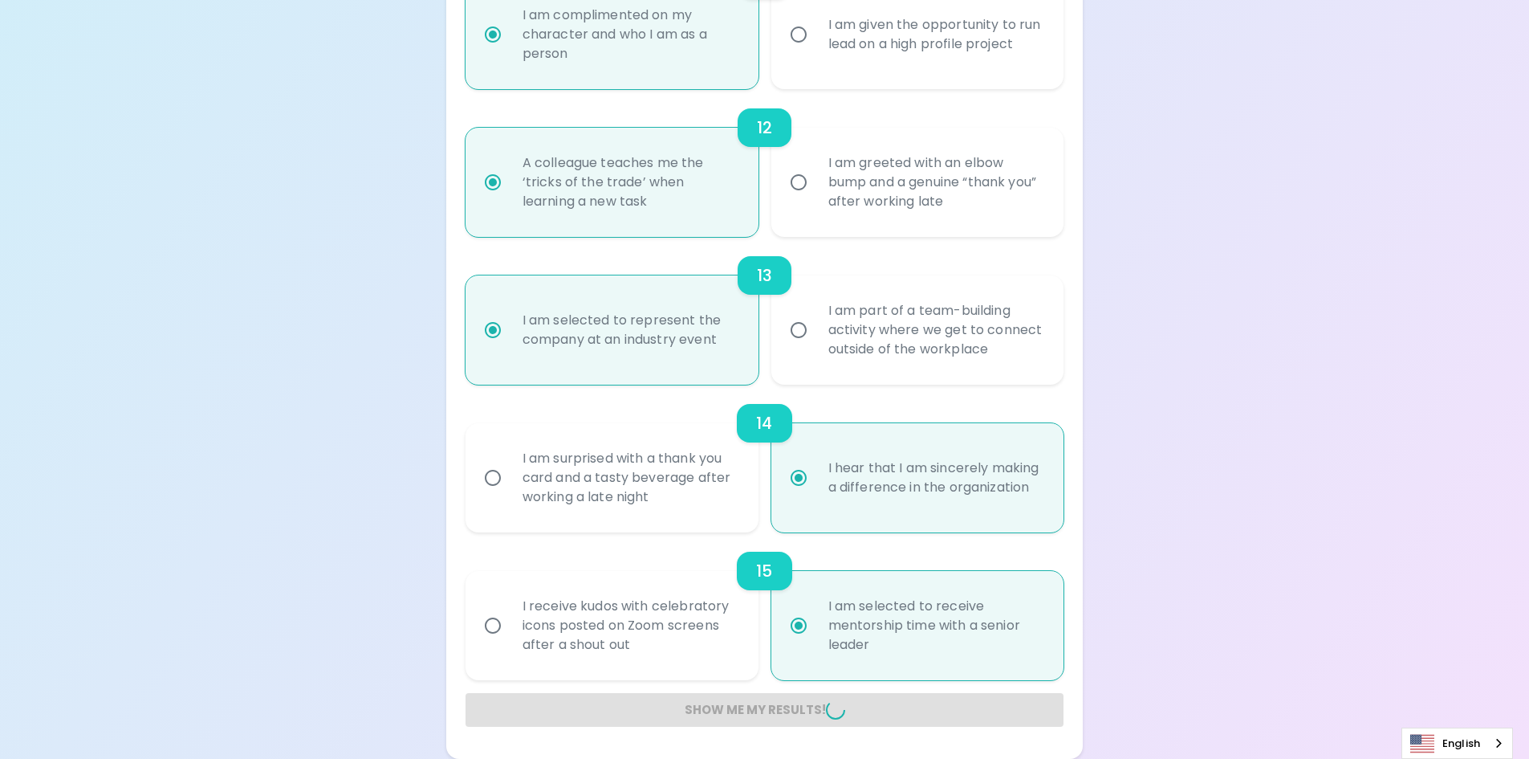
radio input "false"
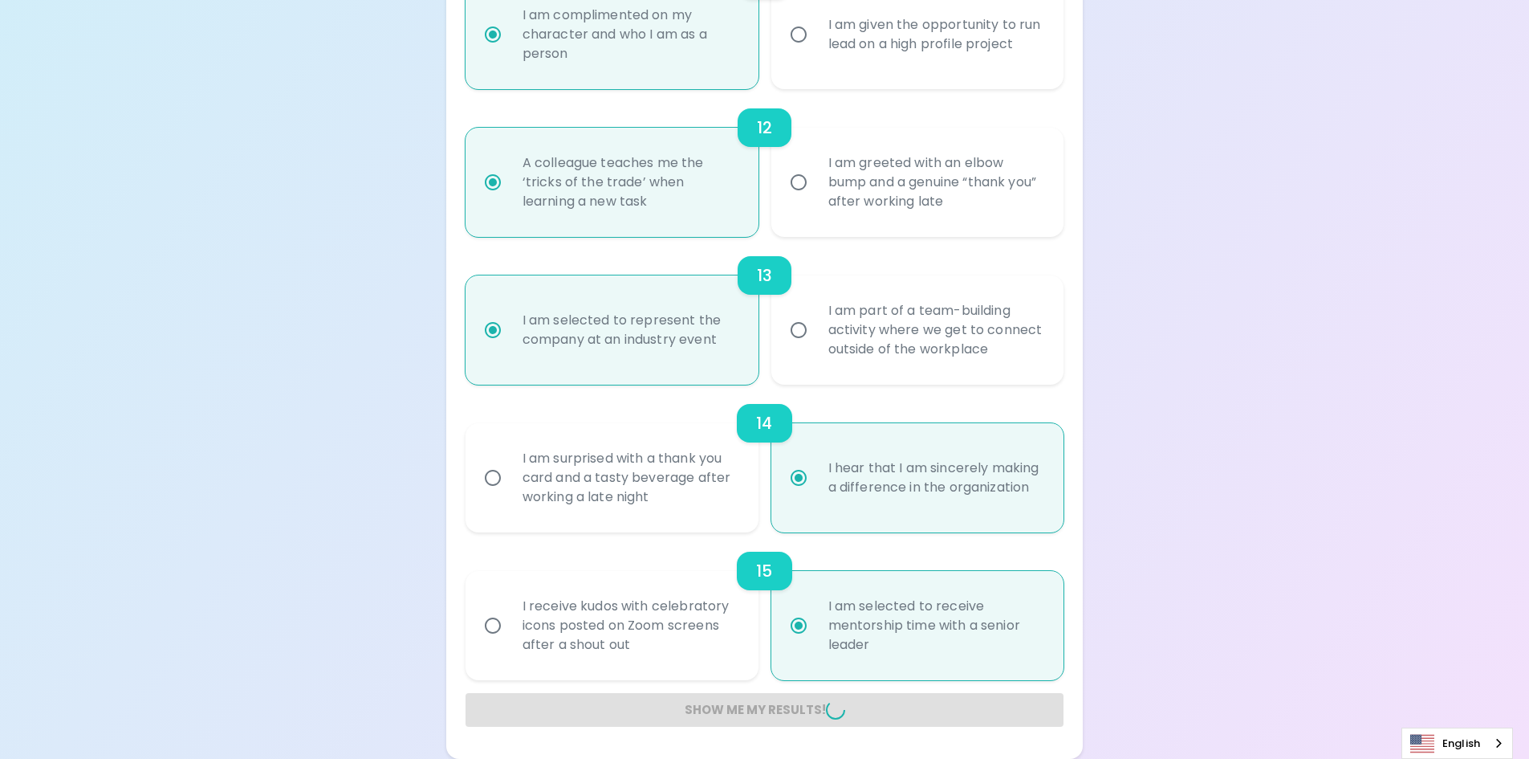
radio input "false"
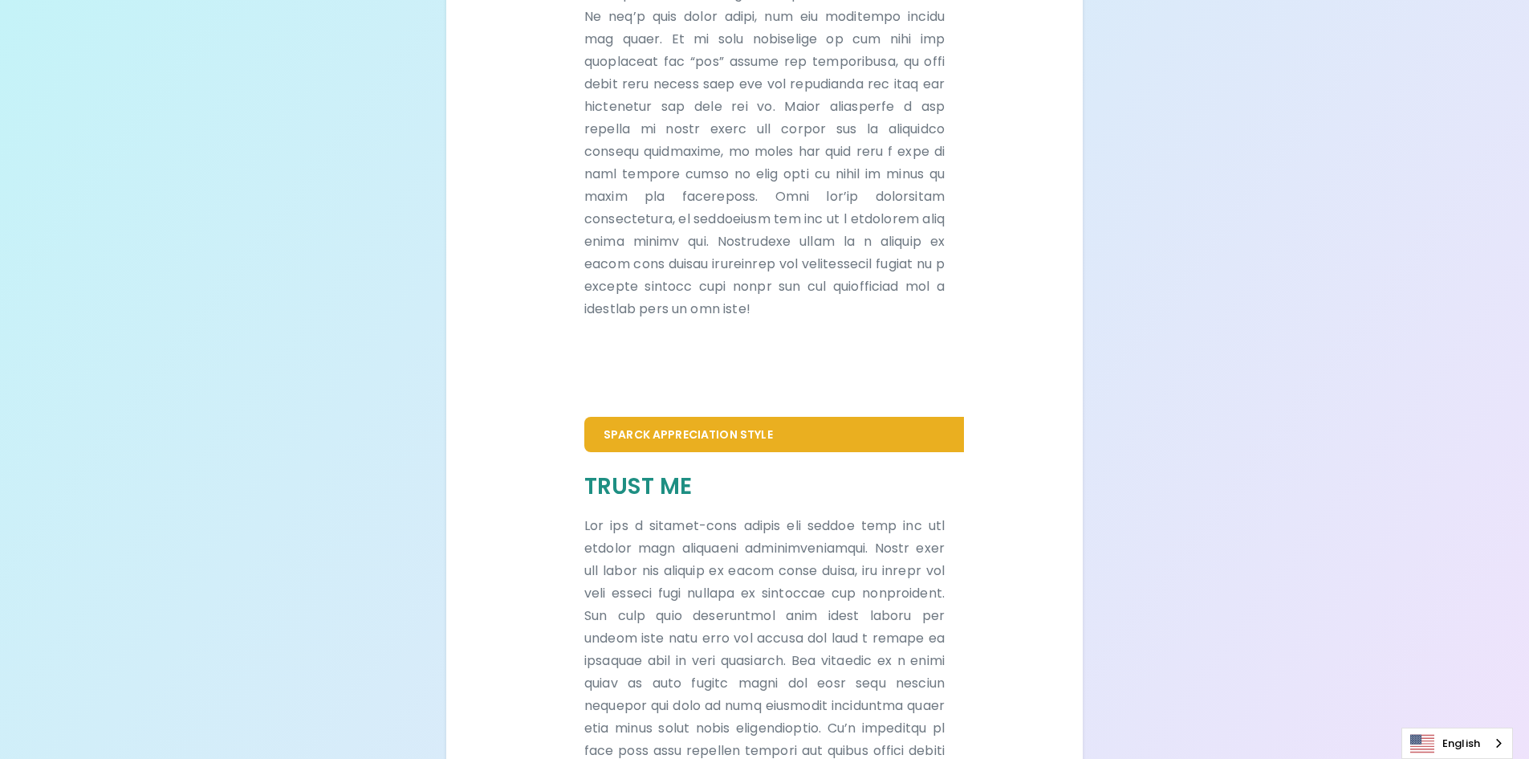
scroll to position [964, 0]
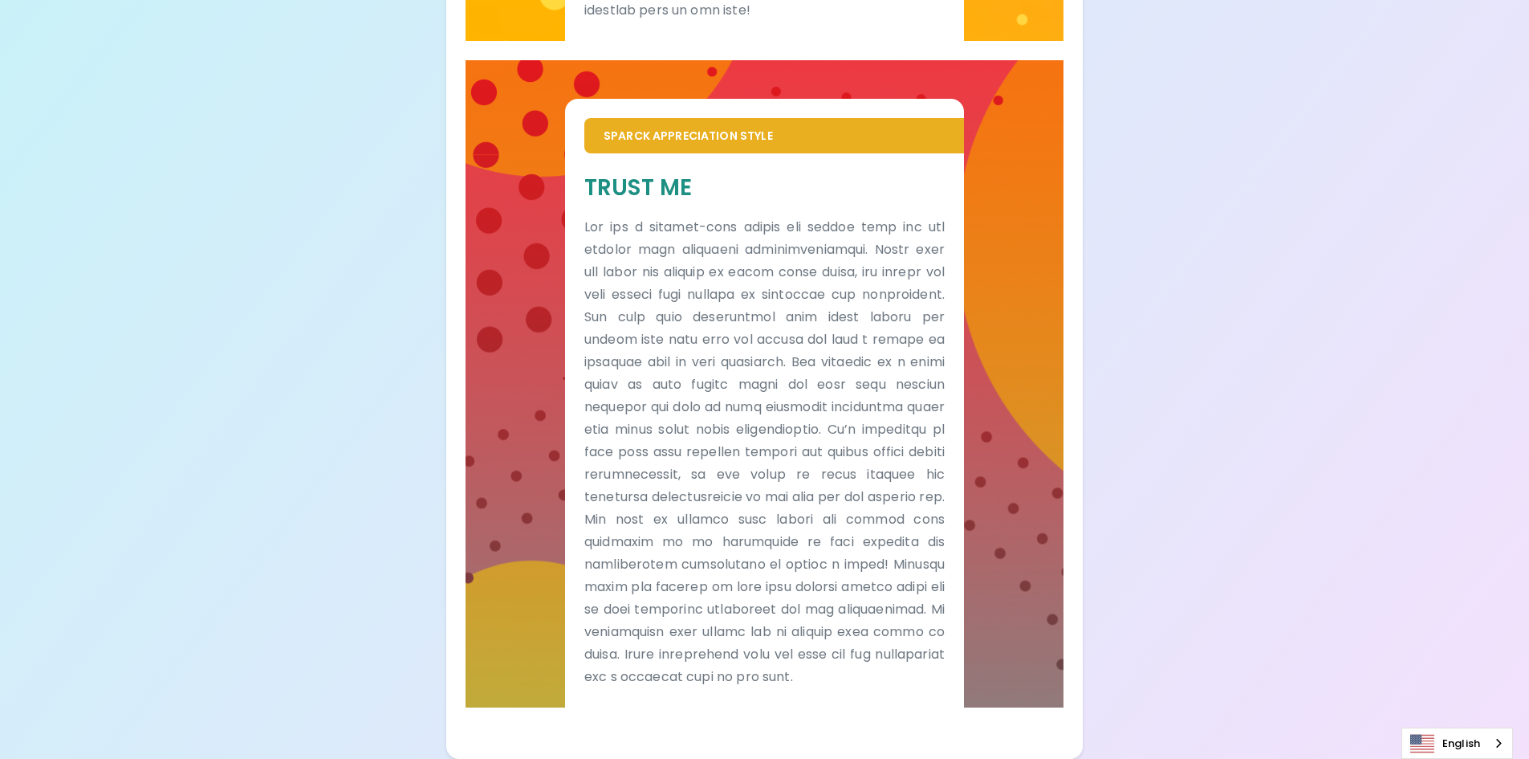
click at [1001, 260] on div "Sparck Appreciation Style Trust Me" at bounding box center [765, 383] width 599 height 646
drag, startPoint x: 758, startPoint y: 357, endPoint x: 816, endPoint y: 368, distance: 59.5
click at [800, 364] on p at bounding box center [764, 452] width 360 height 472
click at [817, 368] on p at bounding box center [764, 452] width 360 height 472
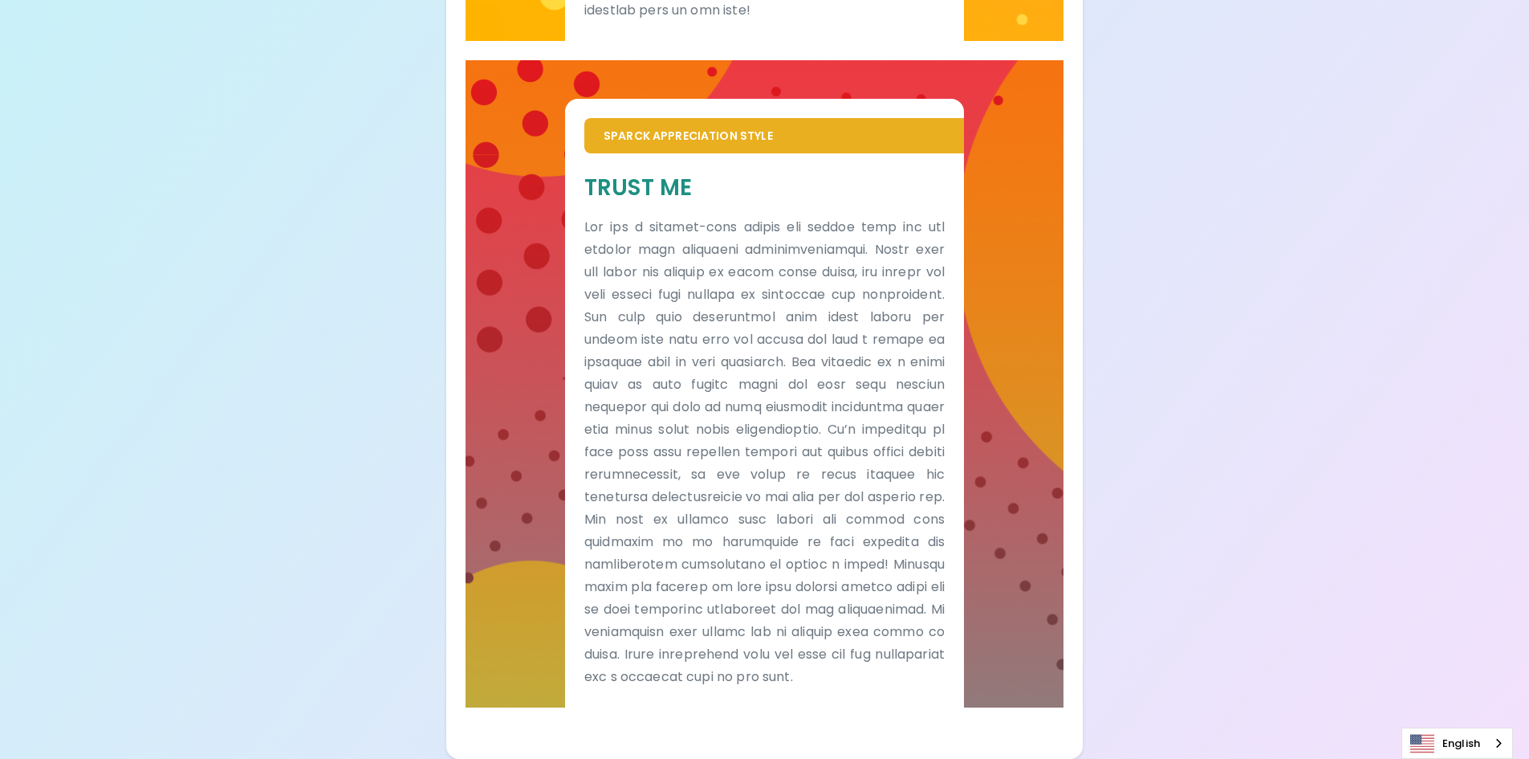
click at [637, 390] on p at bounding box center [764, 452] width 360 height 472
